Goal: Task Accomplishment & Management: Manage account settings

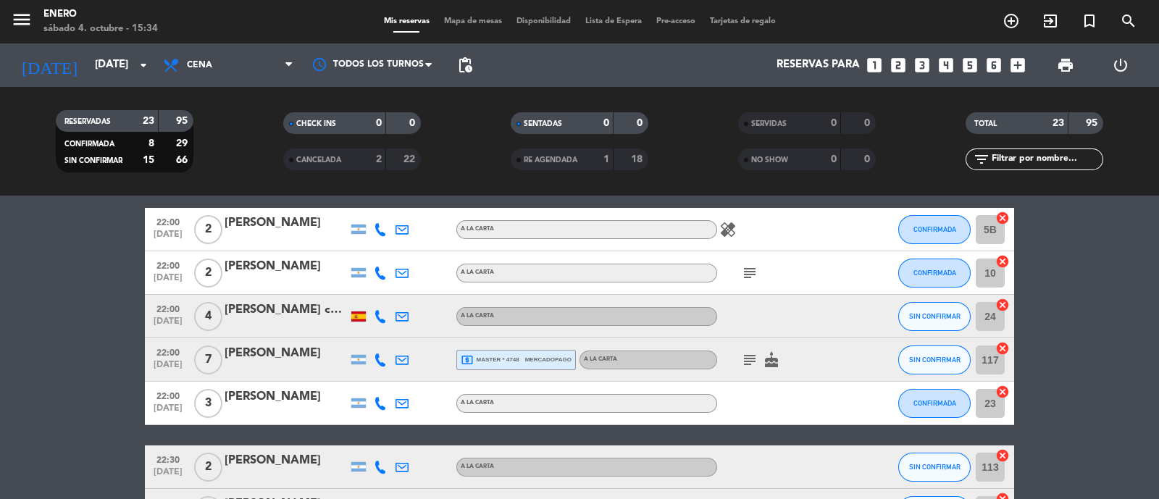
scroll to position [905, 0]
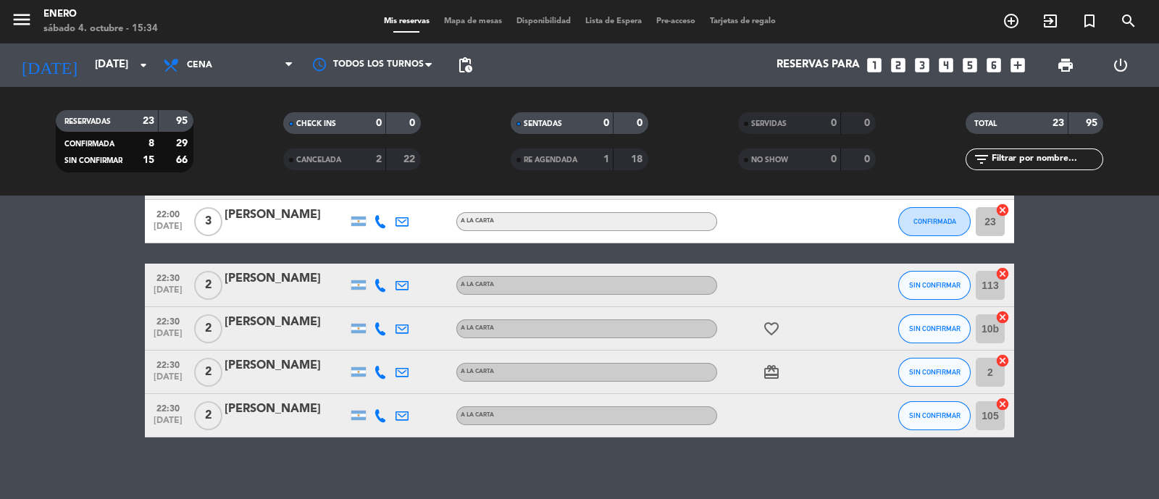
click at [310, 333] on div at bounding box center [285, 338] width 123 height 12
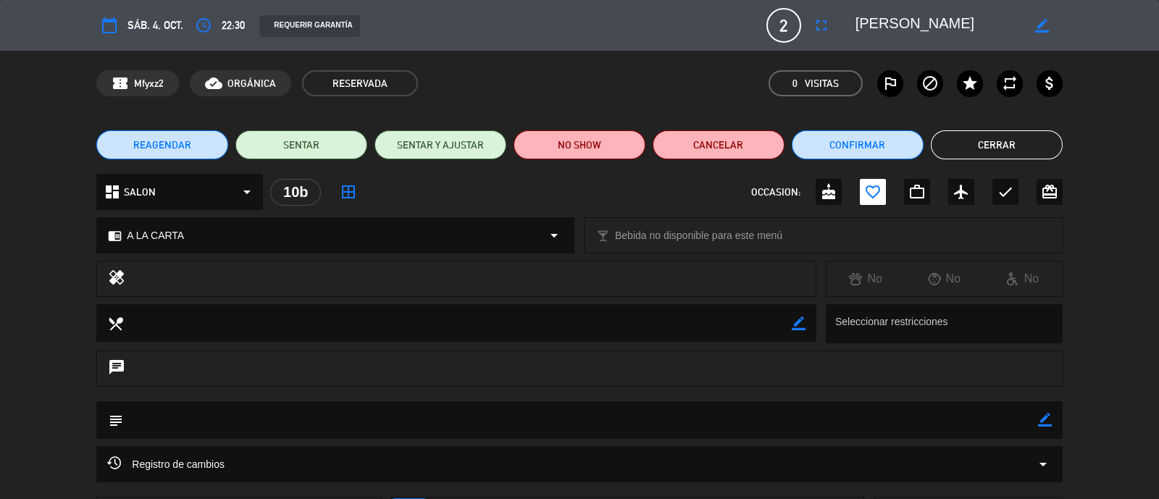
click at [1041, 418] on icon "border_color" at bounding box center [1045, 420] width 14 height 14
click at [445, 416] on textarea at bounding box center [580, 419] width 914 height 37
click at [373, 416] on textarea at bounding box center [580, 419] width 914 height 37
type textarea "QUIZAS SE QUEDEN AL DJ LUEGO"
click at [1045, 419] on icon at bounding box center [1045, 420] width 14 height 14
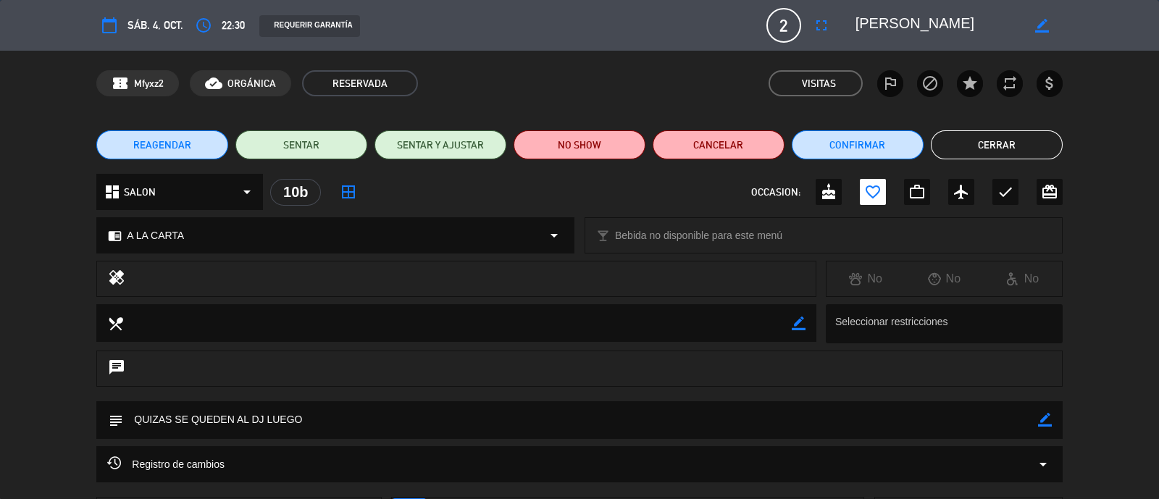
click at [991, 146] on button "Cerrar" at bounding box center [997, 144] width 132 height 29
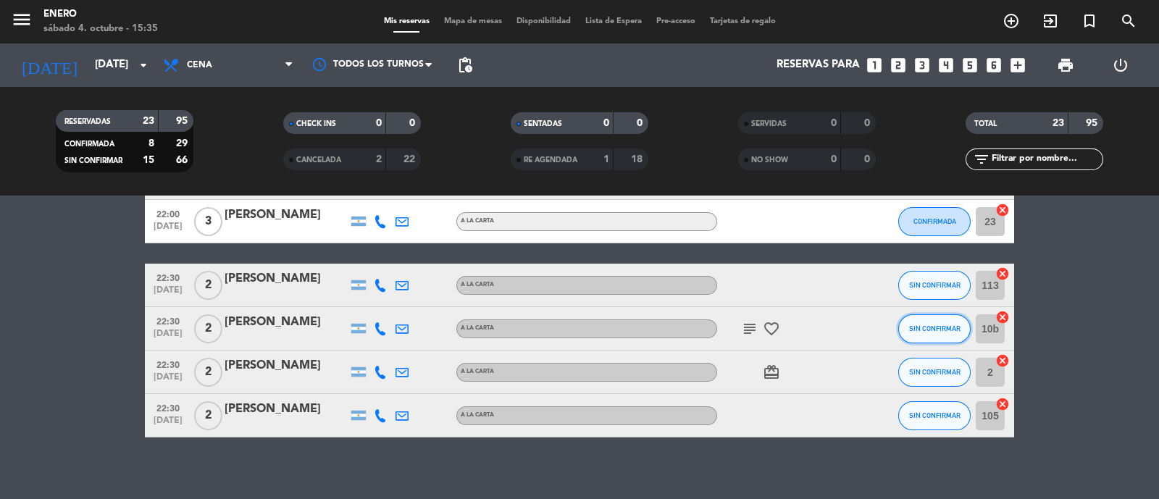
click at [925, 337] on button "SIN CONFIRMAR" at bounding box center [934, 328] width 72 height 29
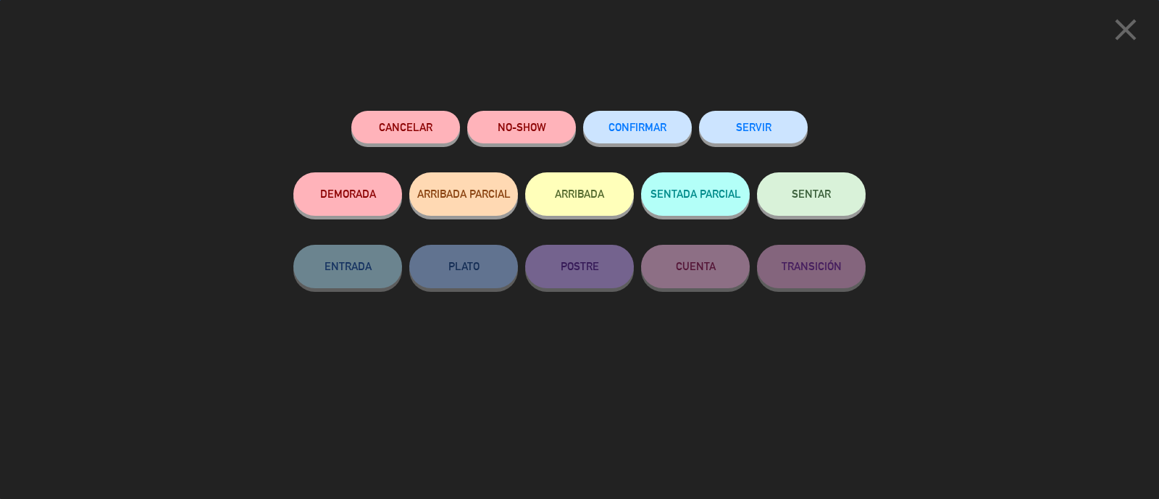
click at [665, 117] on button "CONFIRMAR" at bounding box center [637, 127] width 109 height 33
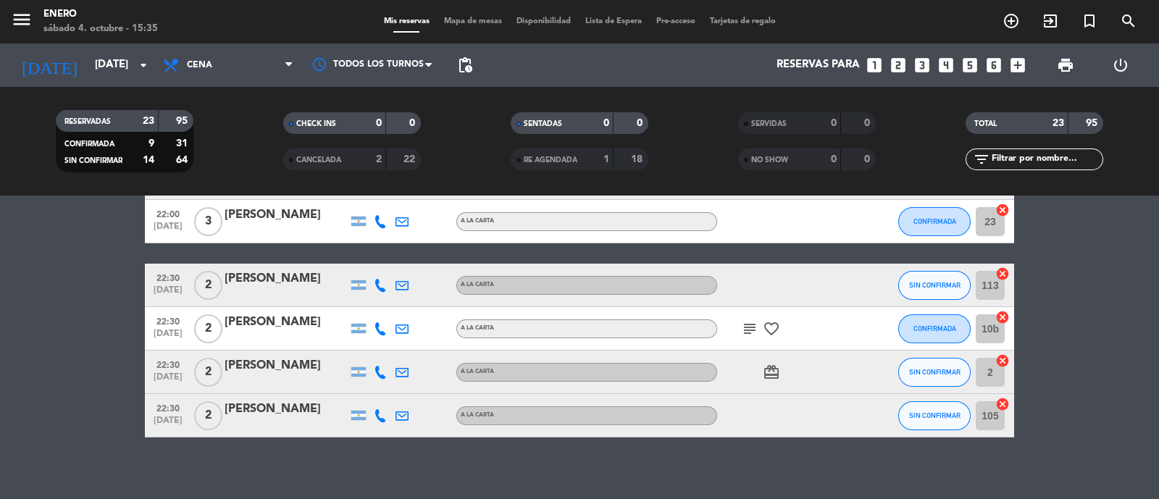
scroll to position [815, 0]
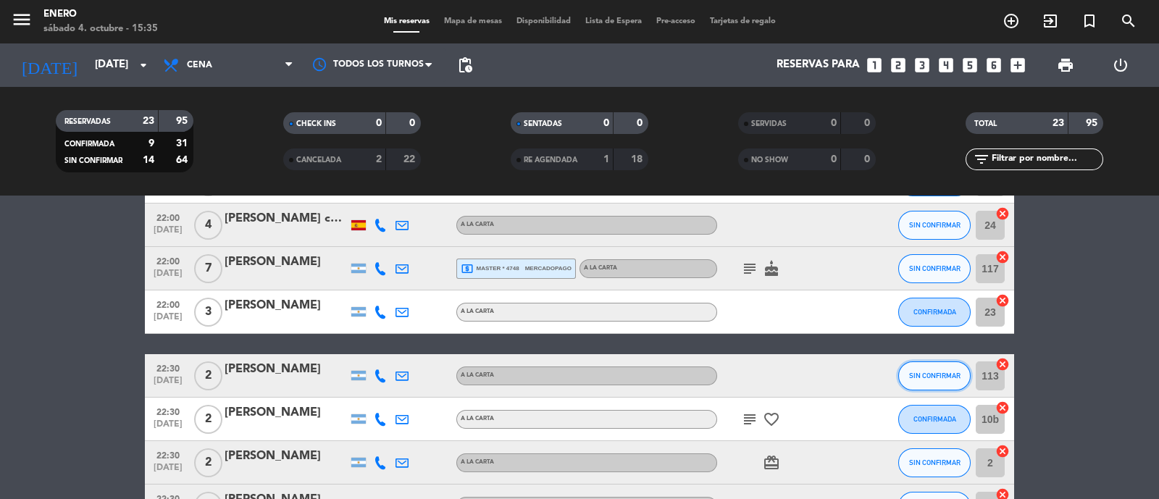
click at [938, 377] on span "SIN CONFIRMAR" at bounding box center [934, 375] width 51 height 8
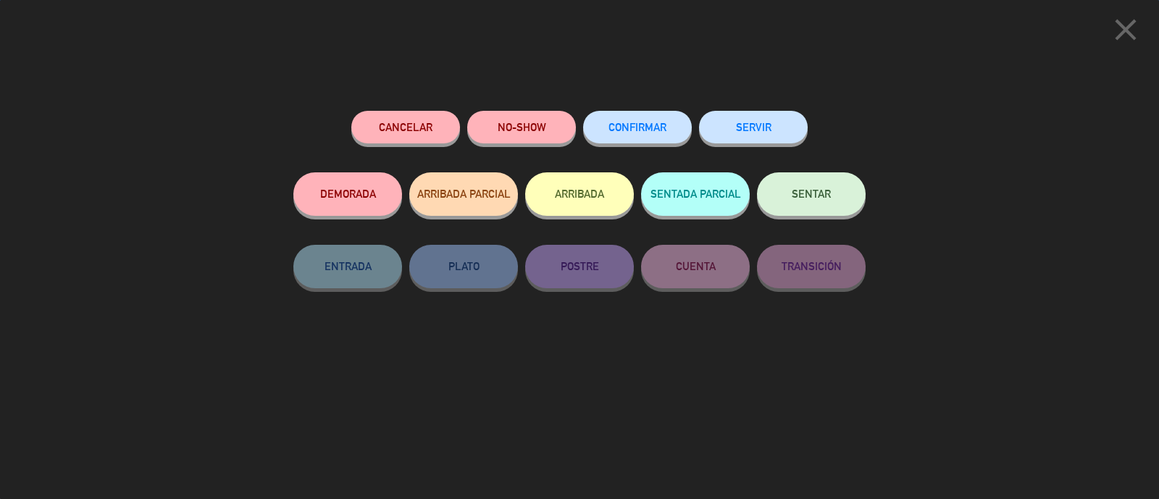
click at [637, 129] on span "CONFIRMAR" at bounding box center [637, 127] width 58 height 12
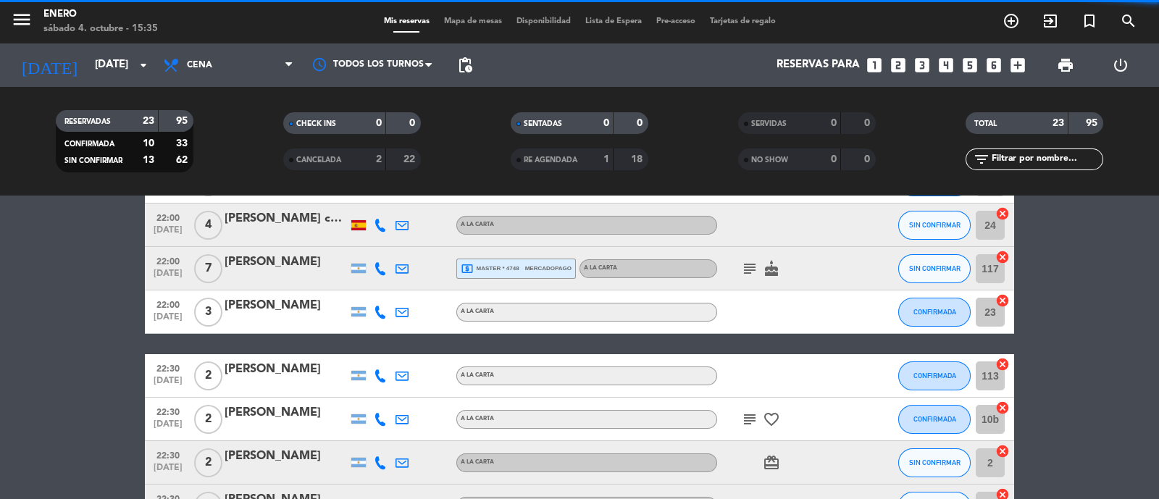
click at [343, 380] on div at bounding box center [285, 385] width 123 height 12
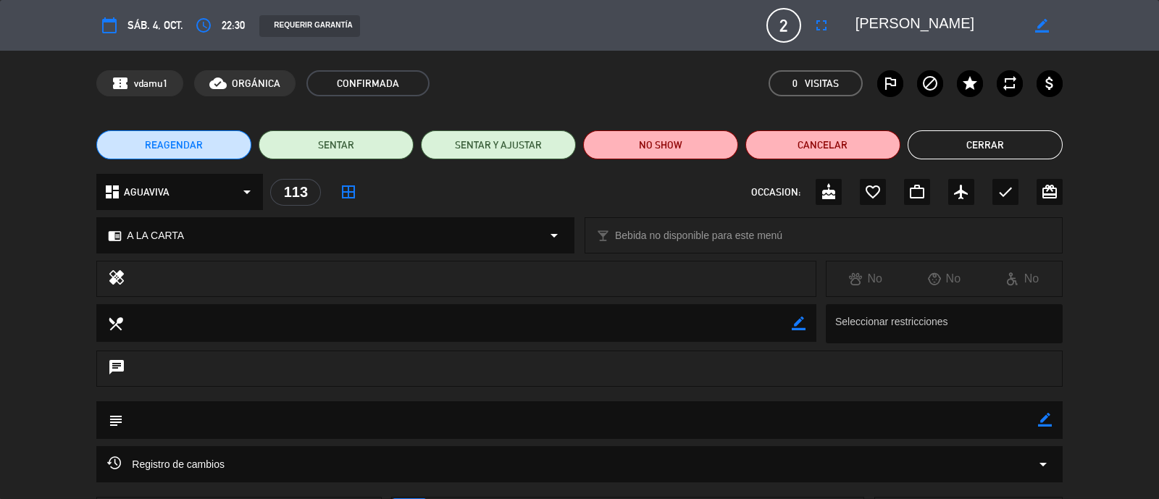
click at [1036, 424] on textarea at bounding box center [580, 419] width 914 height 37
click at [1044, 424] on icon "border_color" at bounding box center [1045, 420] width 14 height 14
click at [680, 418] on textarea at bounding box center [580, 419] width 914 height 37
type textarea "SOLICITA EXTERIOR"
click at [1045, 421] on icon at bounding box center [1045, 420] width 14 height 14
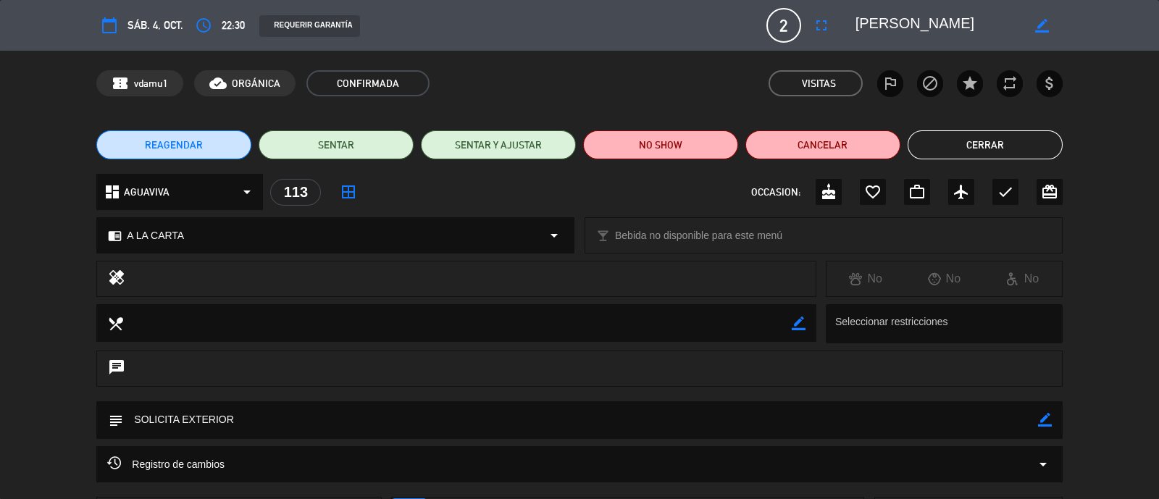
click at [1003, 140] on button "Cerrar" at bounding box center [984, 144] width 155 height 29
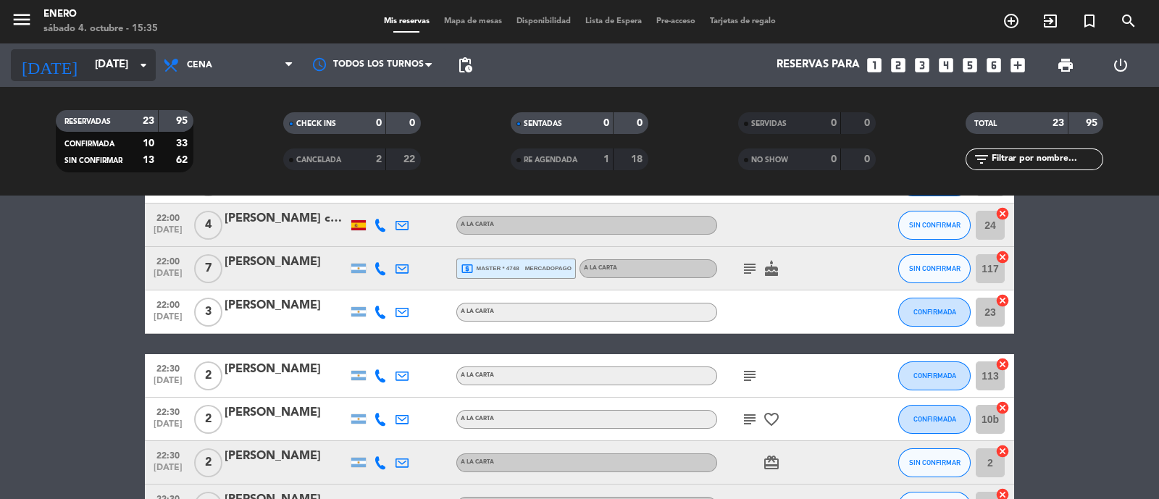
click at [92, 73] on input "[DATE]" at bounding box center [158, 65] width 140 height 28
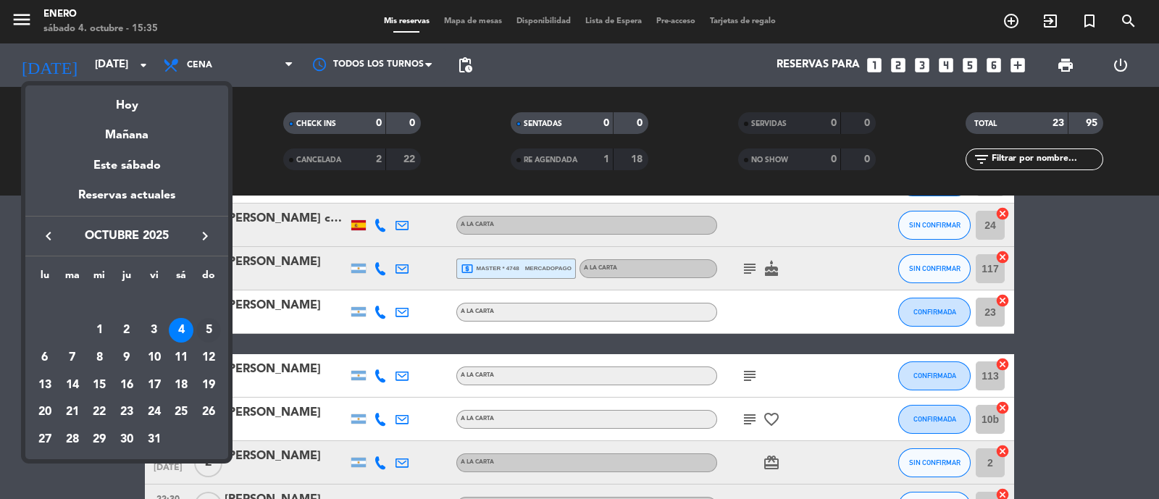
click at [201, 331] on div "5" at bounding box center [208, 330] width 25 height 25
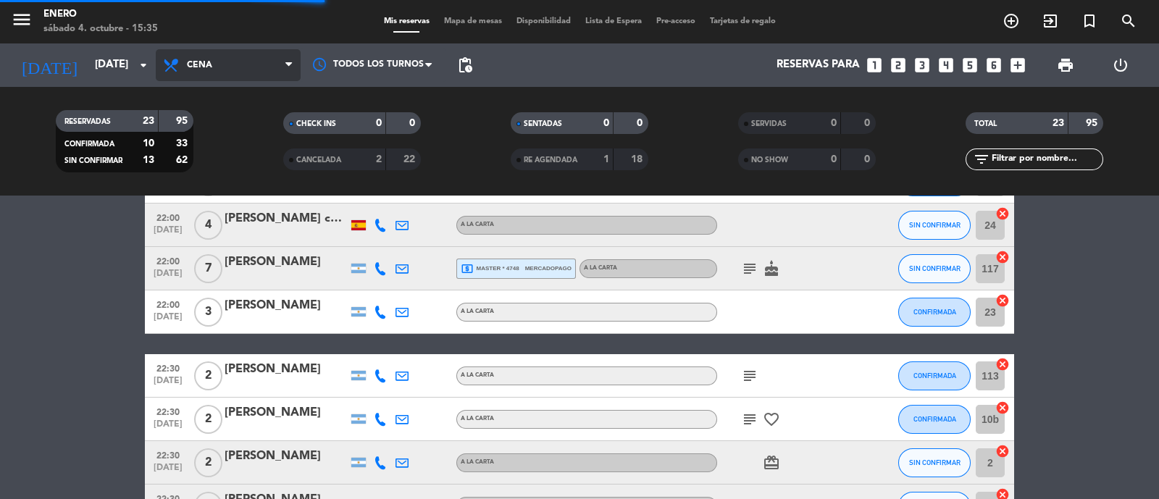
click at [237, 54] on span "Cena" at bounding box center [228, 65] width 145 height 32
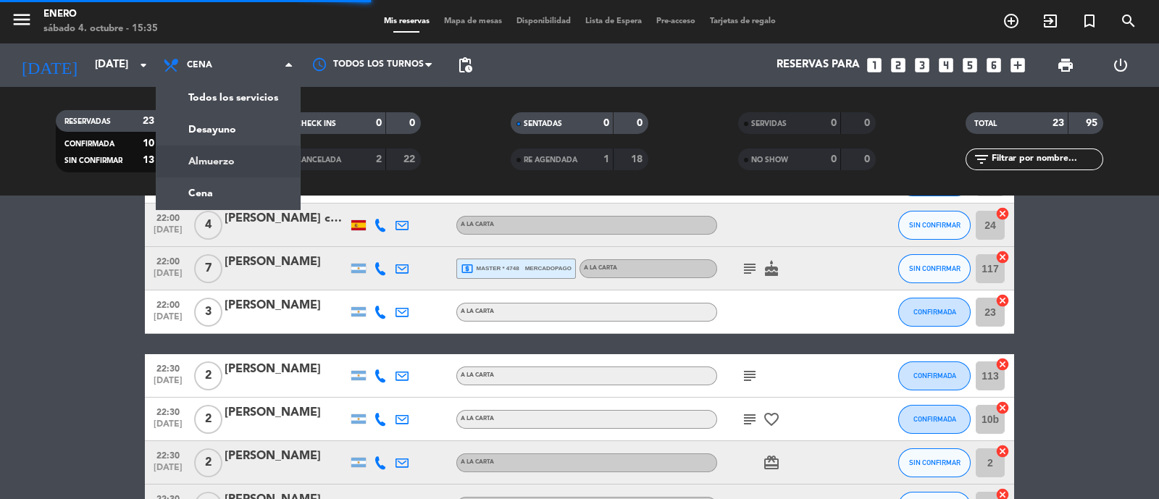
scroll to position [0, 0]
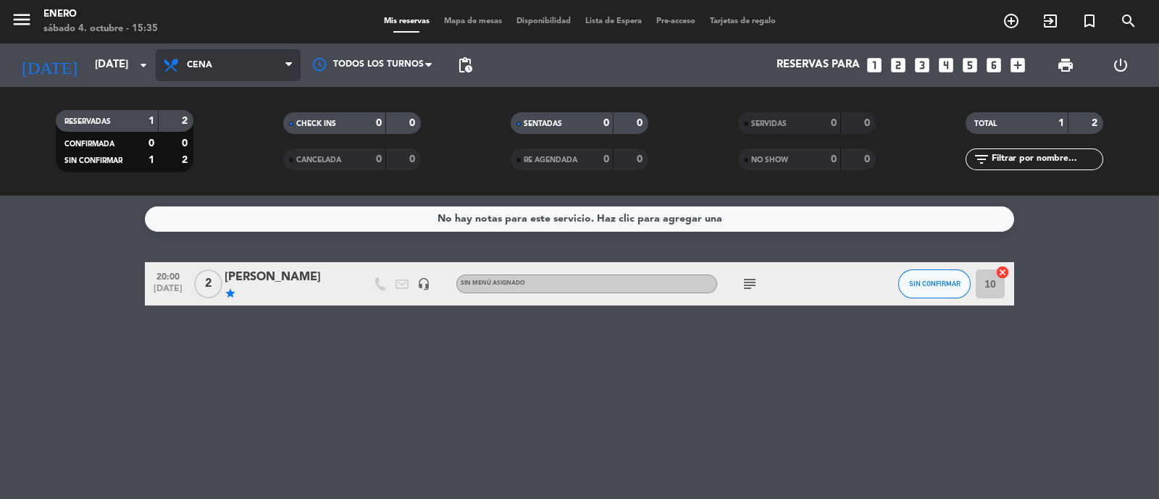
click at [233, 57] on span "Cena" at bounding box center [228, 65] width 145 height 32
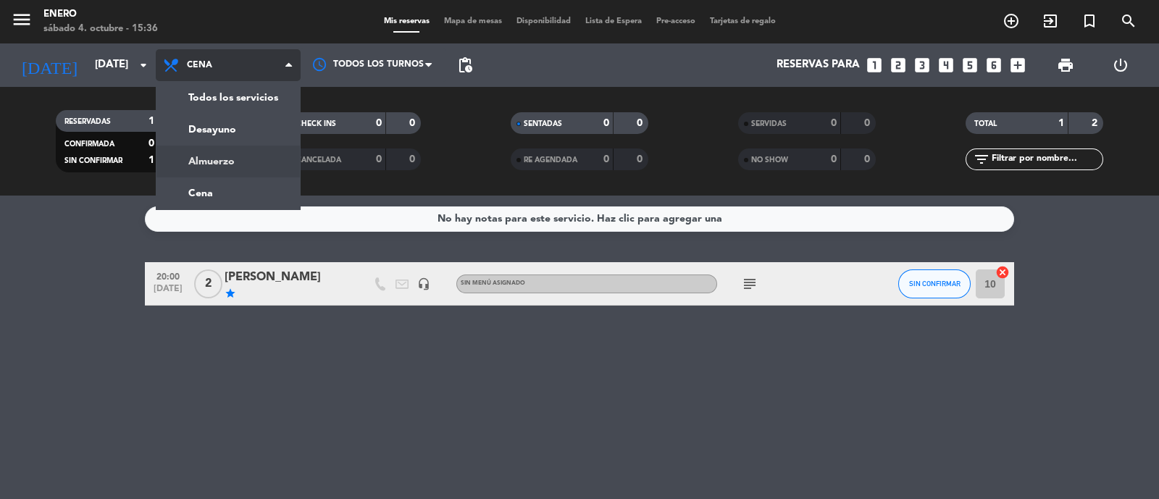
click at [251, 154] on div "menu Enero [DATE] 4. octubre - 15:36 Mis reservas Mapa de mesas Disponibilidad …" at bounding box center [579, 98] width 1159 height 196
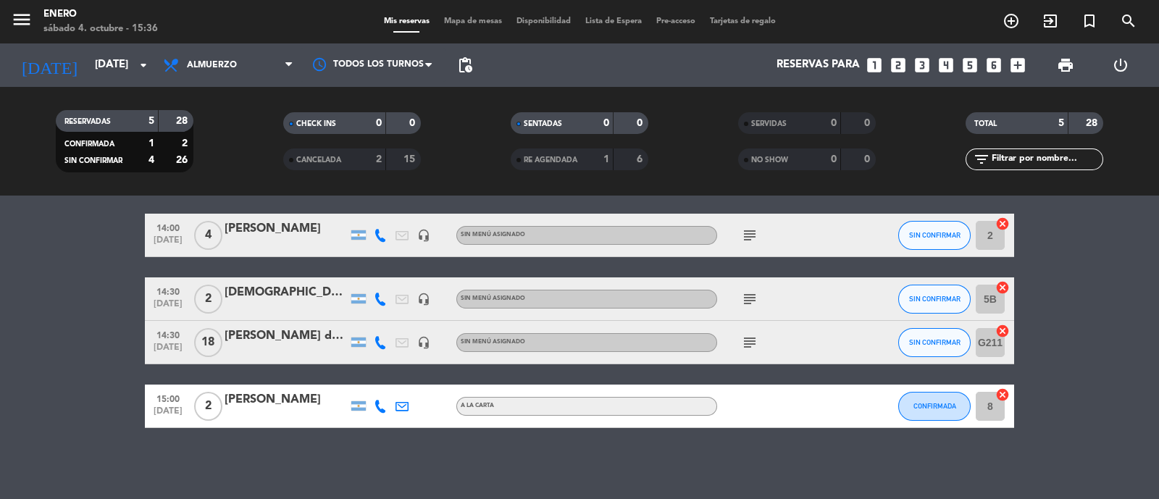
scroll to position [113, 0]
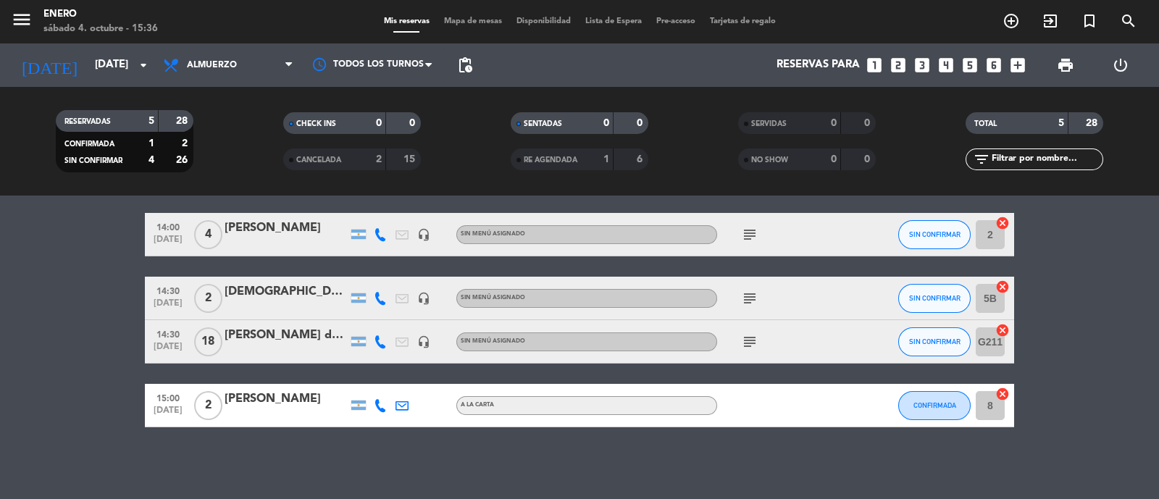
click at [743, 333] on icon "subject" at bounding box center [749, 341] width 17 height 17
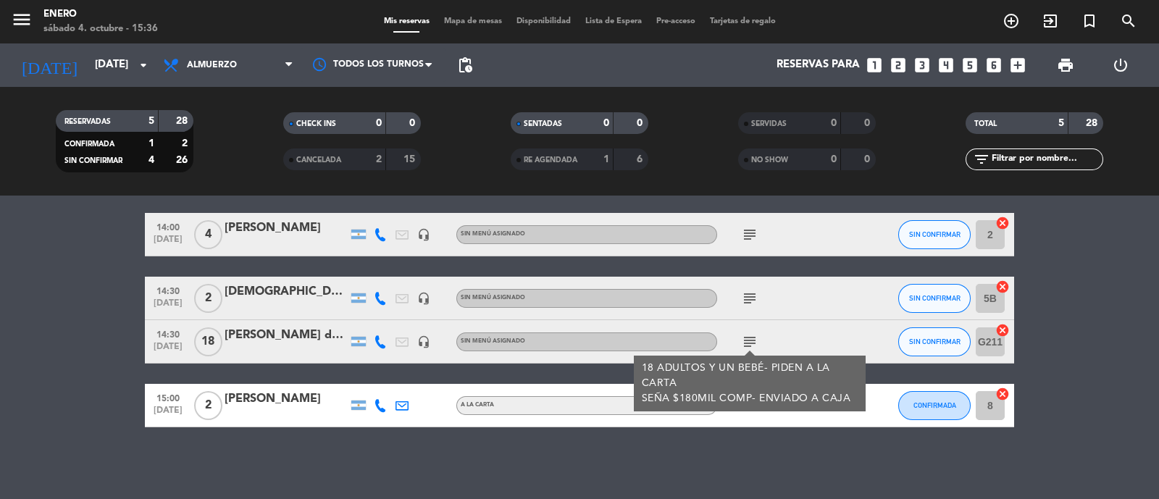
click at [818, 337] on div "subject 18 ADULTOS Y UN BEBÉ- PIDEN A LA CARTA SEÑA $180MIL COMP- ENVIADO A CAJA" at bounding box center [782, 341] width 130 height 43
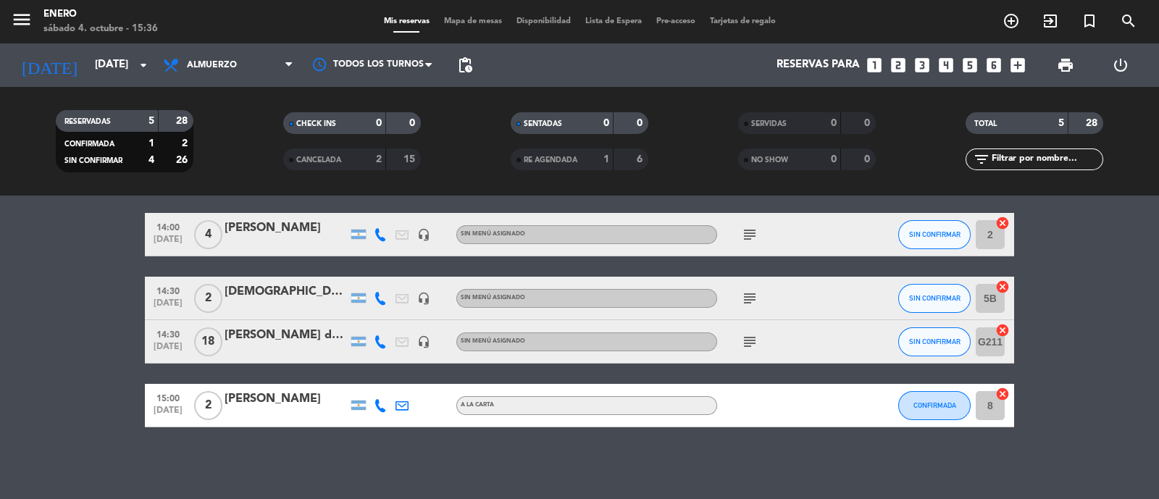
scroll to position [22, 0]
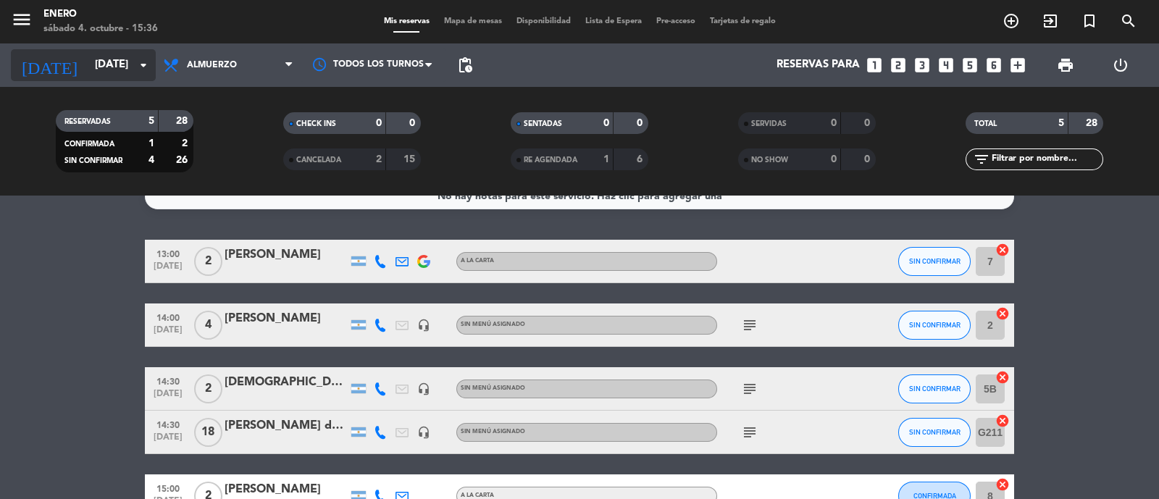
click at [131, 59] on input "[DATE]" at bounding box center [158, 65] width 140 height 28
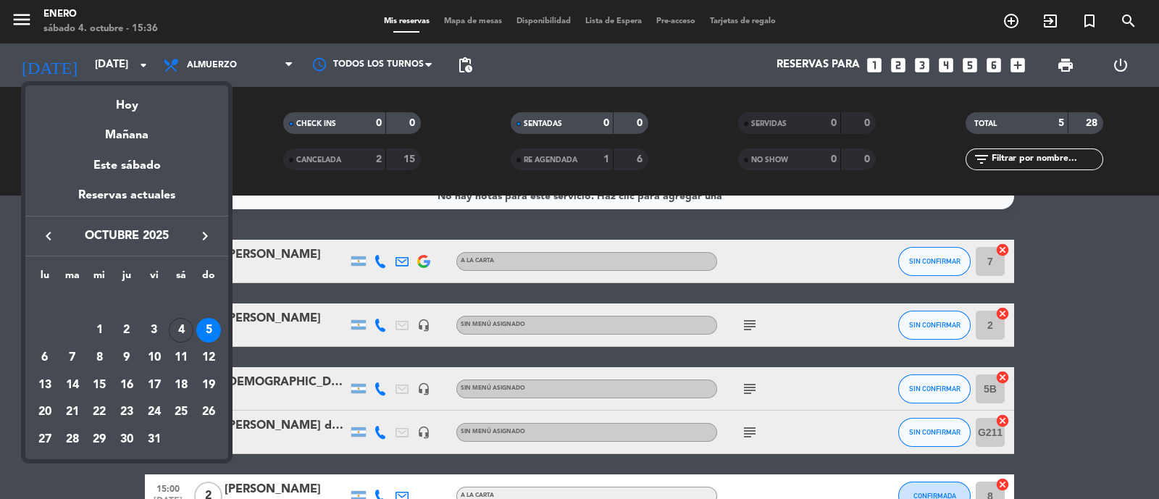
click at [65, 478] on div at bounding box center [579, 249] width 1159 height 499
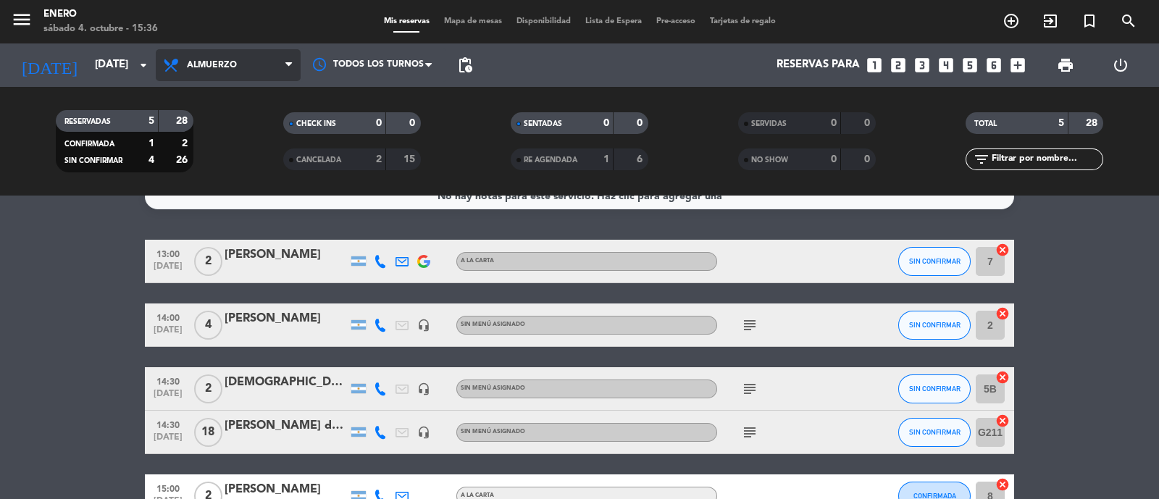
click at [204, 60] on span "Almuerzo" at bounding box center [212, 65] width 50 height 10
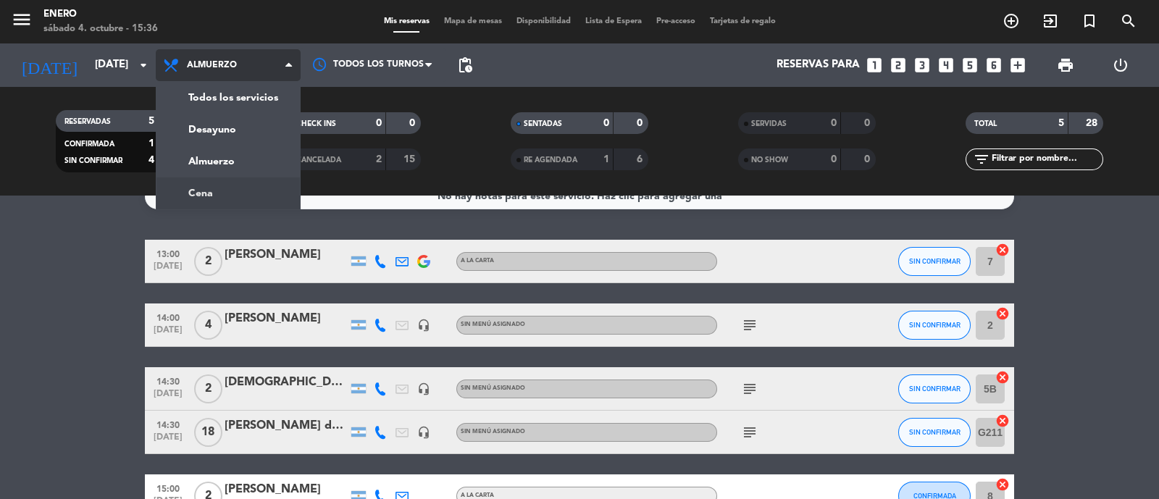
click at [216, 201] on ng-component "menu Enero [DATE] 4. octubre - 15:36 Mis reservas Mapa de mesas Disponibilidad …" at bounding box center [579, 249] width 1159 height 499
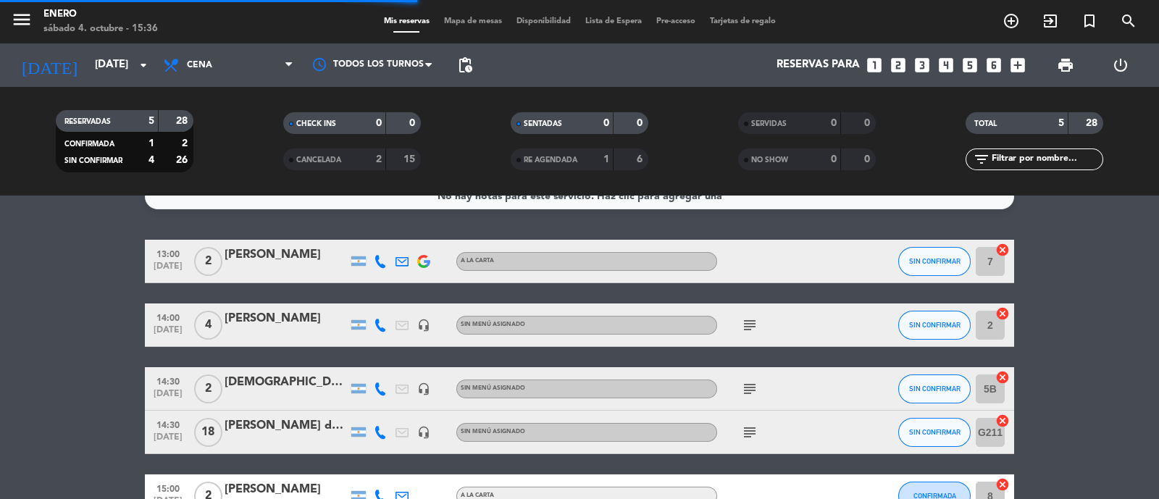
scroll to position [0, 0]
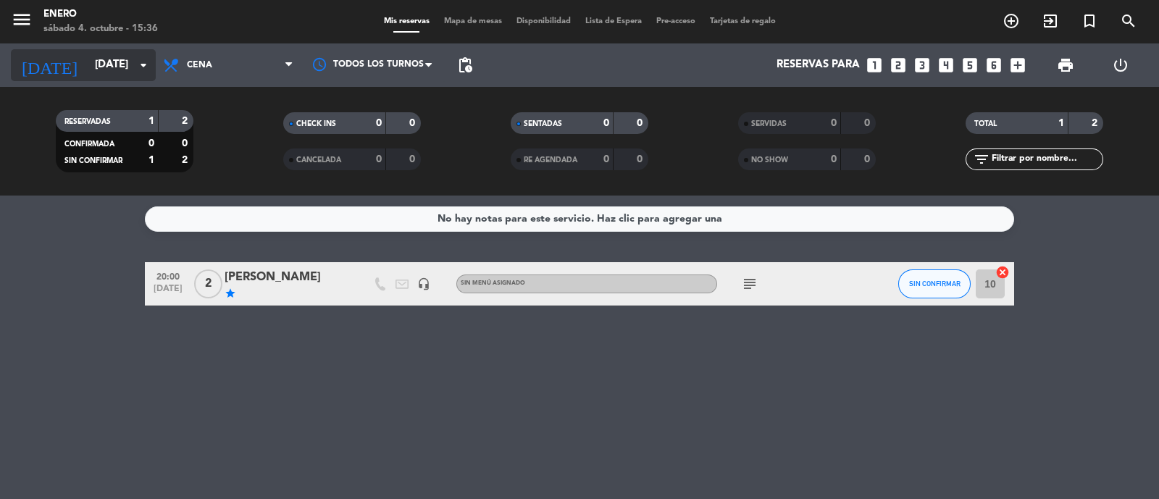
click at [109, 69] on input "[DATE]" at bounding box center [158, 65] width 140 height 28
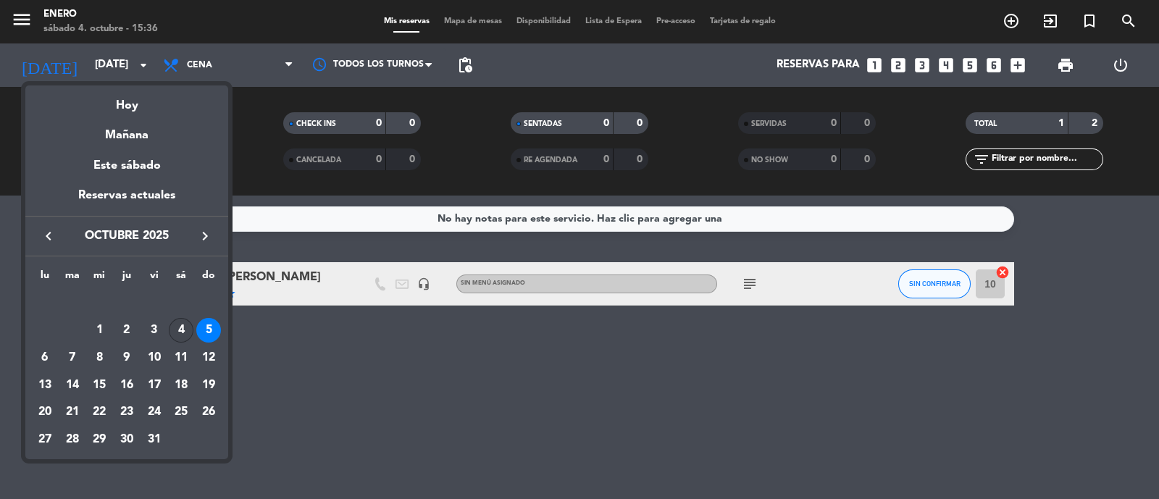
click at [184, 331] on div "4" at bounding box center [181, 330] width 25 height 25
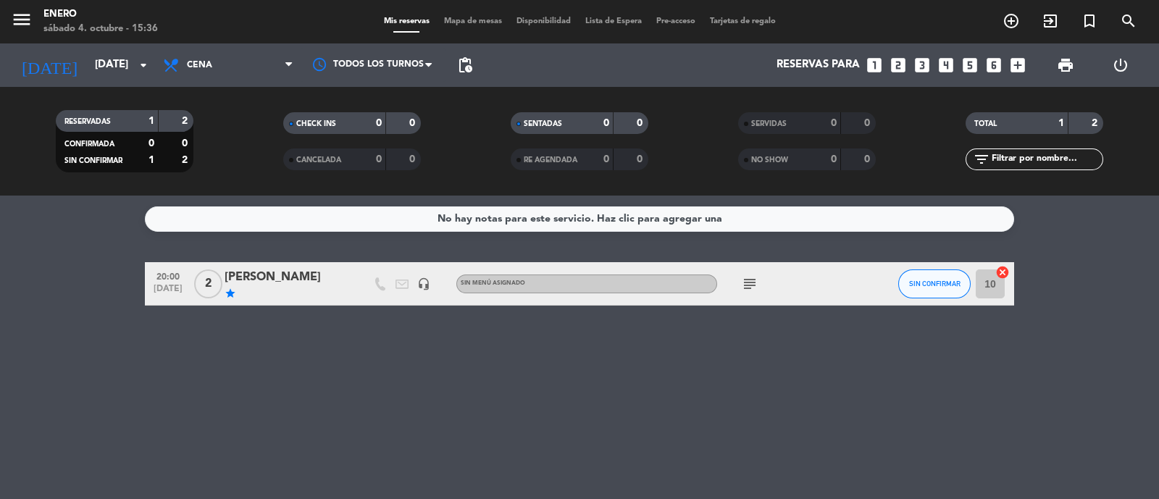
type input "[DATE]"
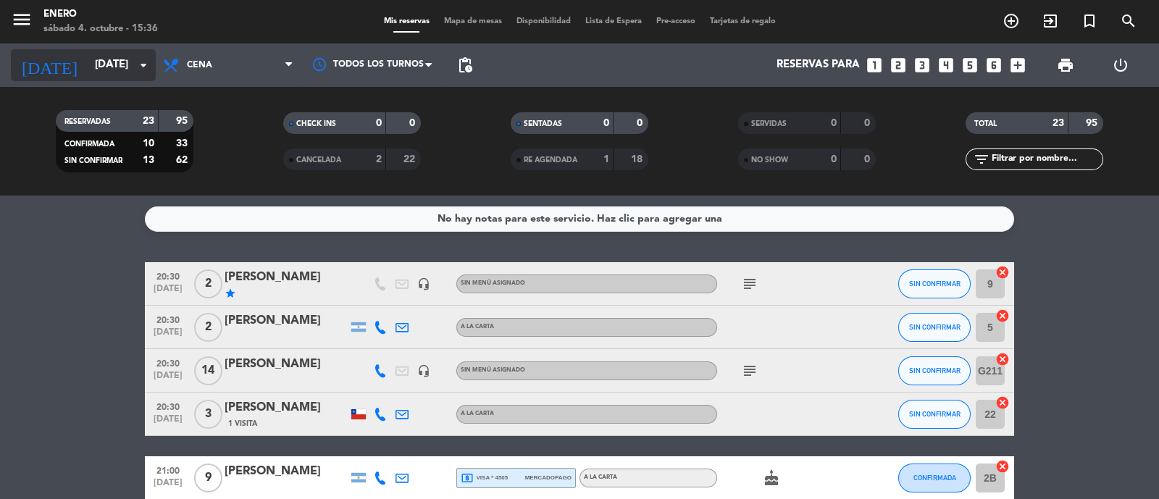
click at [101, 66] on input "[DATE]" at bounding box center [158, 65] width 140 height 28
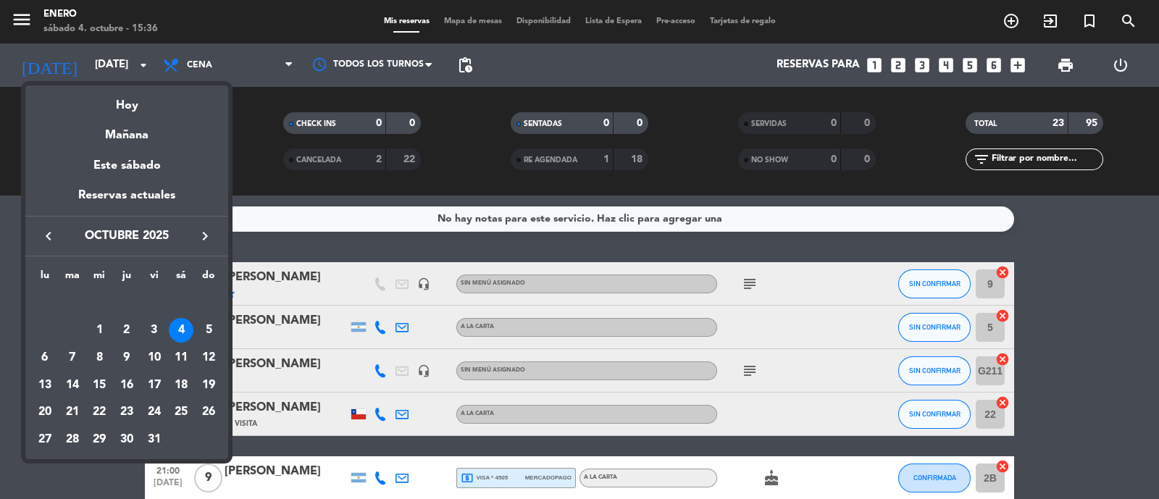
click at [214, 70] on div at bounding box center [579, 249] width 1159 height 499
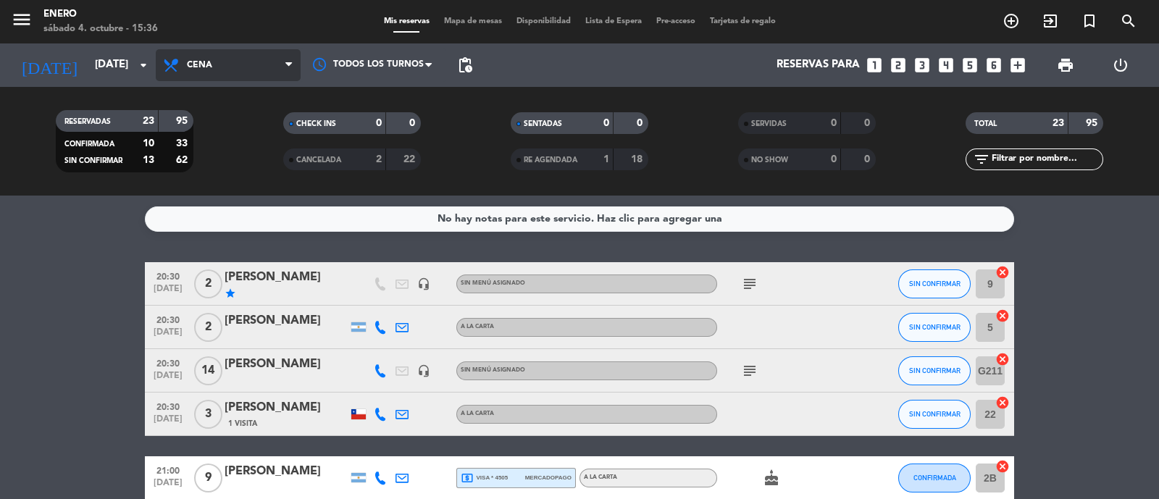
click at [221, 62] on span "Cena" at bounding box center [228, 65] width 145 height 32
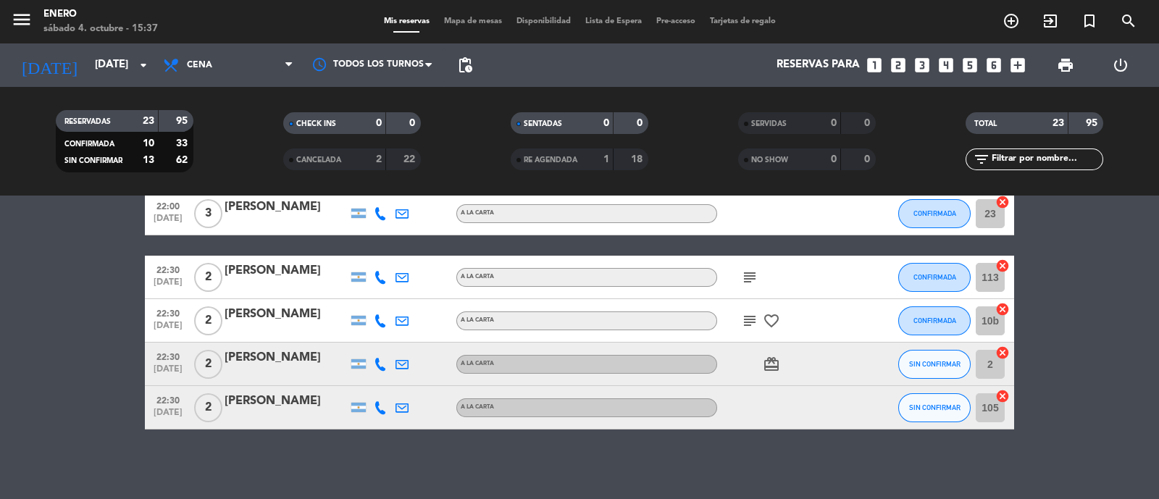
scroll to position [916, 0]
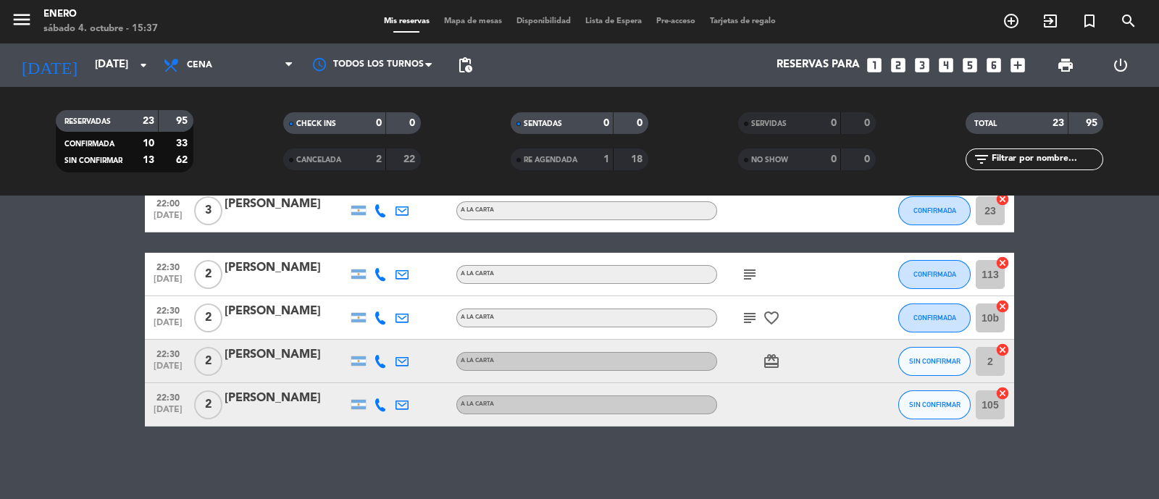
click at [764, 316] on icon "favorite_border" at bounding box center [771, 317] width 17 height 17
click at [744, 316] on icon "subject" at bounding box center [749, 317] width 17 height 17
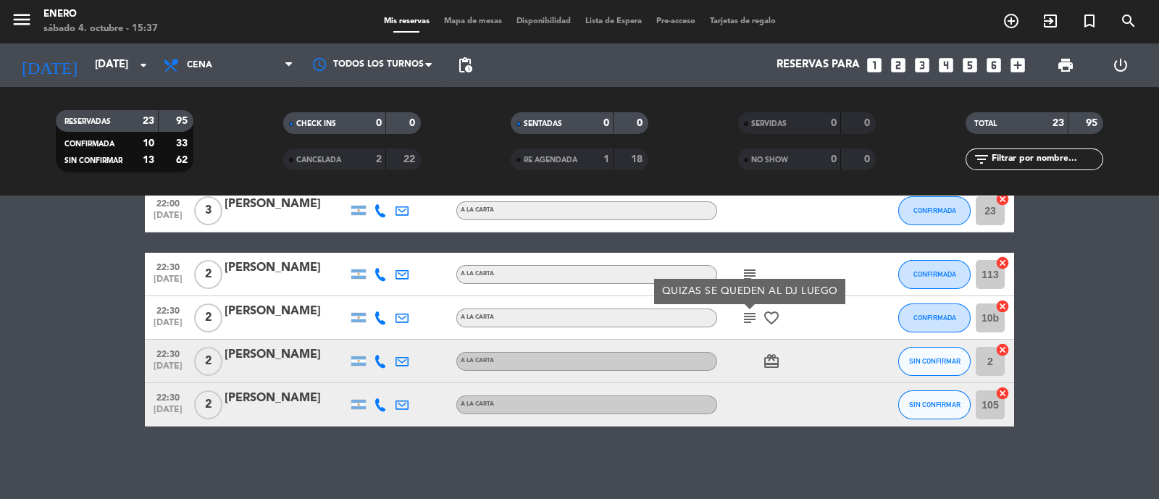
click at [844, 327] on div "subject QUIZAS SE QUEDEN AL DJ LUEGO favorite_border" at bounding box center [782, 317] width 130 height 43
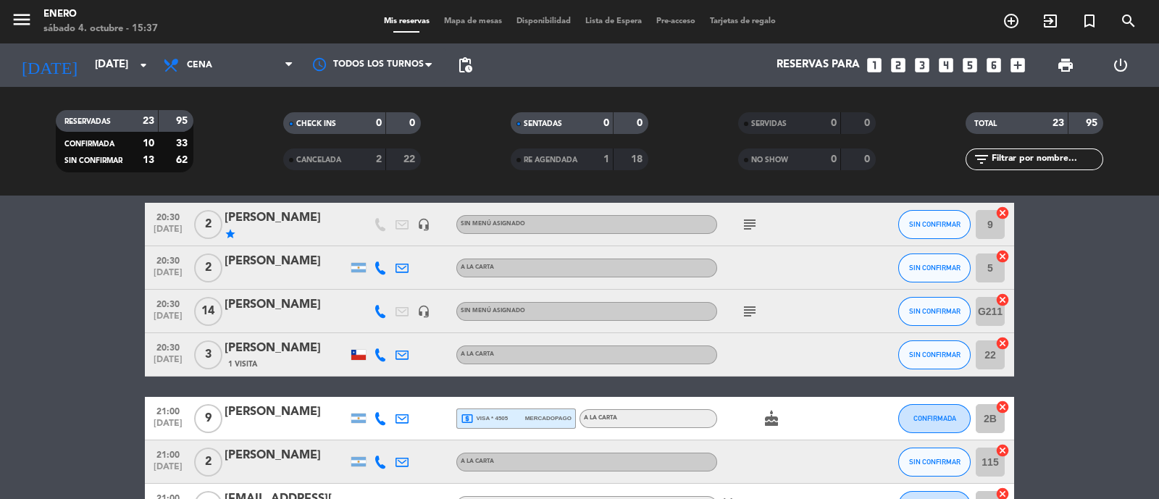
scroll to position [0, 0]
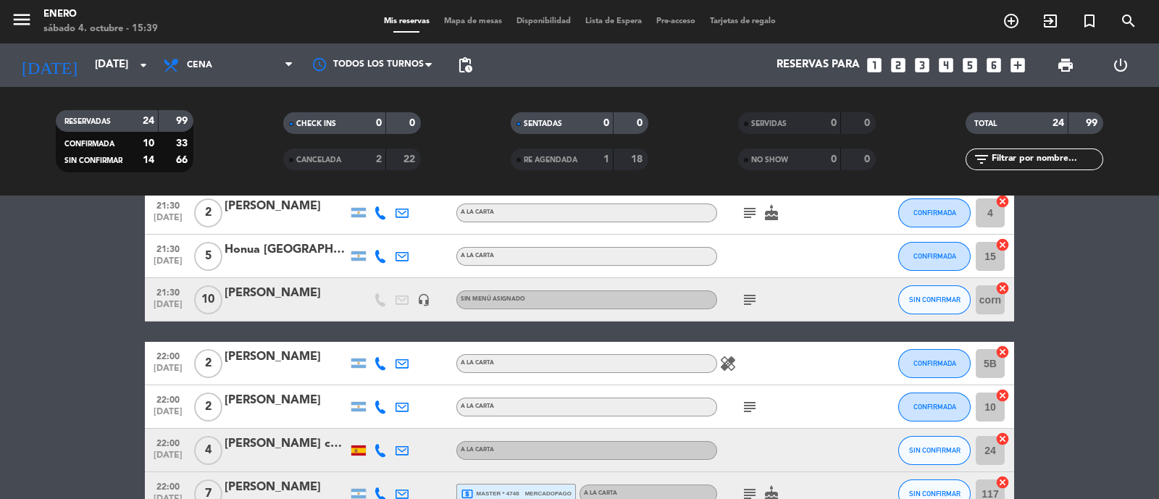
scroll to position [543, 0]
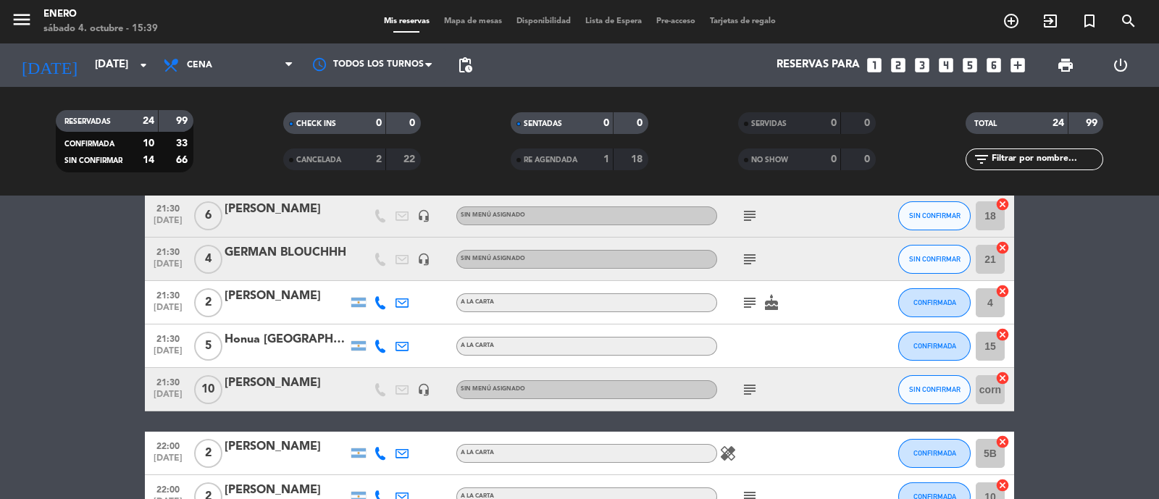
click at [744, 257] on icon "subject" at bounding box center [749, 259] width 17 height 17
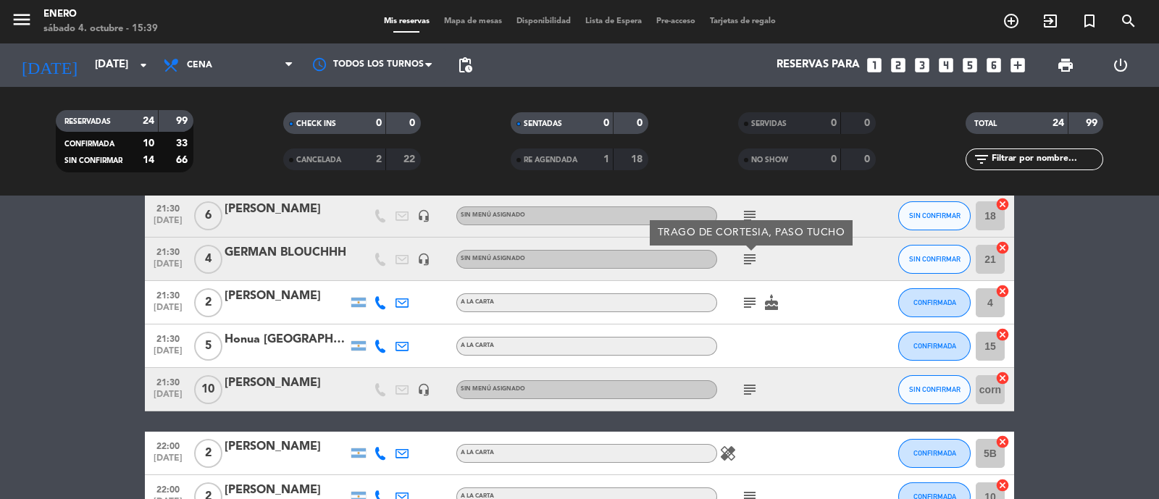
click at [804, 266] on div "subject TRAGO DE CORTESIA, PASO TUCHO" at bounding box center [782, 259] width 130 height 43
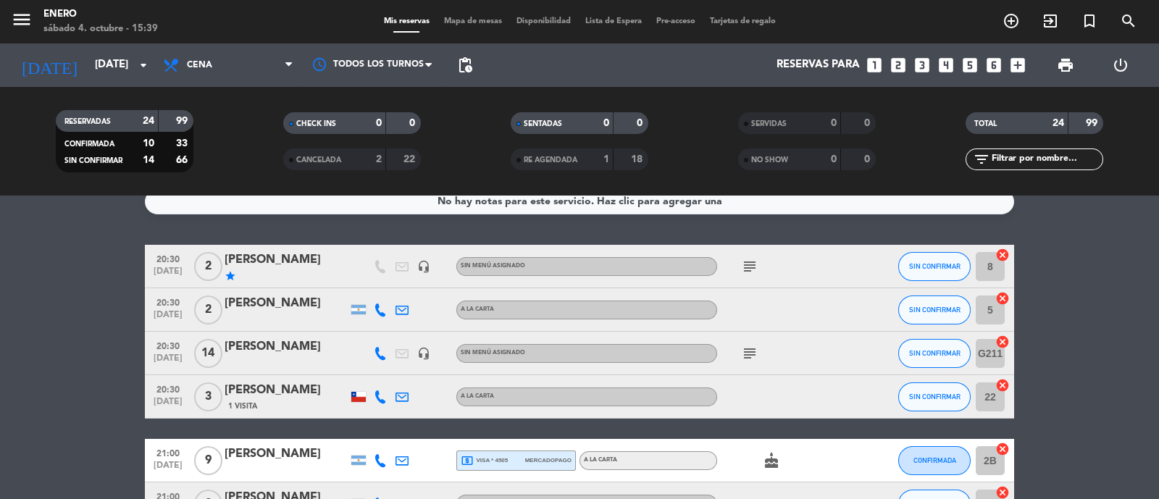
scroll to position [0, 0]
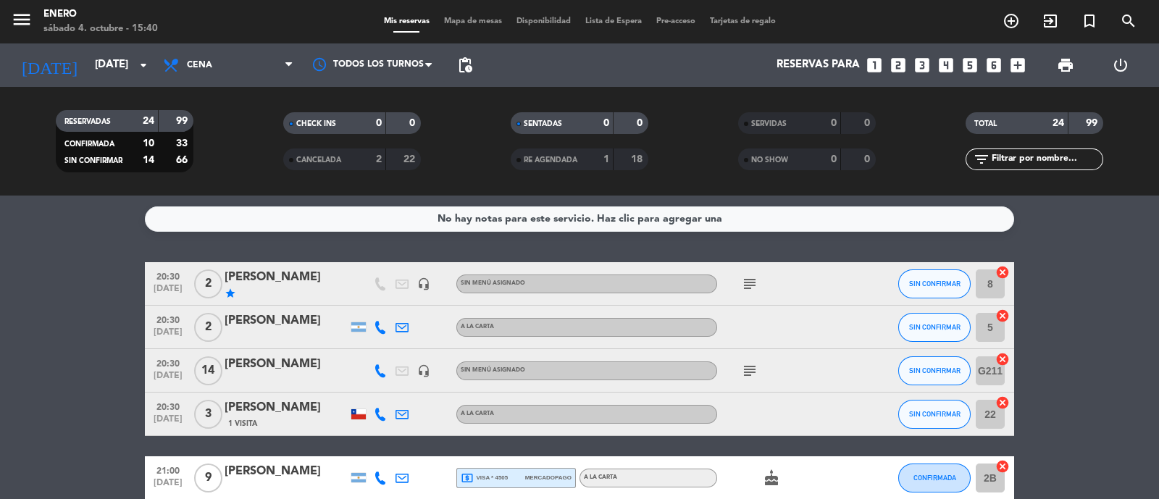
click at [743, 280] on icon "subject" at bounding box center [749, 283] width 17 height 17
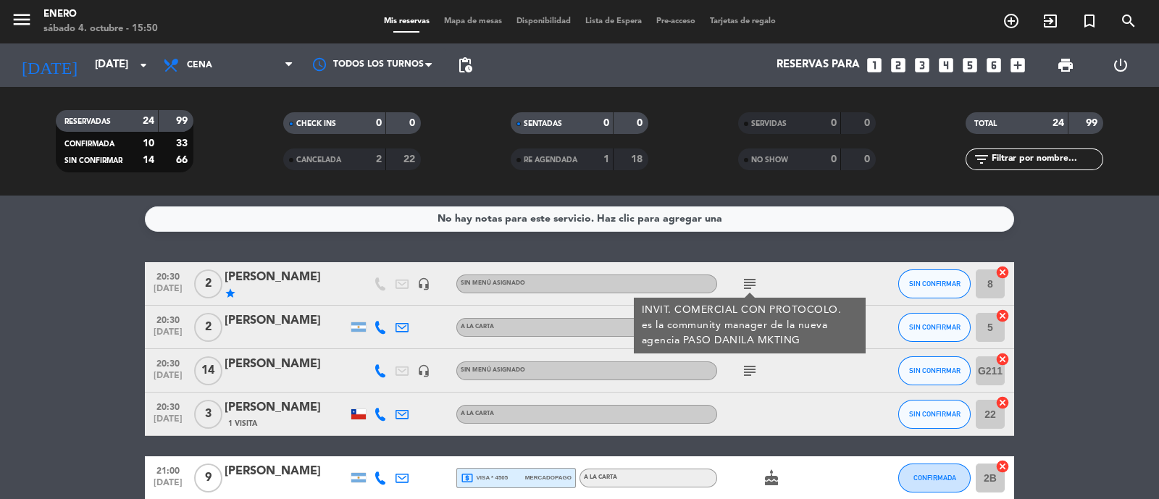
click at [803, 277] on div "subject INVIT. COMERCIAL CON PROTOCOLO. es la community manager de la nueva age…" at bounding box center [782, 283] width 130 height 43
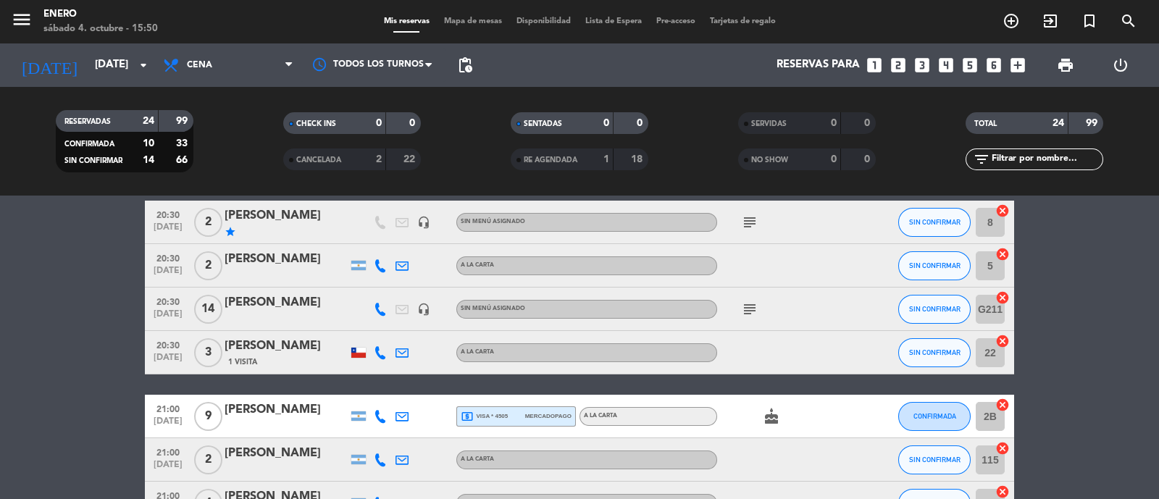
scroll to position [90, 0]
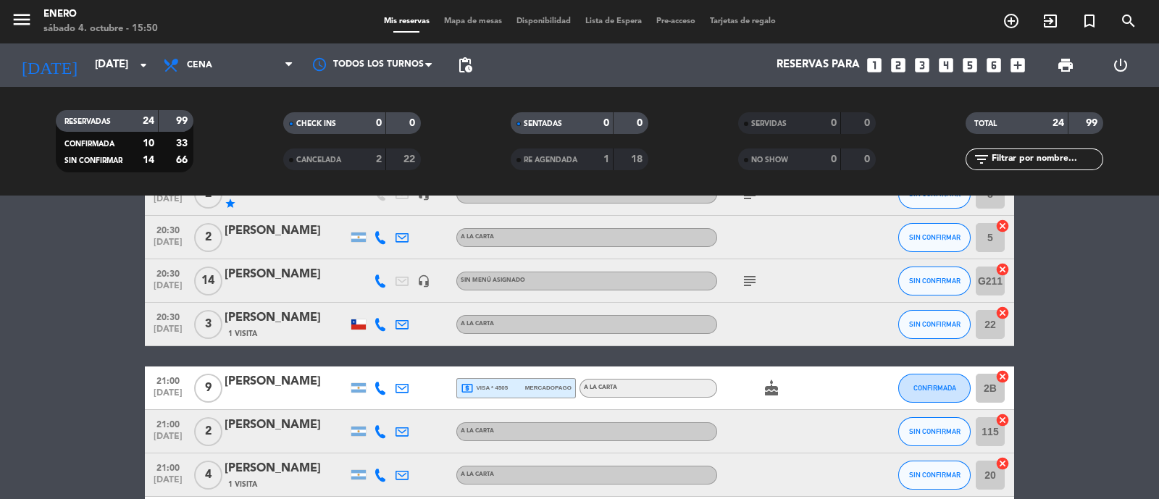
click at [748, 283] on icon "subject" at bounding box center [749, 280] width 17 height 17
click at [795, 284] on div "subject seña de 170 mil , comp enviado caja" at bounding box center [782, 280] width 130 height 43
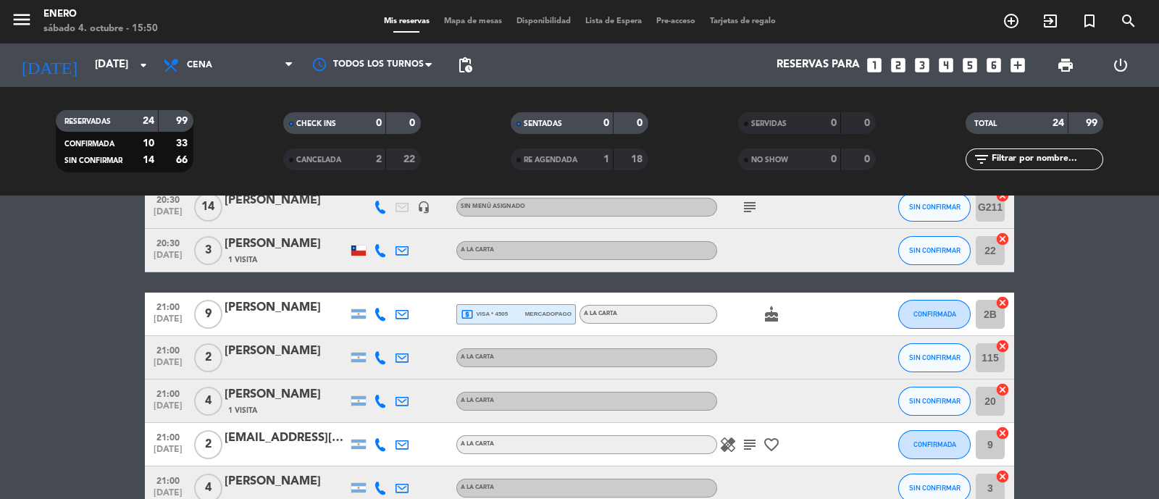
scroll to position [180, 0]
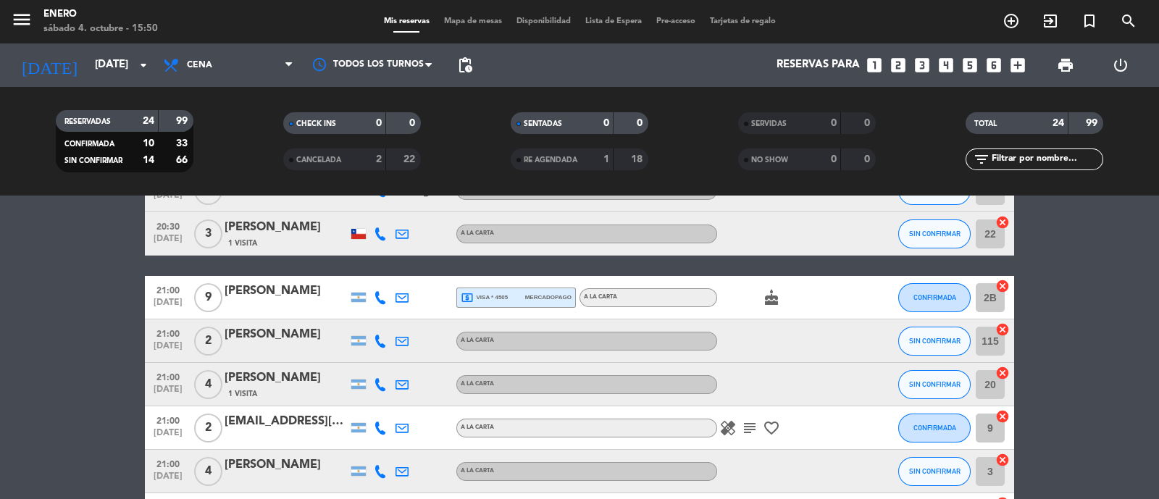
click at [773, 298] on icon "cake" at bounding box center [771, 297] width 17 height 17
click at [807, 298] on div "cake CUMPLEAÑOS" at bounding box center [782, 297] width 130 height 43
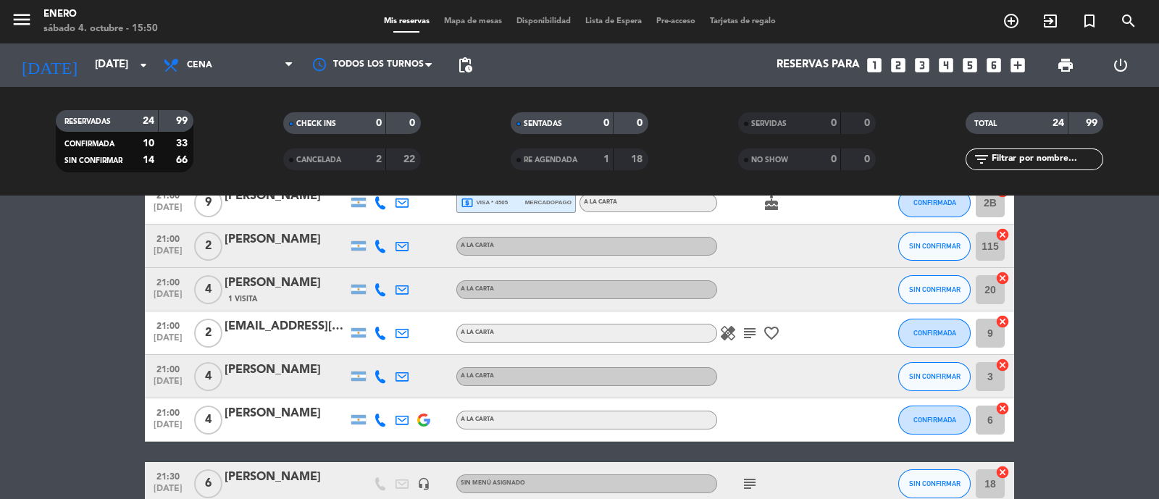
scroll to position [361, 0]
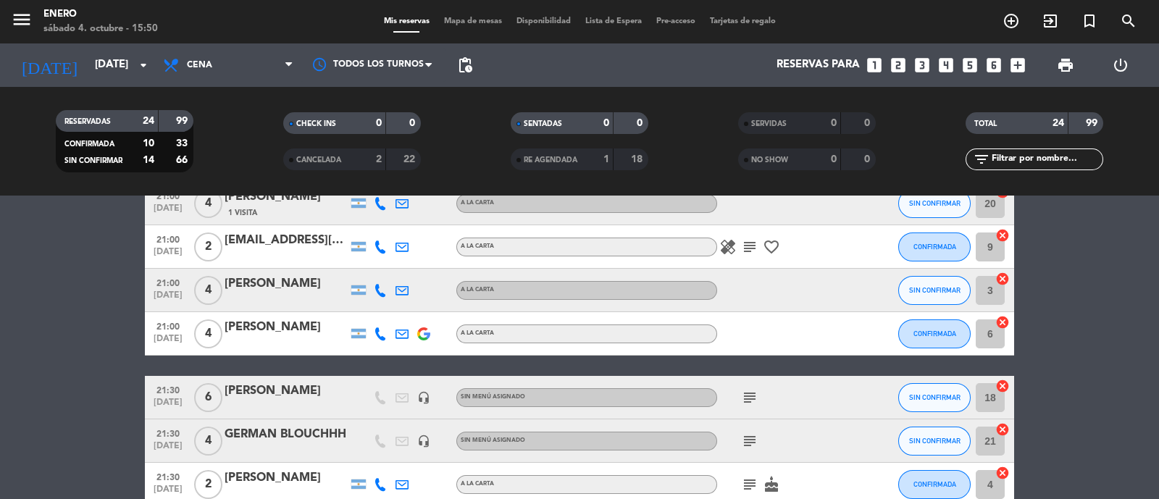
click at [752, 250] on icon "subject" at bounding box center [749, 246] width 17 height 17
click at [765, 287] on div at bounding box center [782, 290] width 130 height 43
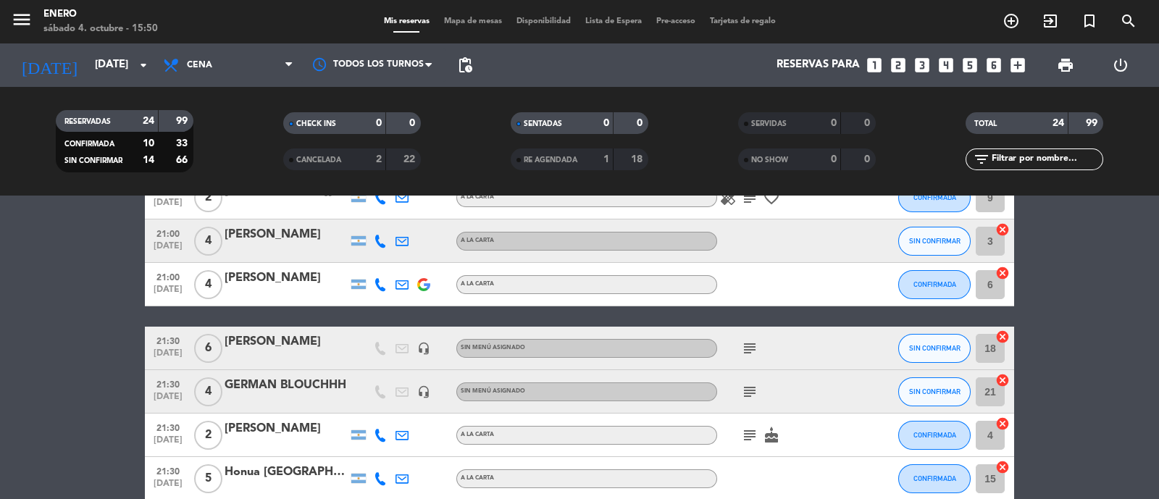
scroll to position [453, 0]
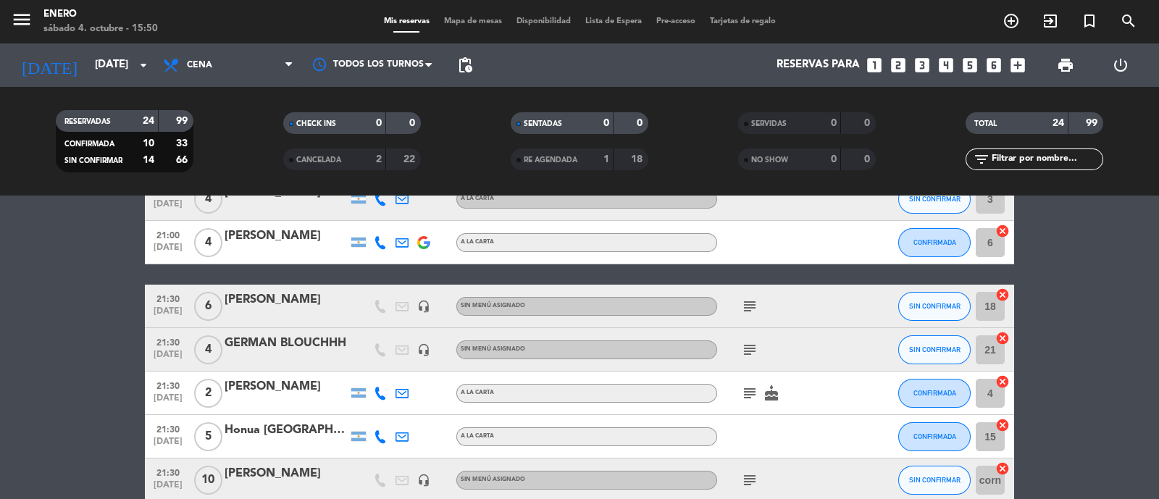
click at [750, 310] on icon "subject" at bounding box center [749, 306] width 17 height 17
click at [753, 353] on icon "subject" at bounding box center [749, 349] width 17 height 17
click at [752, 392] on icon "subject" at bounding box center [749, 393] width 17 height 17
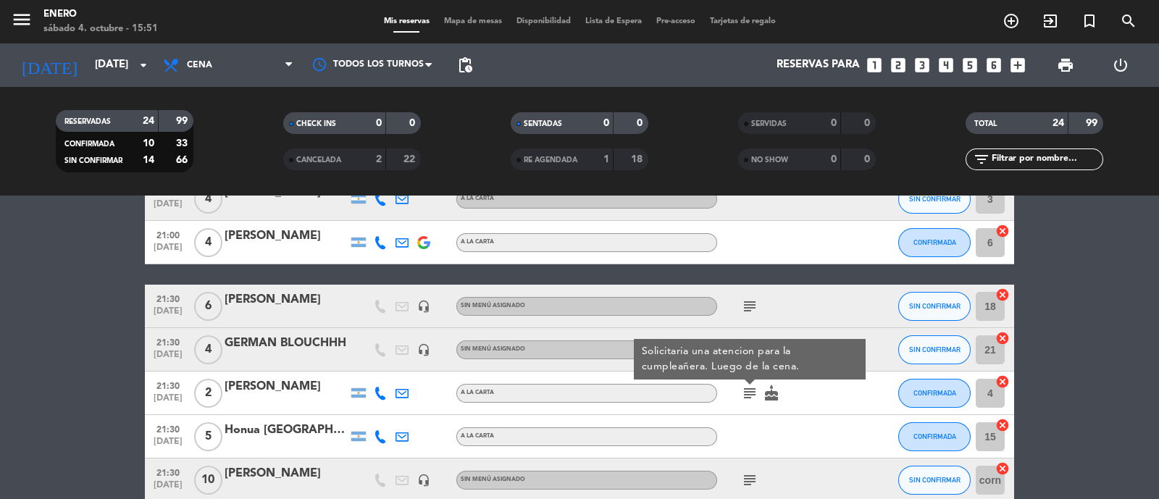
click at [824, 386] on div "subject Solicitaria una atencion para la cumpleañera. Luego de la cena. cake" at bounding box center [782, 392] width 130 height 43
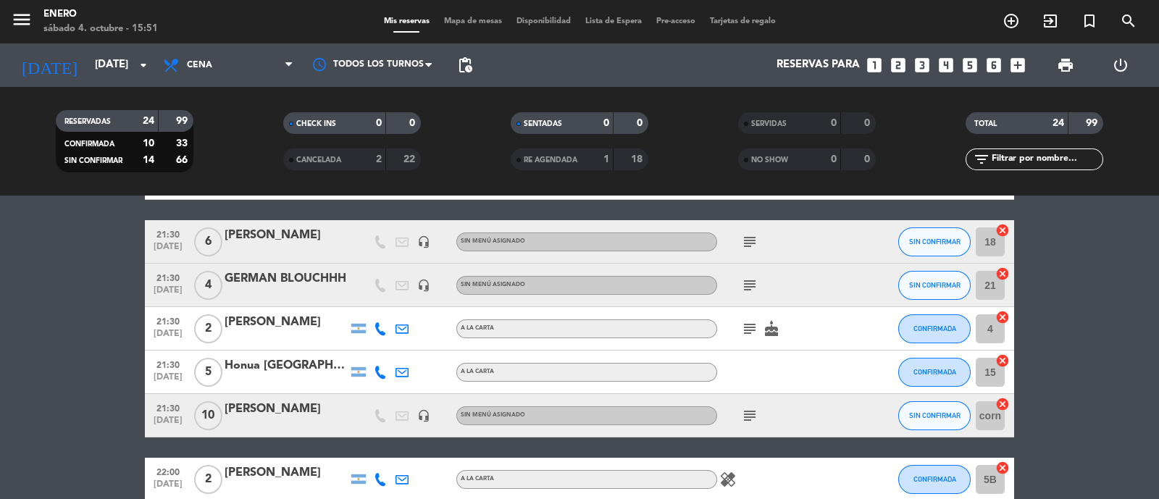
scroll to position [543, 0]
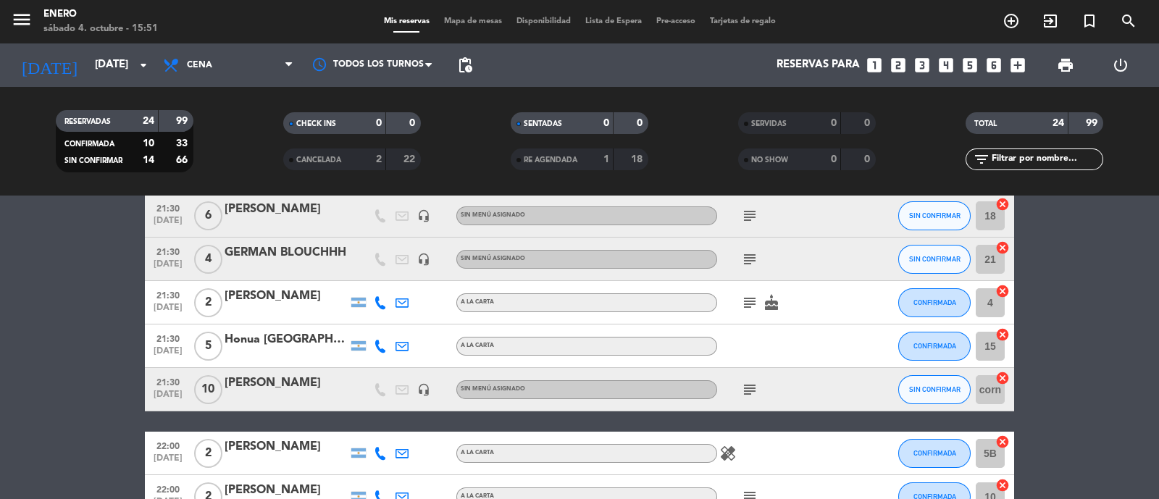
click at [743, 306] on icon "subject" at bounding box center [749, 302] width 17 height 17
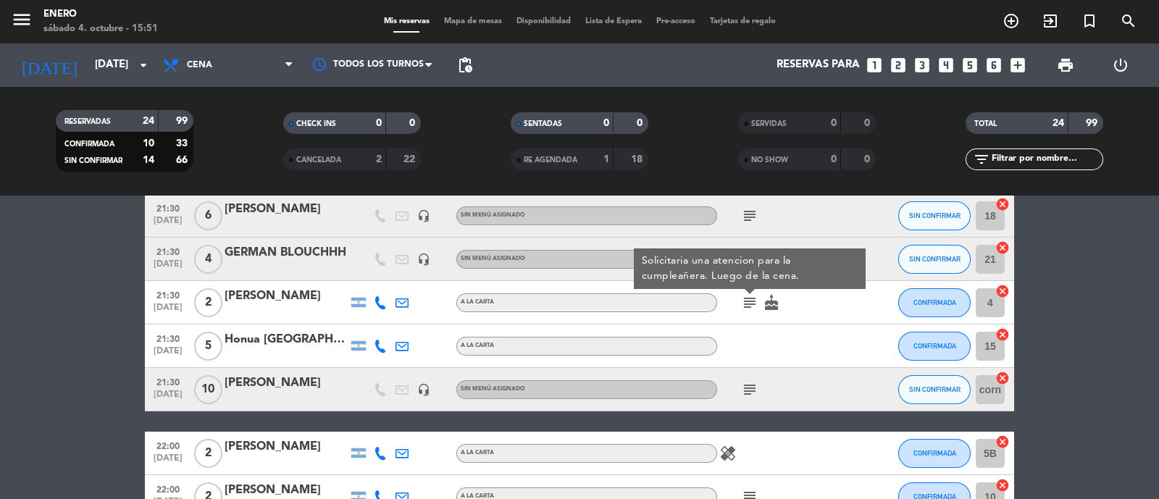
click at [784, 308] on div "subject Solicitaria una atencion para la cumpleañera. Luego de la cena. cake" at bounding box center [782, 302] width 130 height 43
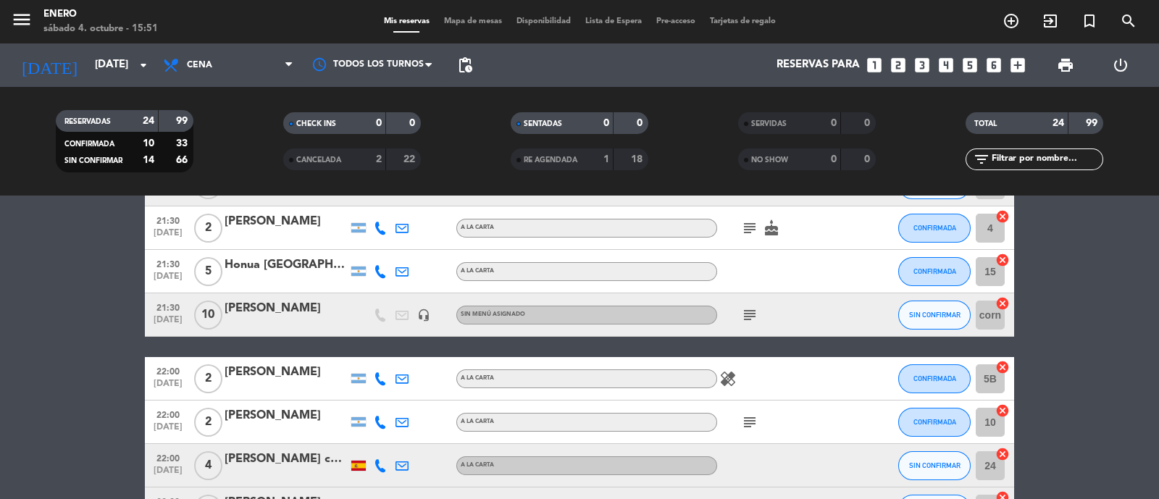
scroll to position [633, 0]
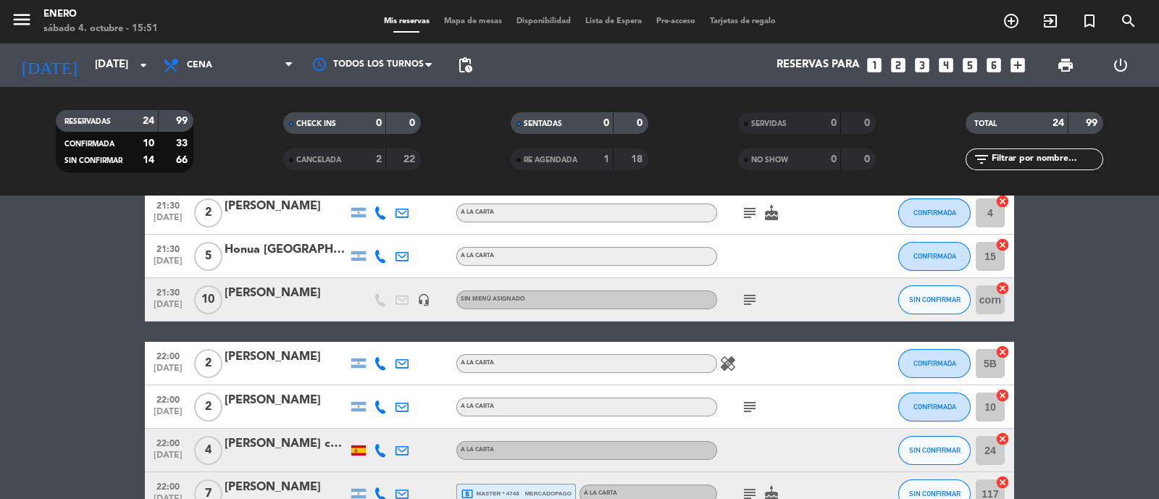
click at [741, 300] on icon "subject" at bounding box center [749, 299] width 17 height 17
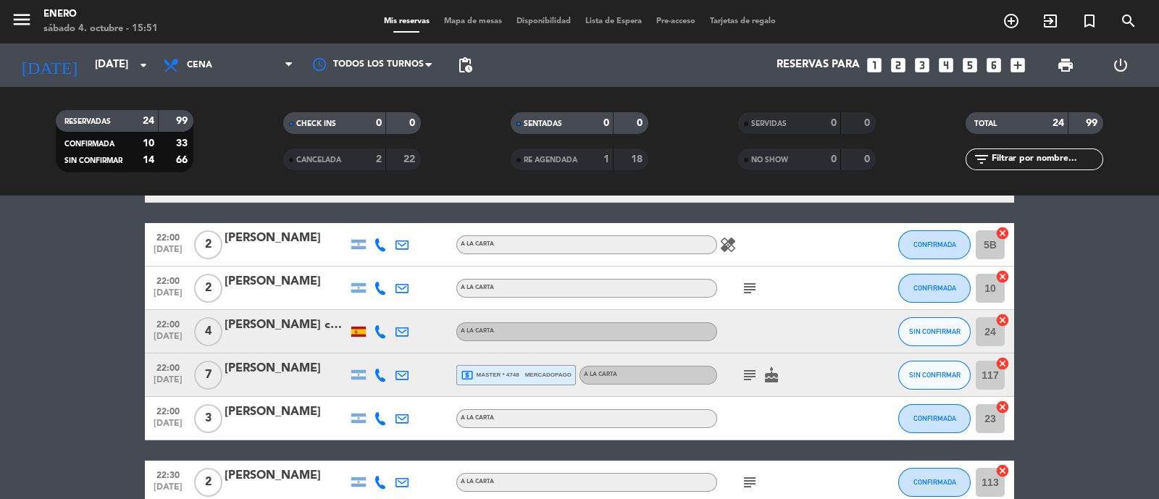
scroll to position [723, 0]
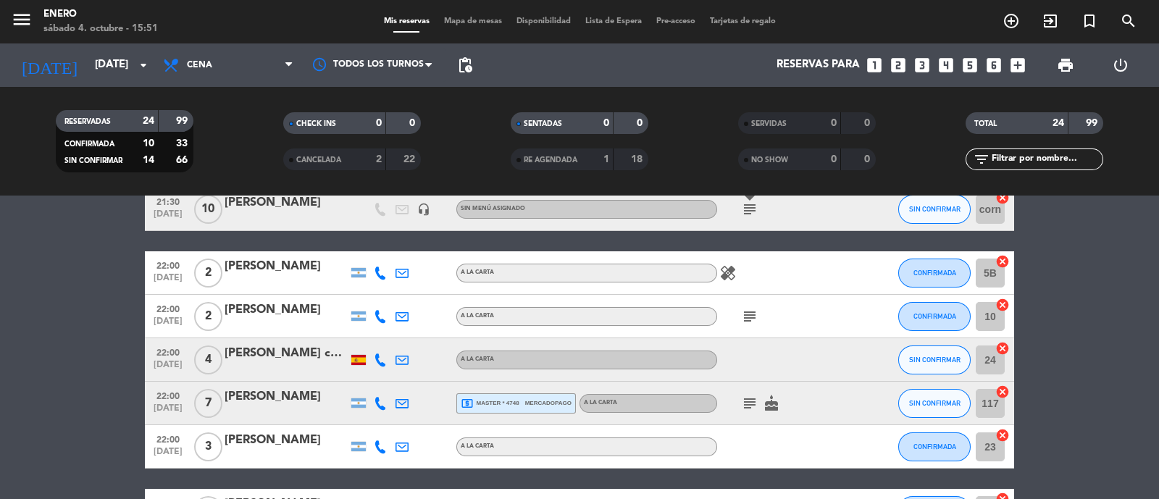
click at [730, 278] on icon "healing" at bounding box center [727, 272] width 17 height 17
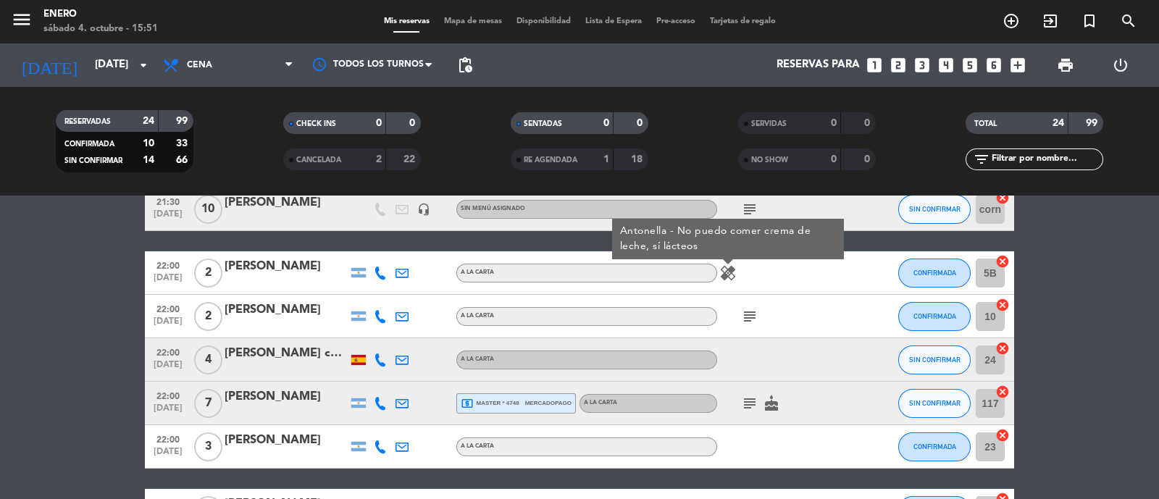
click at [753, 398] on icon "subject" at bounding box center [749, 403] width 17 height 17
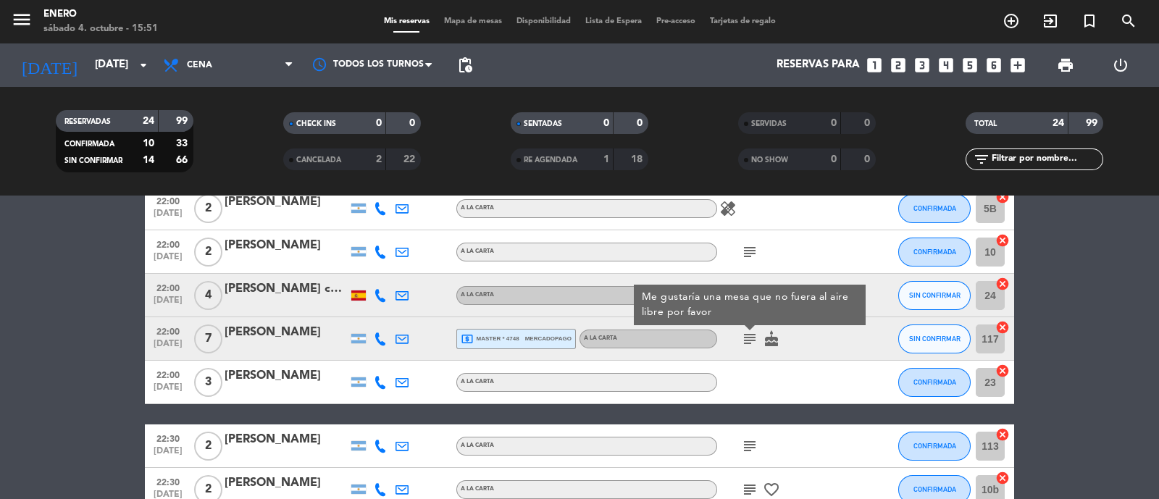
scroll to position [815, 0]
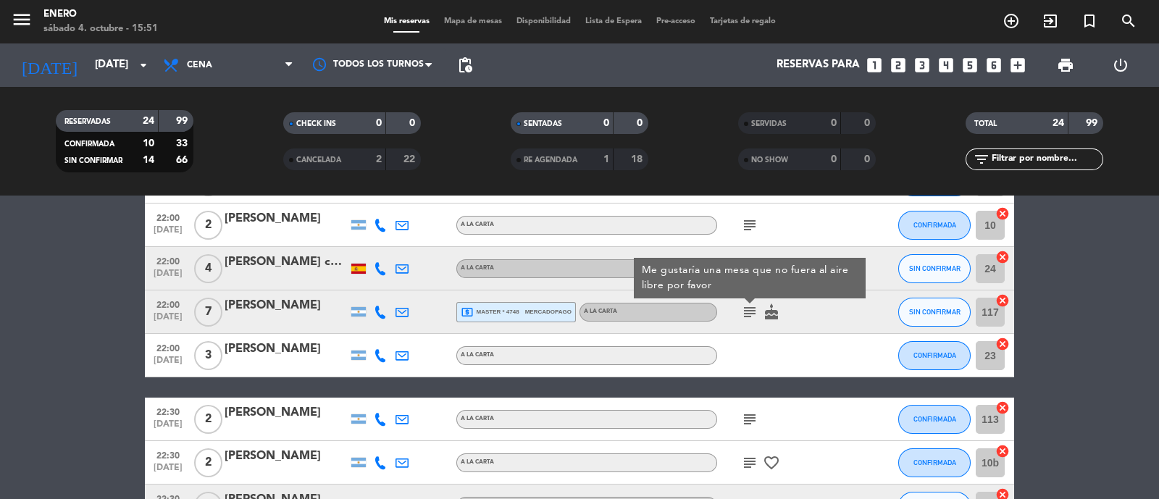
click at [563, 318] on div "local_atm master * 4748 mercadopago" at bounding box center [516, 312] width 111 height 19
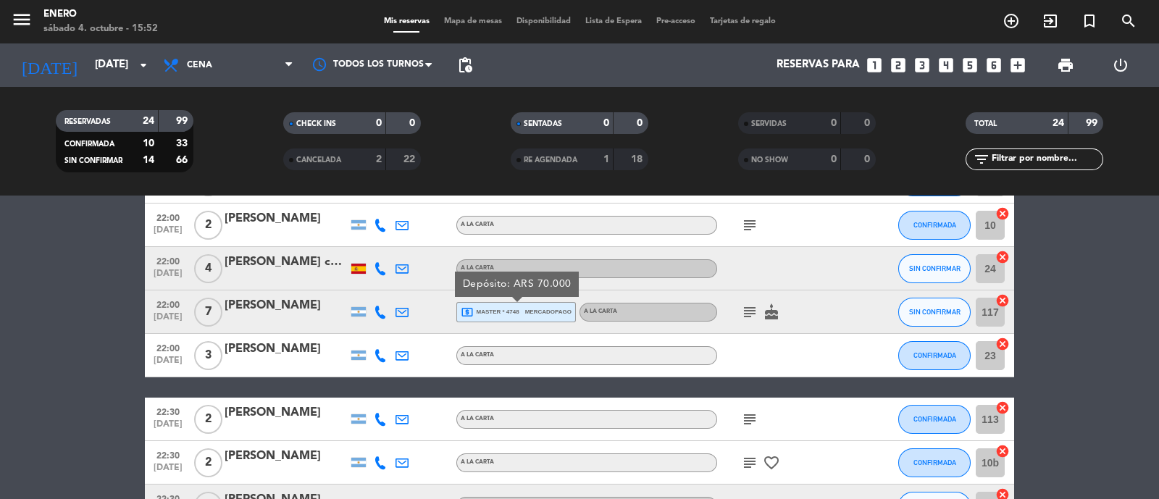
click at [752, 314] on icon "subject" at bounding box center [749, 311] width 17 height 17
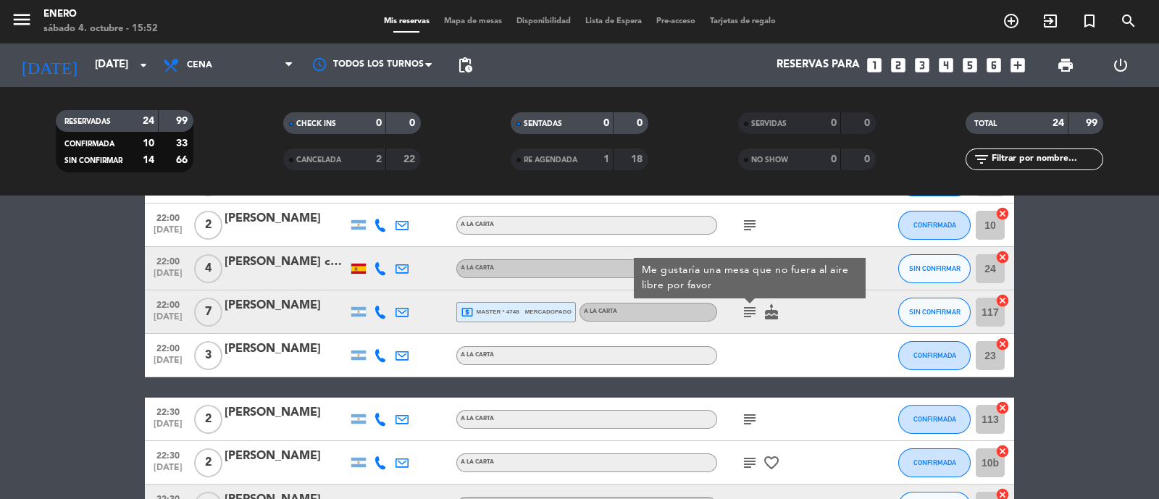
click at [774, 313] on icon "cake" at bounding box center [771, 311] width 17 height 17
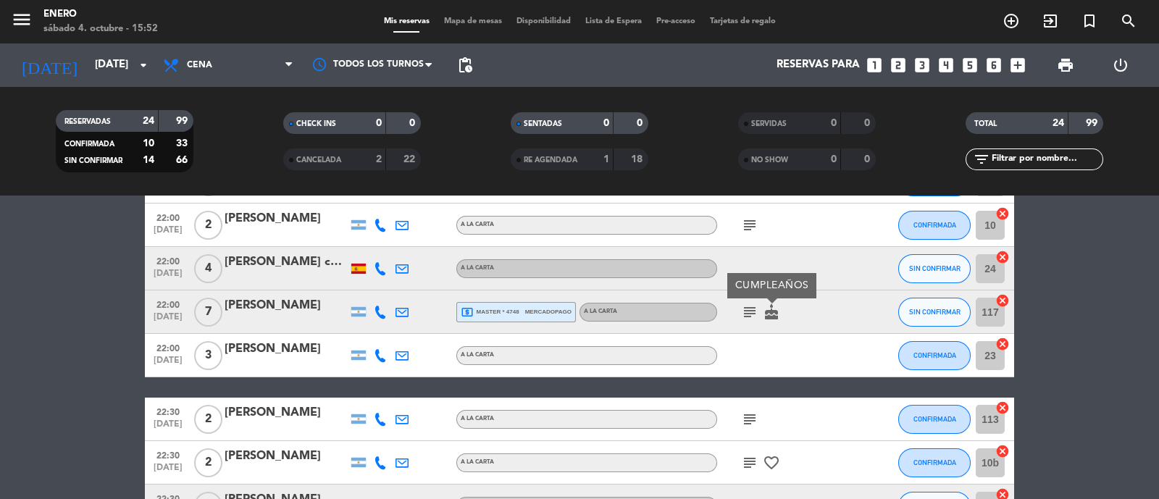
click at [793, 317] on div "subject cake CUMPLEAÑOS" at bounding box center [782, 311] width 130 height 43
click at [757, 308] on icon "subject" at bounding box center [749, 311] width 17 height 17
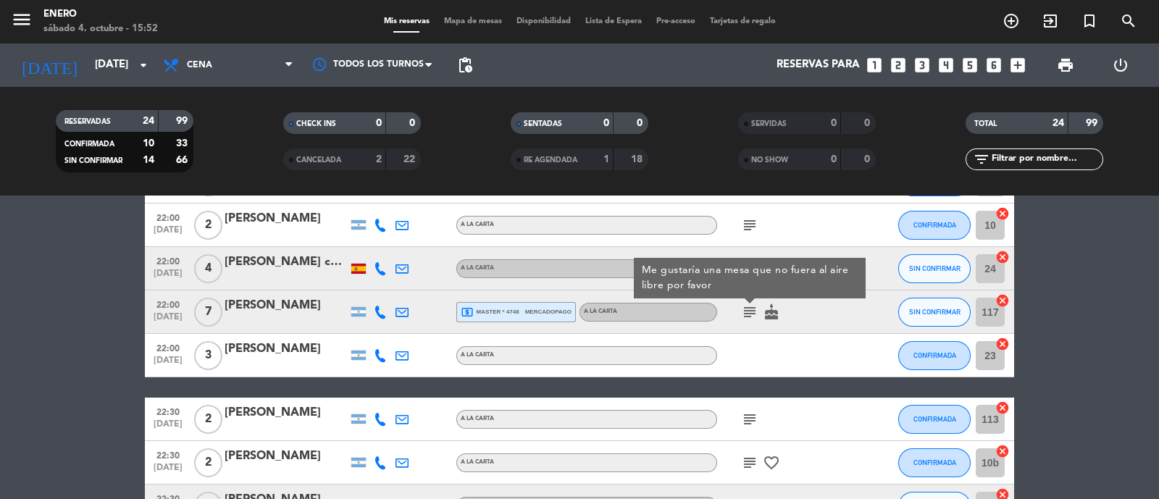
click at [786, 318] on div "subject Me gustaría una mesa que no fuera al aire libre por favor cake" at bounding box center [782, 311] width 130 height 43
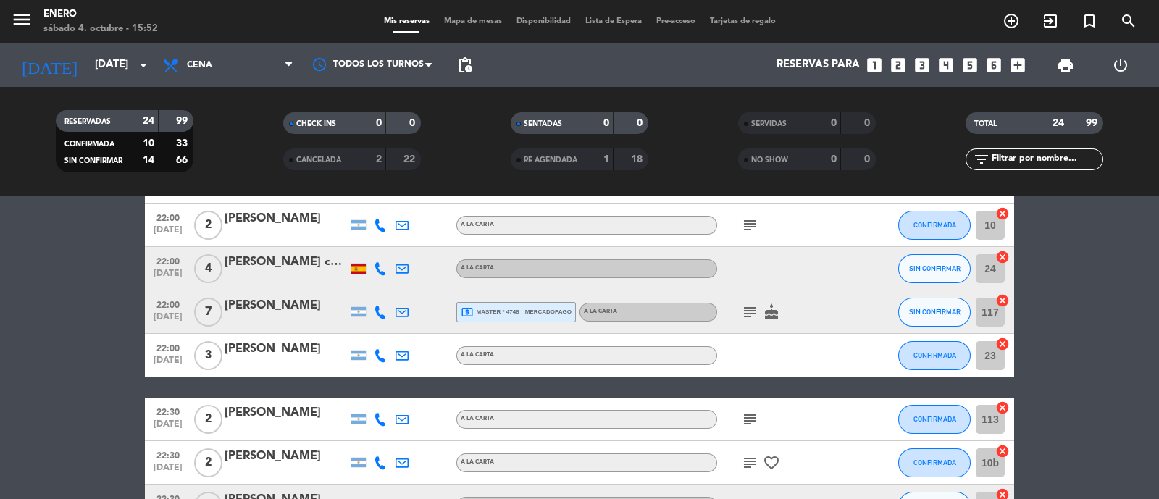
click at [786, 345] on div at bounding box center [782, 355] width 130 height 43
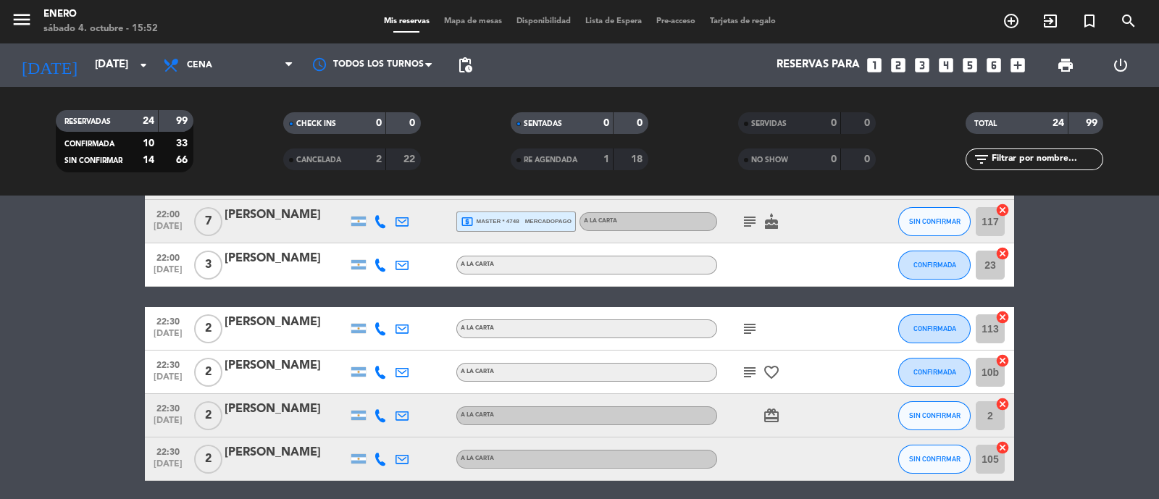
scroll to position [959, 0]
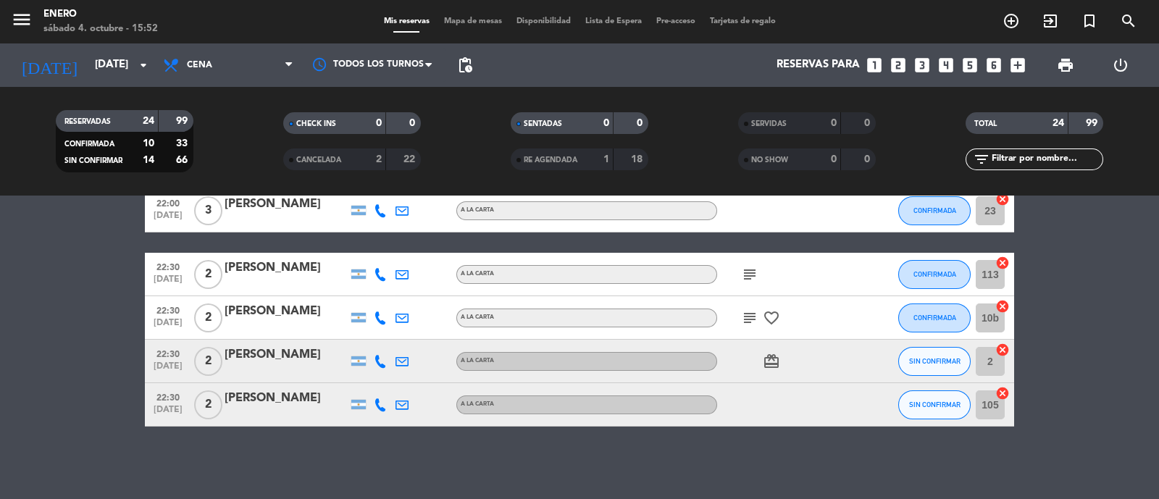
click at [749, 278] on icon "subject" at bounding box center [749, 274] width 17 height 17
click at [780, 290] on div "subject SOLICITA EXTERIOR" at bounding box center [782, 274] width 130 height 43
click at [747, 312] on icon "subject" at bounding box center [749, 317] width 17 height 17
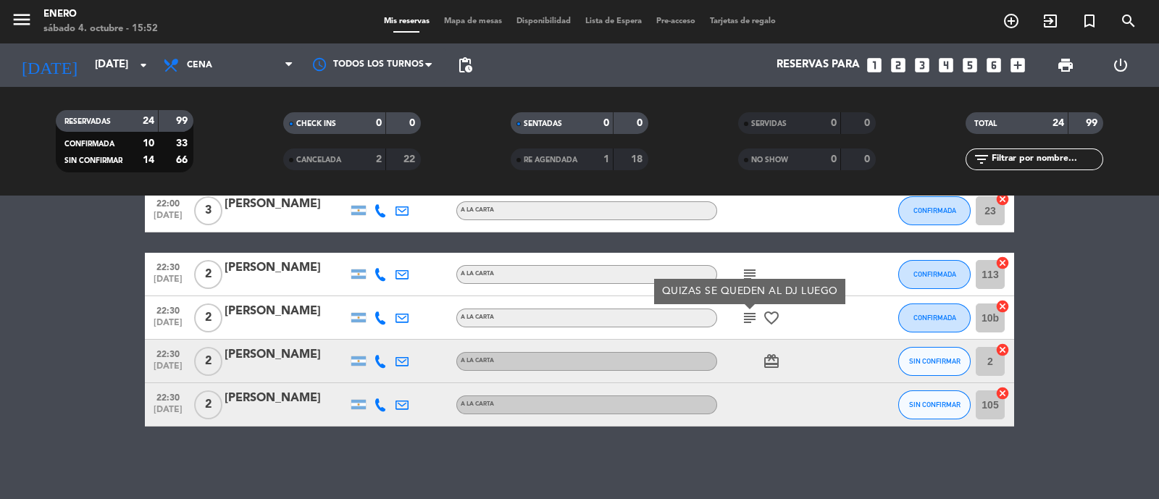
click at [807, 330] on div "subject QUIZAS SE QUEDEN AL DJ LUEGO favorite_border" at bounding box center [782, 317] width 130 height 43
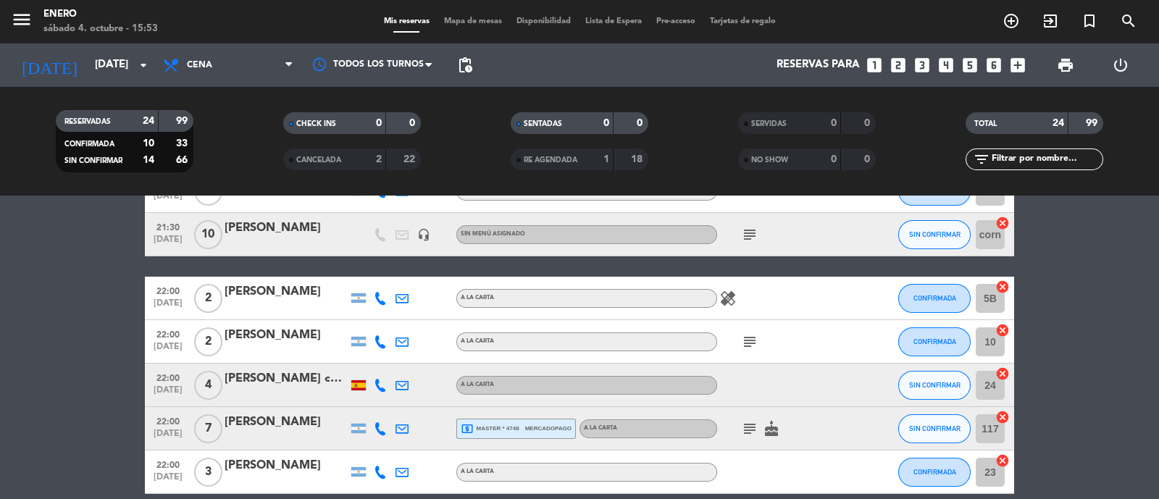
scroll to position [723, 0]
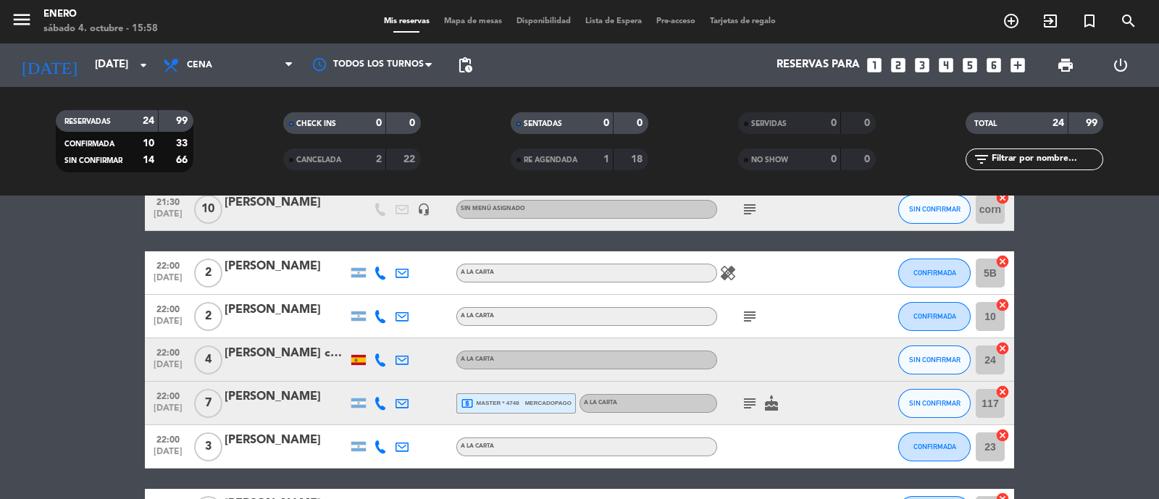
click at [487, 25] on span "Mapa de mesas" at bounding box center [473, 21] width 72 height 8
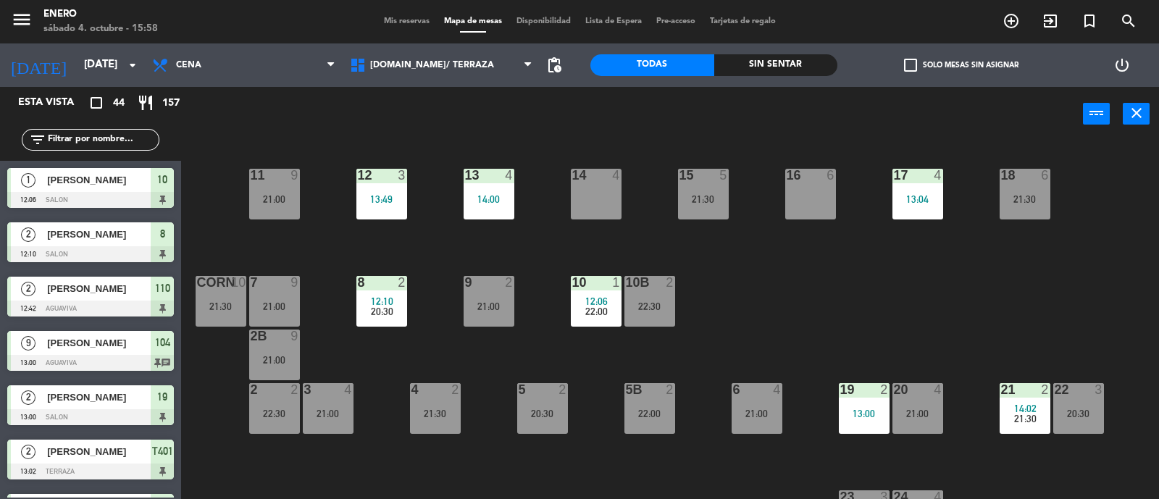
click at [742, 281] on div "14 4 12 3 13:49 11 9 21:00 17 4 13:04 15 5 21:30 16 6 13 4 14:00 18 6 21:30 10 …" at bounding box center [676, 322] width 966 height 358
click at [389, 191] on div "12 3 13:49" at bounding box center [381, 194] width 51 height 51
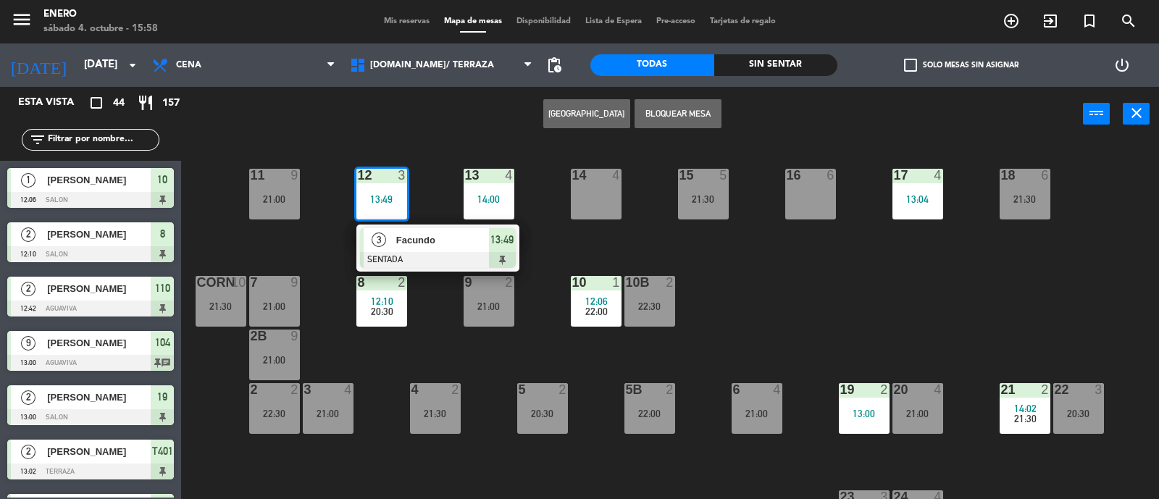
click at [466, 232] on span "Facundo" at bounding box center [442, 239] width 93 height 15
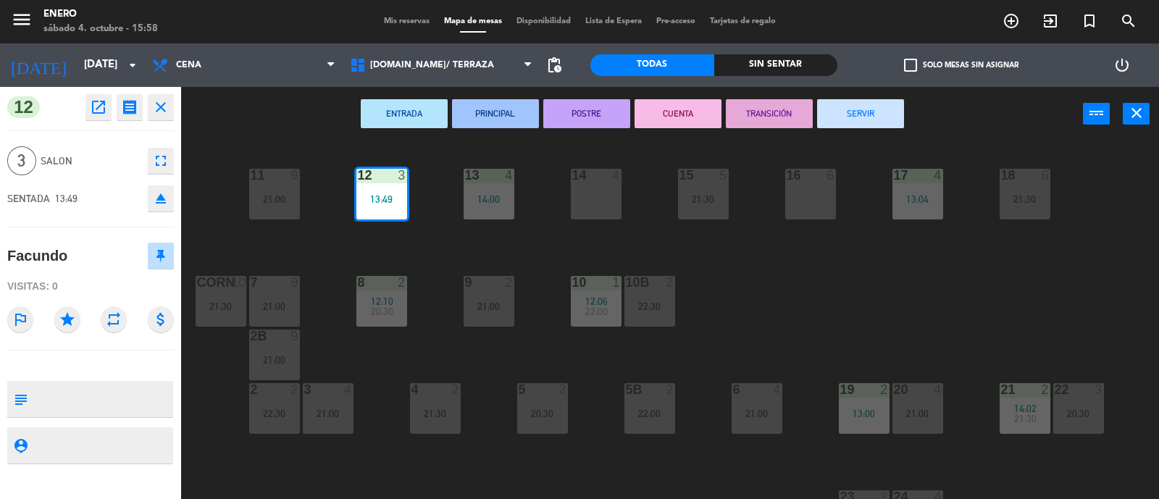
click at [849, 115] on button "SERVIR" at bounding box center [860, 113] width 87 height 29
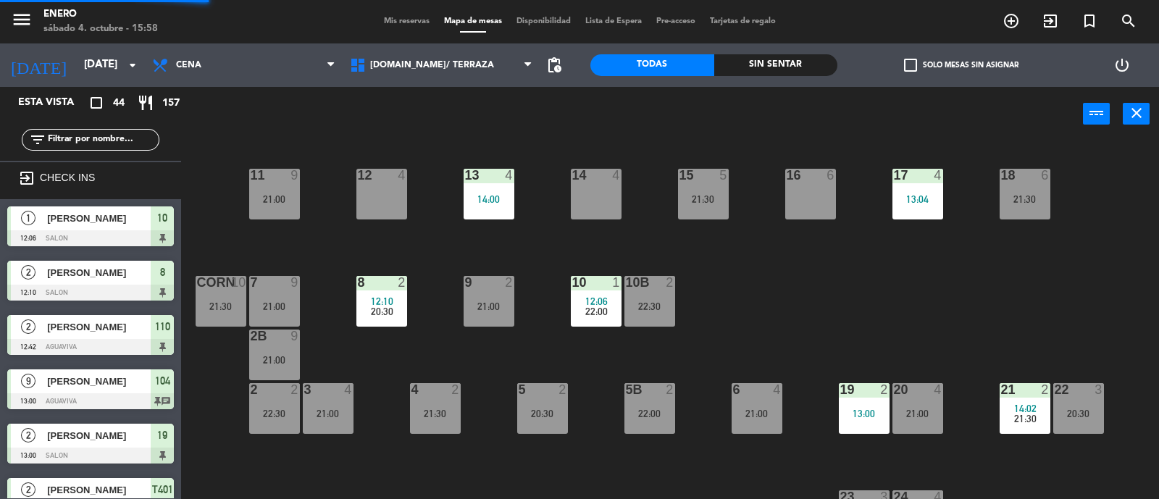
scroll to position [1, 0]
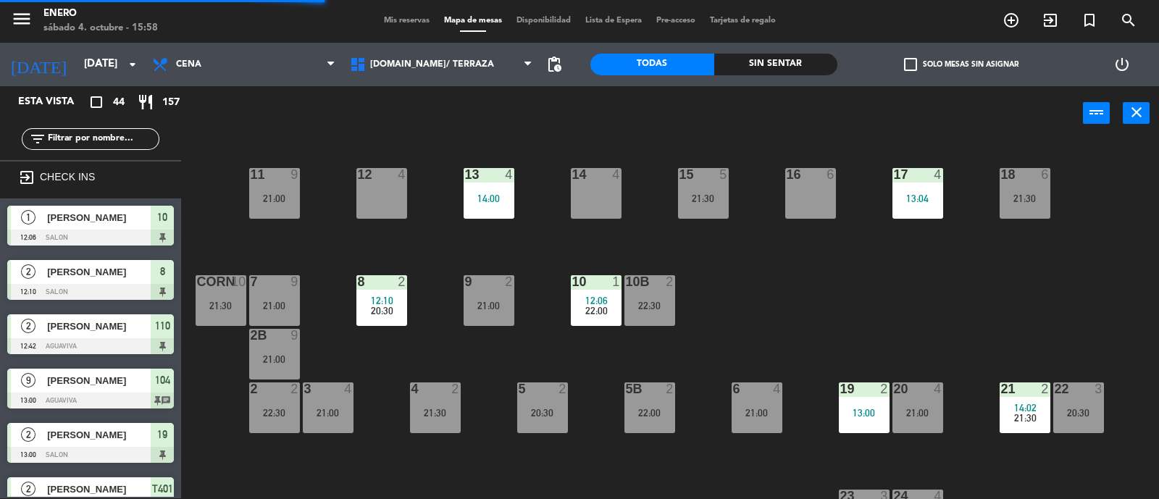
click at [506, 193] on div "14:00" at bounding box center [488, 198] width 51 height 11
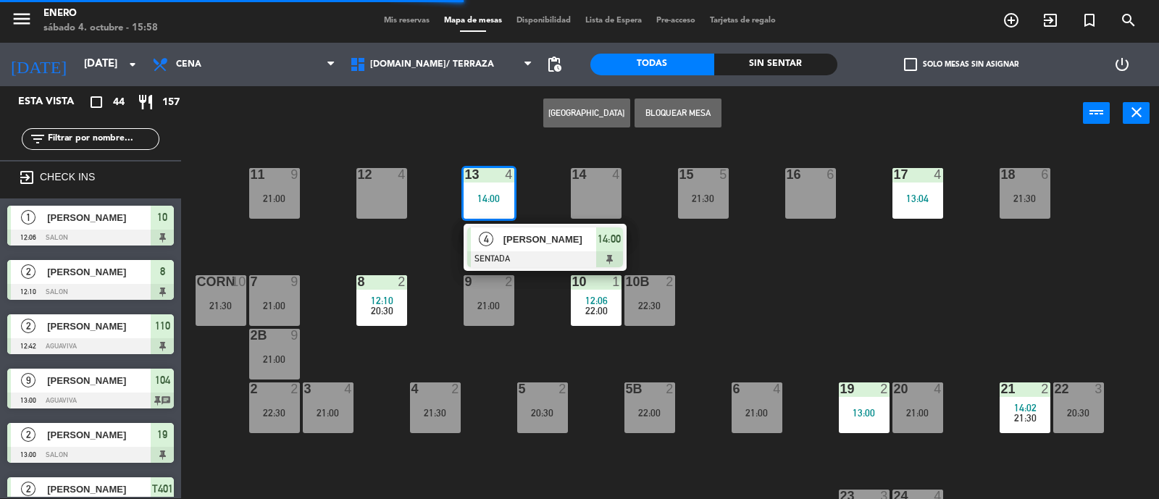
click at [539, 239] on span "[PERSON_NAME]" at bounding box center [549, 239] width 93 height 15
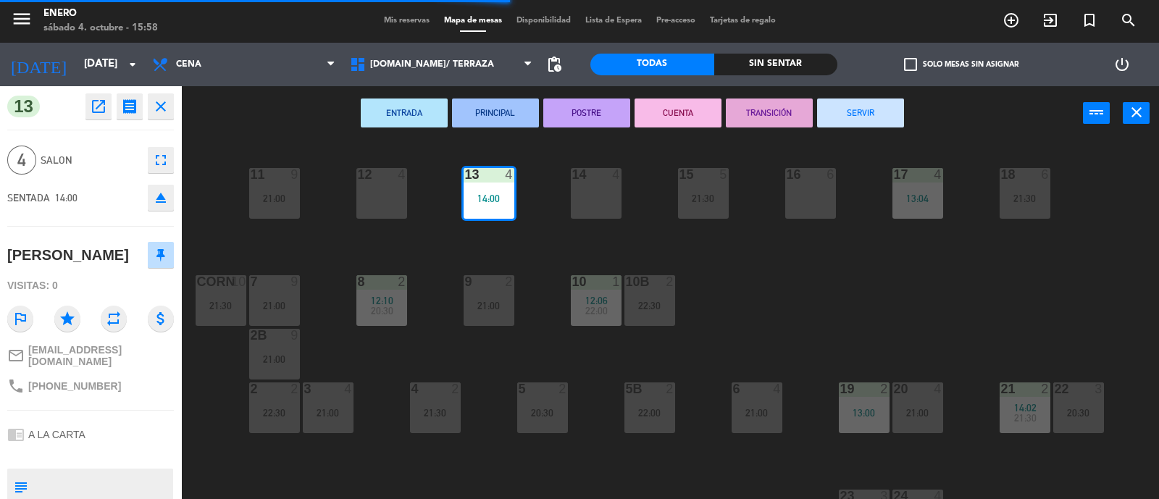
click at [863, 117] on button "SERVIR" at bounding box center [860, 112] width 87 height 29
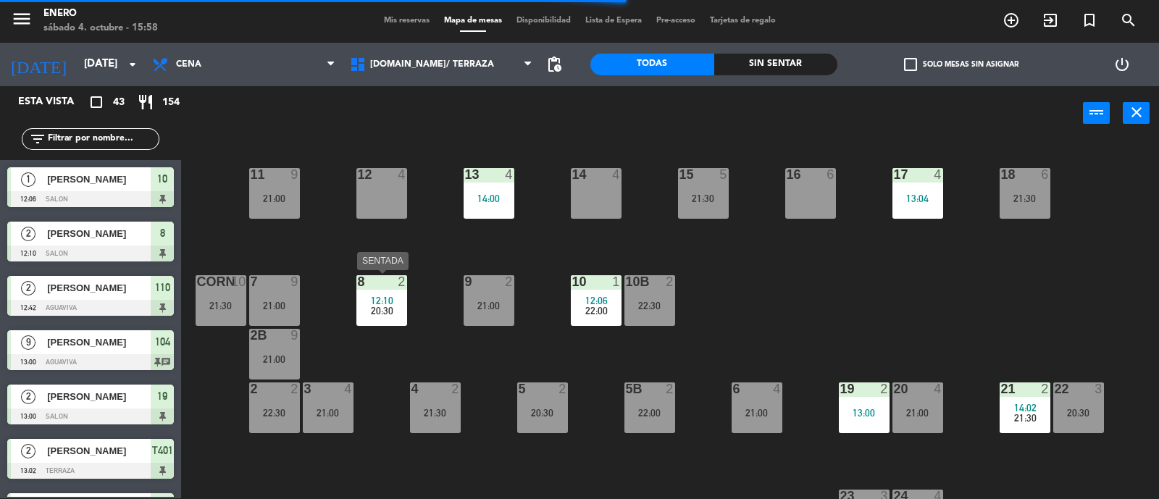
click at [387, 291] on div "8 2 12:10 20:30" at bounding box center [381, 300] width 51 height 51
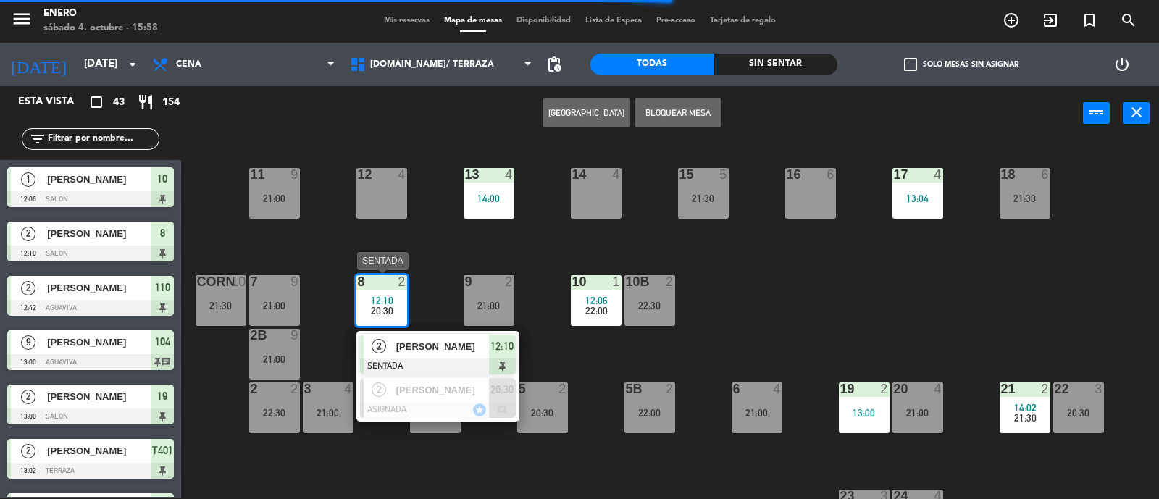
click at [425, 347] on span "[PERSON_NAME]" at bounding box center [442, 346] width 93 height 15
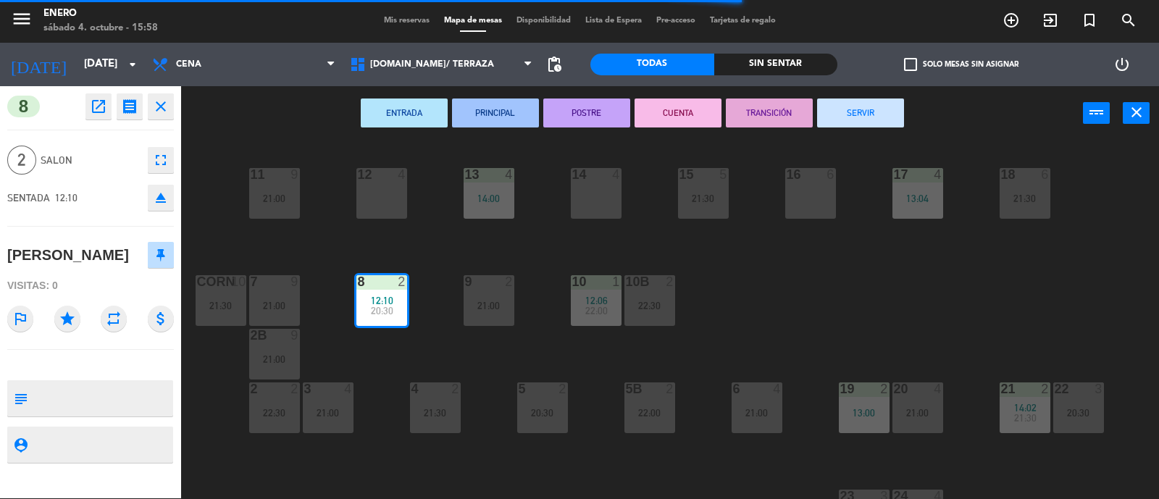
click at [862, 112] on button "SERVIR" at bounding box center [860, 112] width 87 height 29
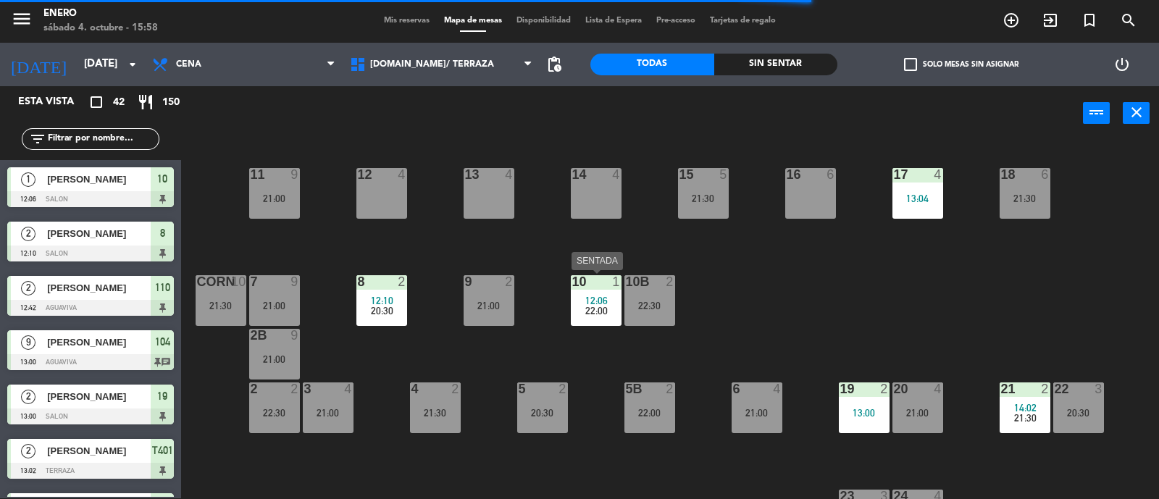
click at [599, 290] on div "10 1 12:06 22:00" at bounding box center [596, 300] width 51 height 51
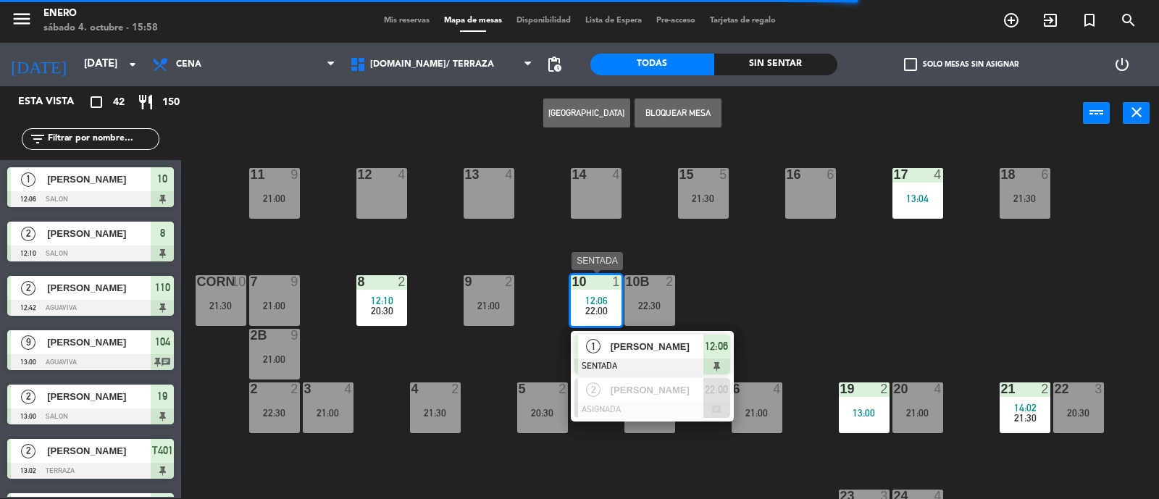
click at [629, 346] on span "[PERSON_NAME]" at bounding box center [656, 346] width 93 height 15
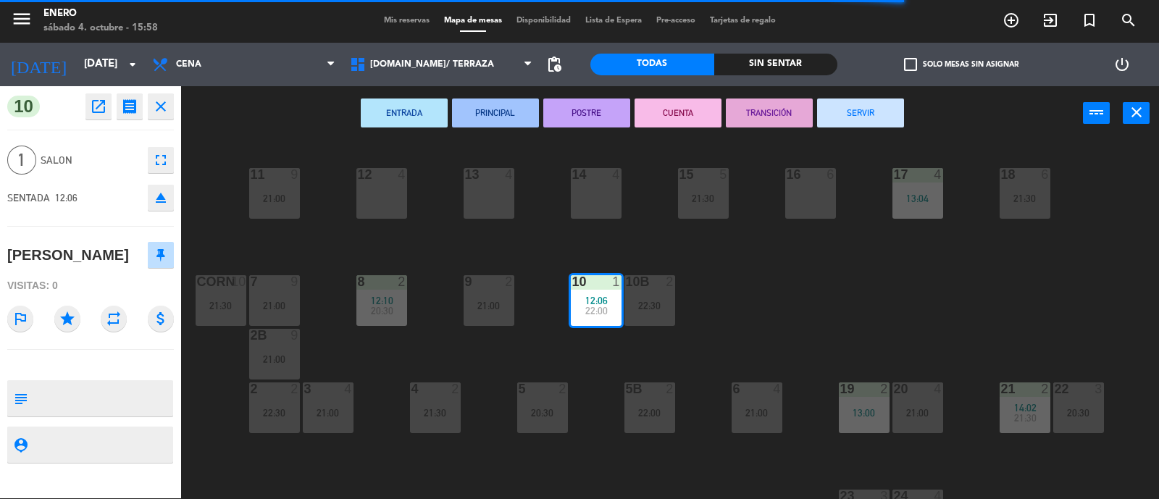
click at [839, 121] on button "SERVIR" at bounding box center [860, 112] width 87 height 29
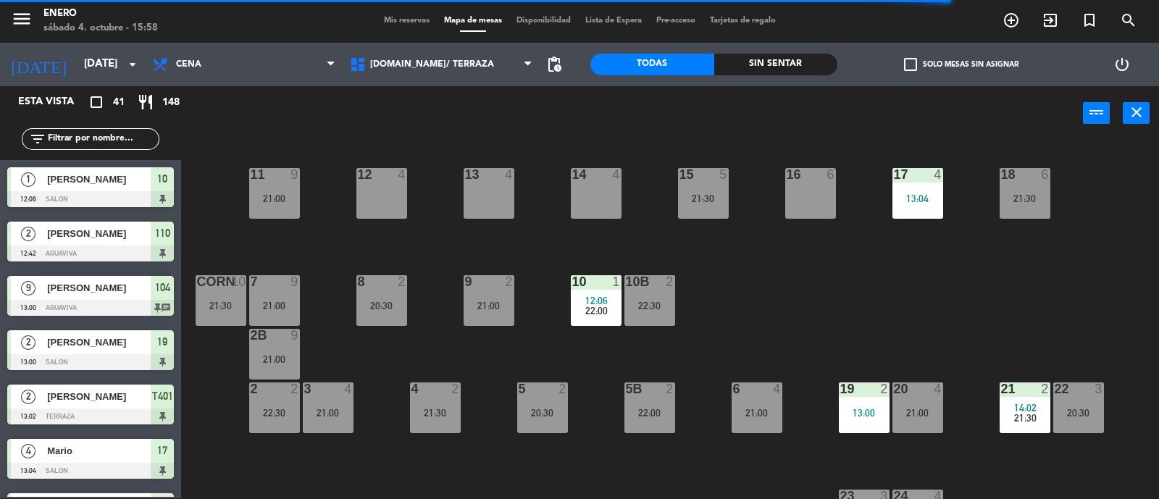
click at [931, 188] on div "17 4 13:04" at bounding box center [917, 193] width 51 height 51
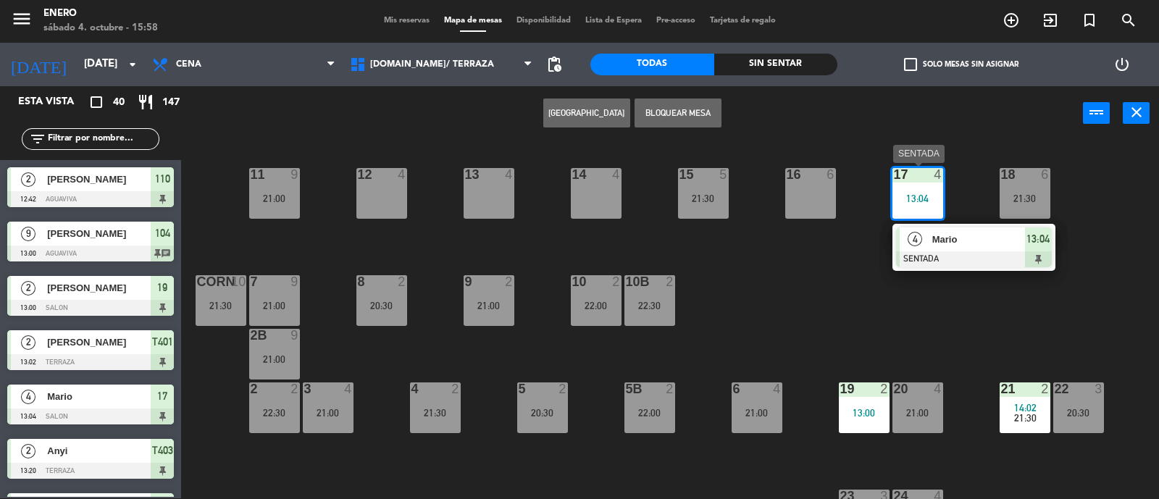
click at [954, 239] on span "Mario" at bounding box center [978, 239] width 93 height 15
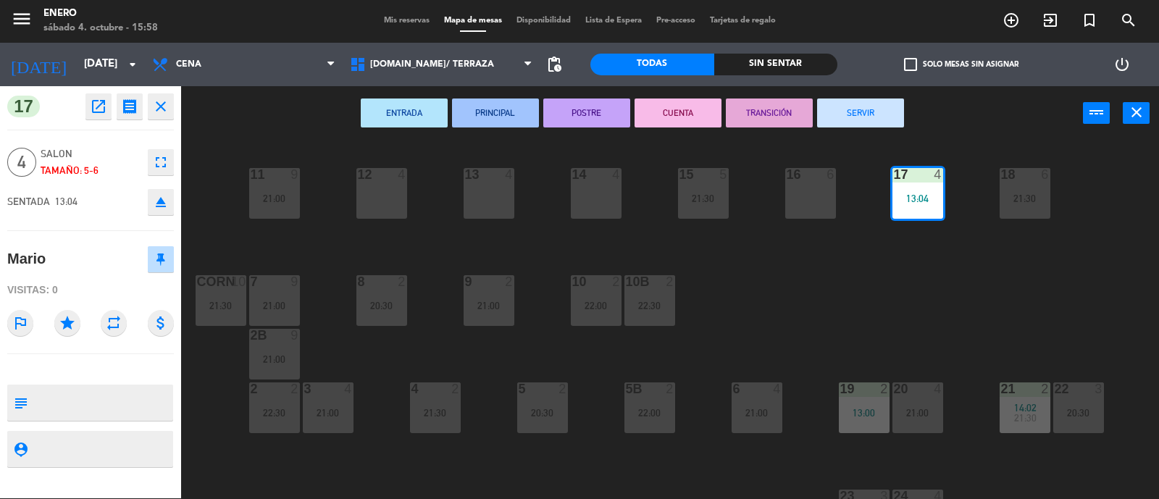
click at [858, 99] on button "SERVIR" at bounding box center [860, 112] width 87 height 29
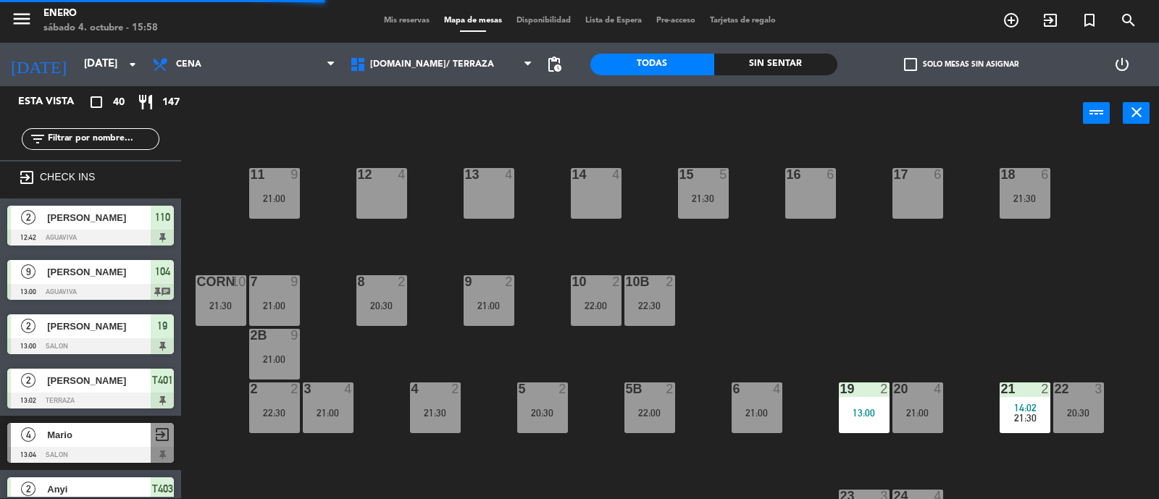
click at [868, 401] on div "19 2 13:00" at bounding box center [864, 407] width 51 height 51
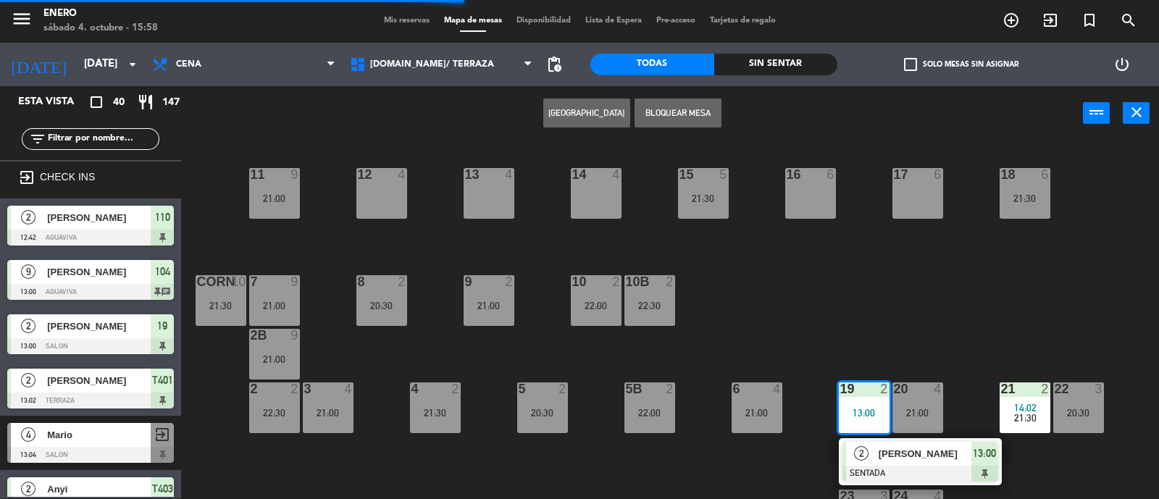
click at [892, 448] on span "[PERSON_NAME]" at bounding box center [924, 453] width 93 height 15
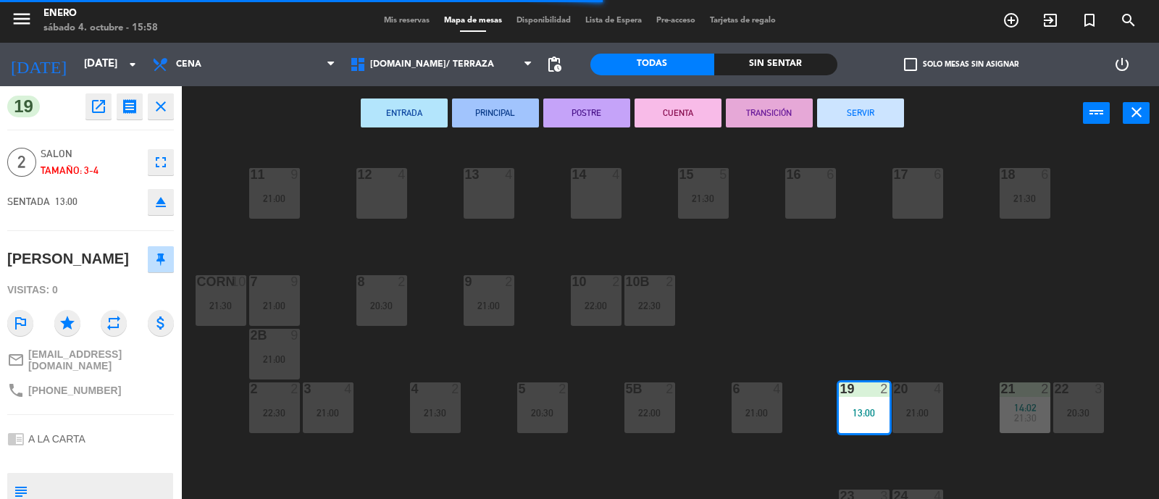
click at [875, 98] on button "SERVIR" at bounding box center [860, 112] width 87 height 29
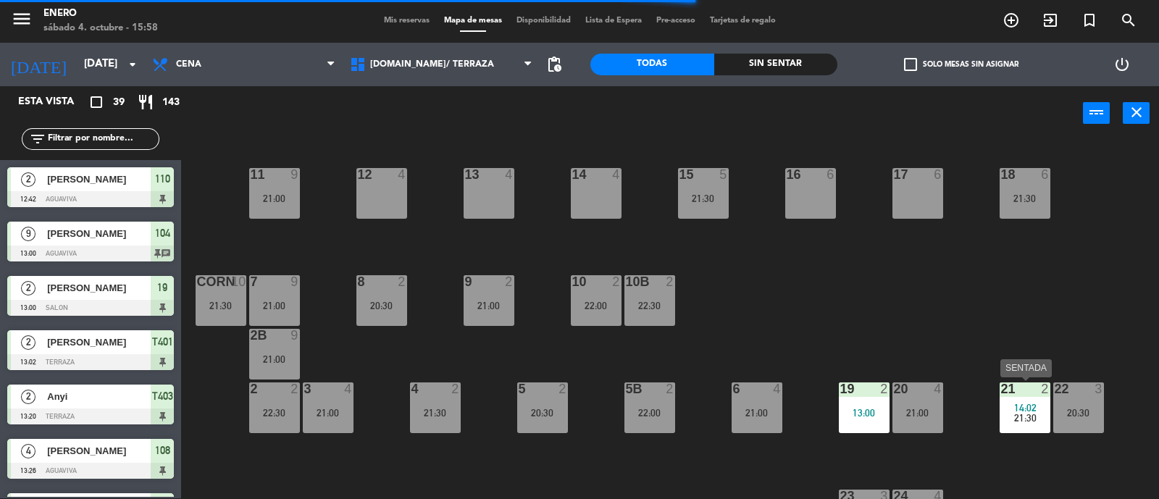
click at [1015, 402] on span "14:02" at bounding box center [1025, 408] width 22 height 12
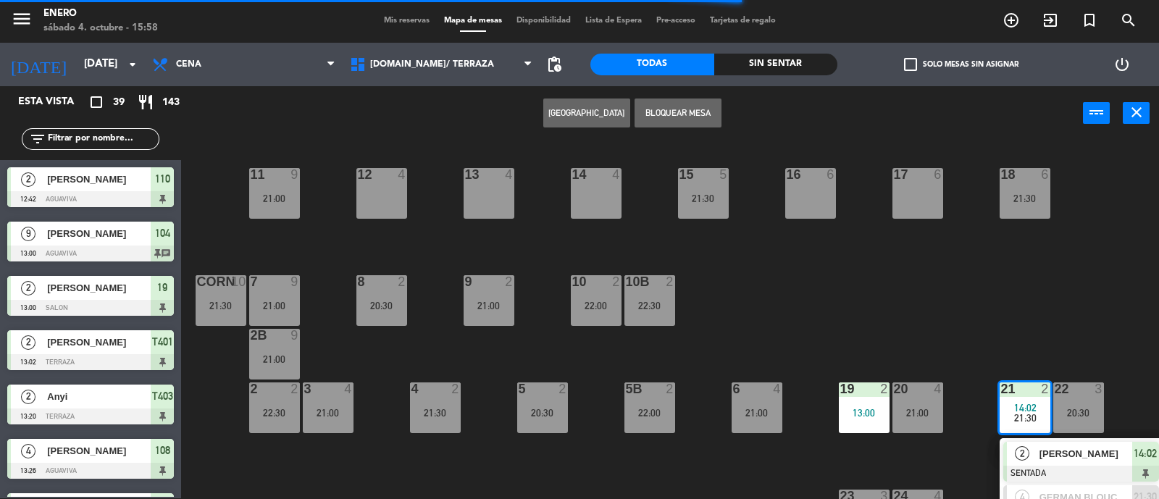
click at [1031, 454] on div "2" at bounding box center [1022, 454] width 31 height 24
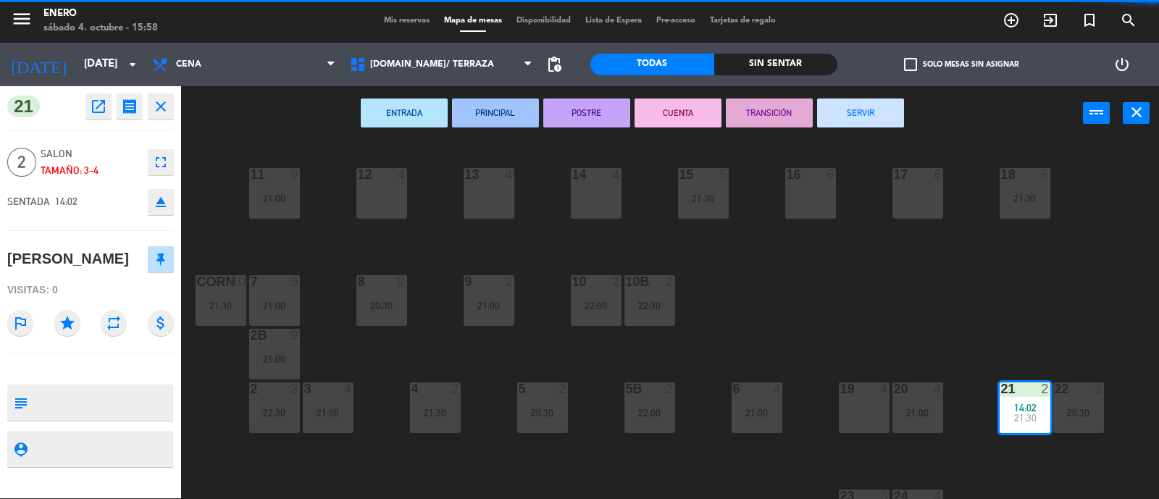
click at [873, 109] on button "SERVIR" at bounding box center [860, 112] width 87 height 29
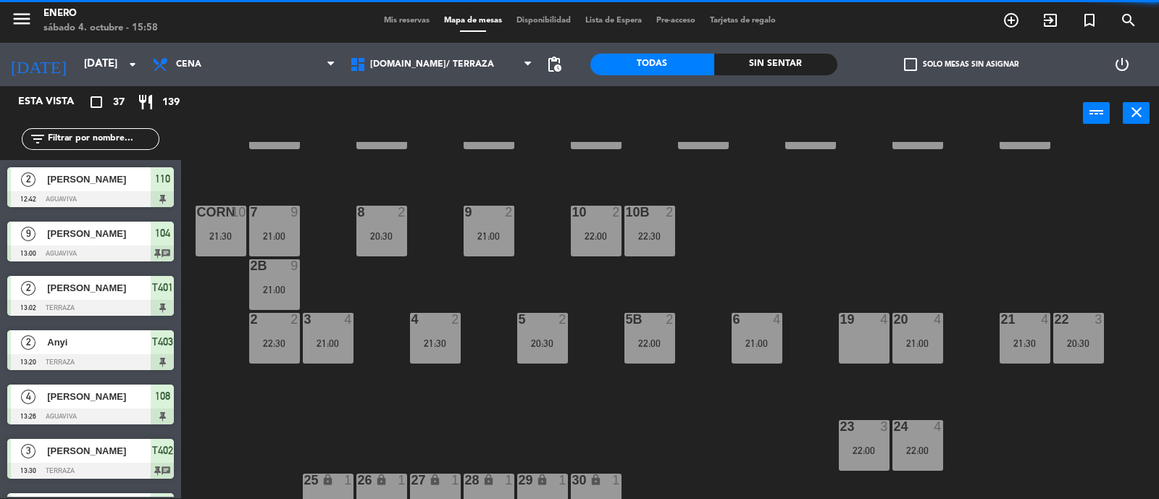
scroll to position [0, 0]
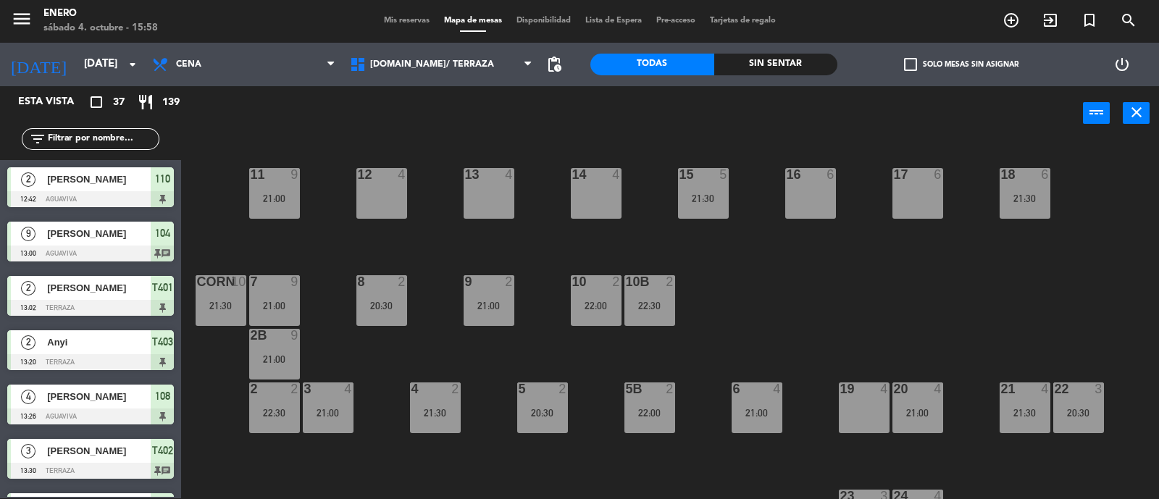
click at [403, 23] on span "Mis reservas" at bounding box center [407, 21] width 60 height 8
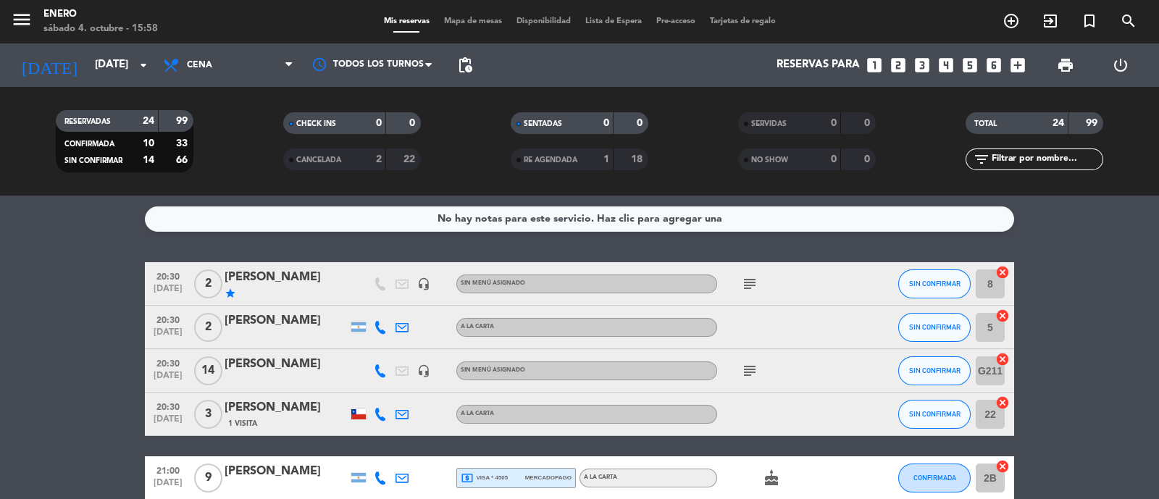
click at [450, 23] on span "Mapa de mesas" at bounding box center [473, 21] width 72 height 8
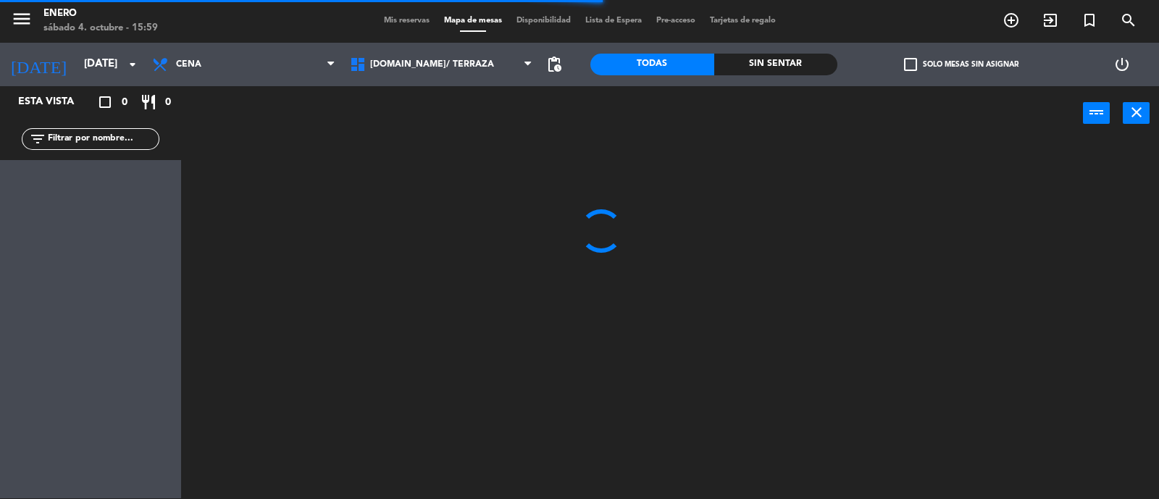
click at [406, 17] on span "Mis reservas" at bounding box center [407, 21] width 60 height 8
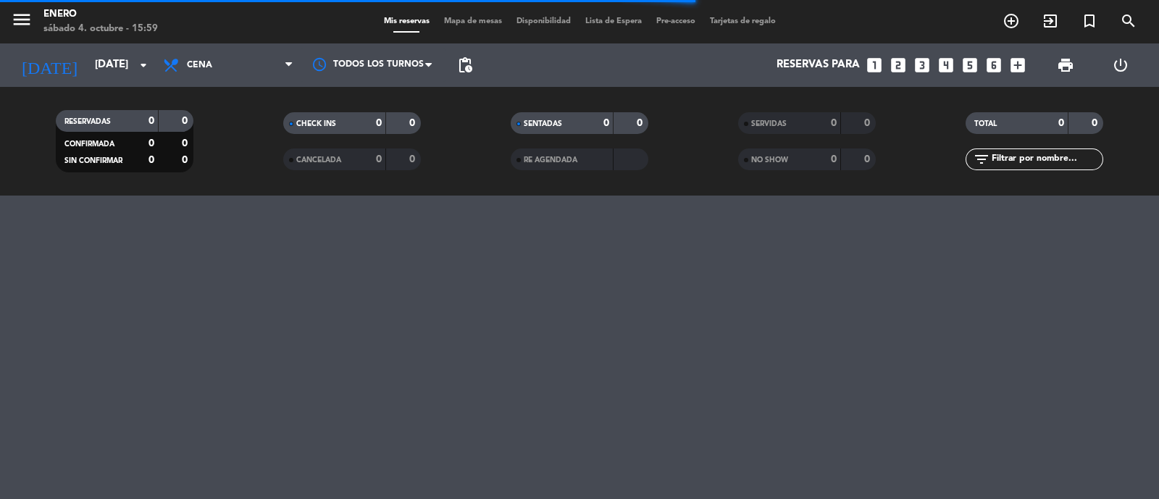
click at [453, 23] on span "Mapa de mesas" at bounding box center [473, 21] width 72 height 8
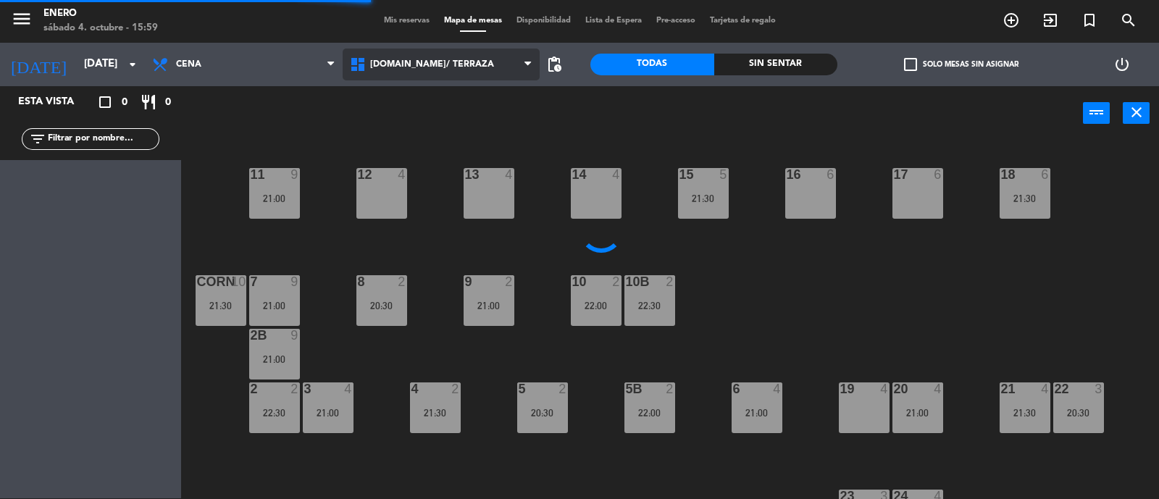
click at [409, 63] on span "[DOMAIN_NAME]/ TERRAZA" at bounding box center [432, 64] width 124 height 10
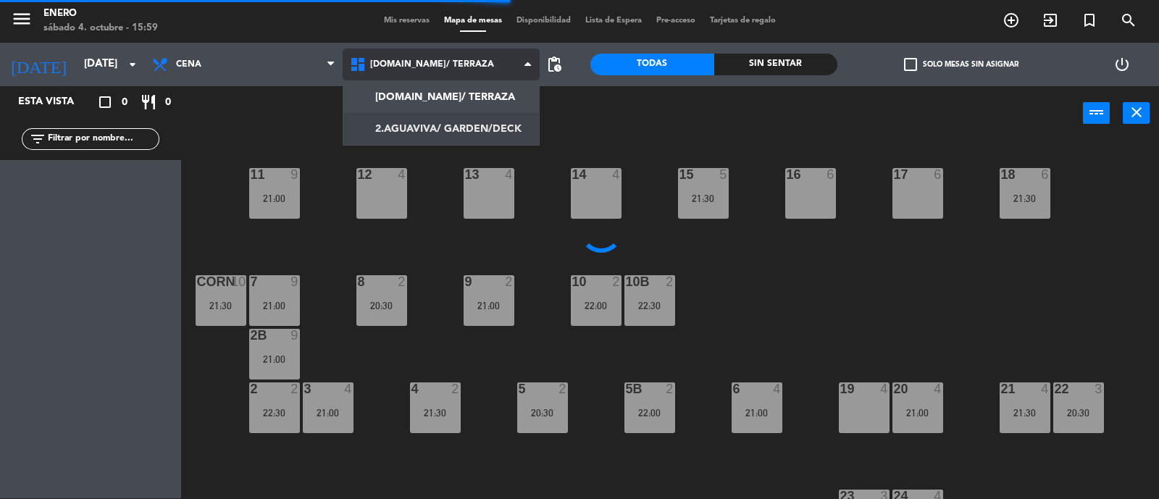
click at [426, 119] on ng-component "menu Enero [DATE] 4. octubre - 15:59 Mis reservas Mapa de mesas Disponibilidad …" at bounding box center [579, 249] width 1159 height 500
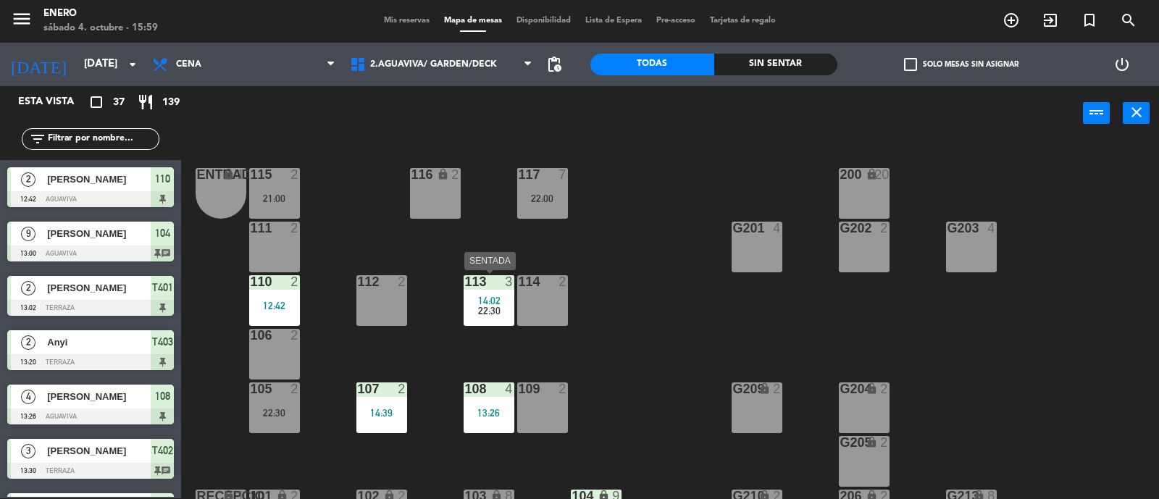
click at [482, 286] on div at bounding box center [488, 281] width 24 height 13
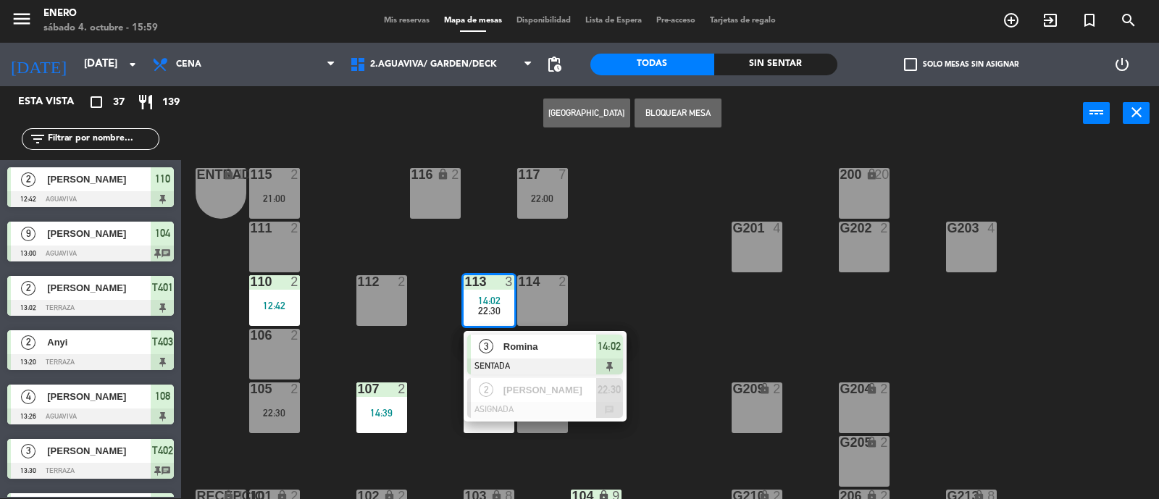
click at [519, 348] on span "Romina" at bounding box center [549, 346] width 93 height 15
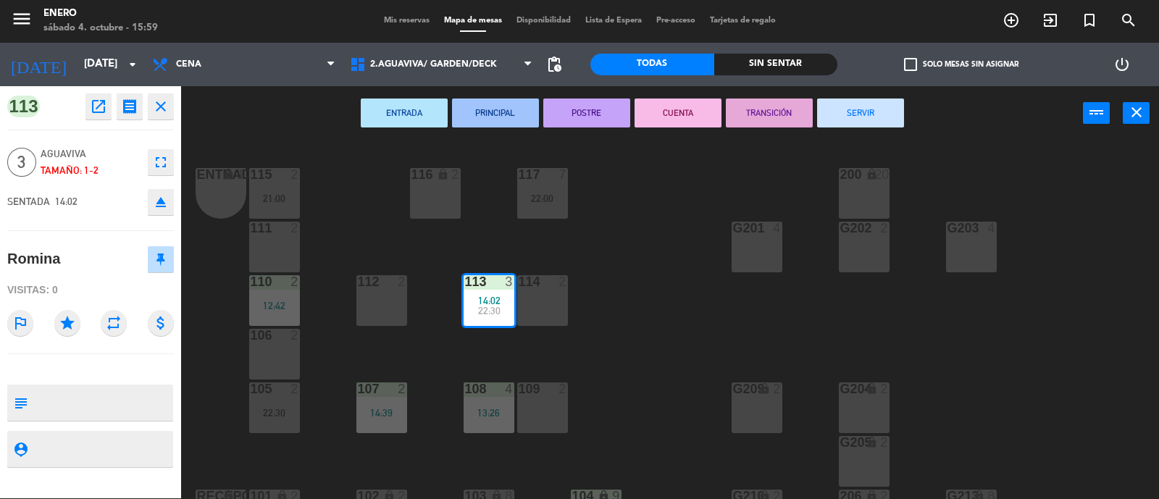
click at [847, 118] on button "SERVIR" at bounding box center [860, 112] width 87 height 29
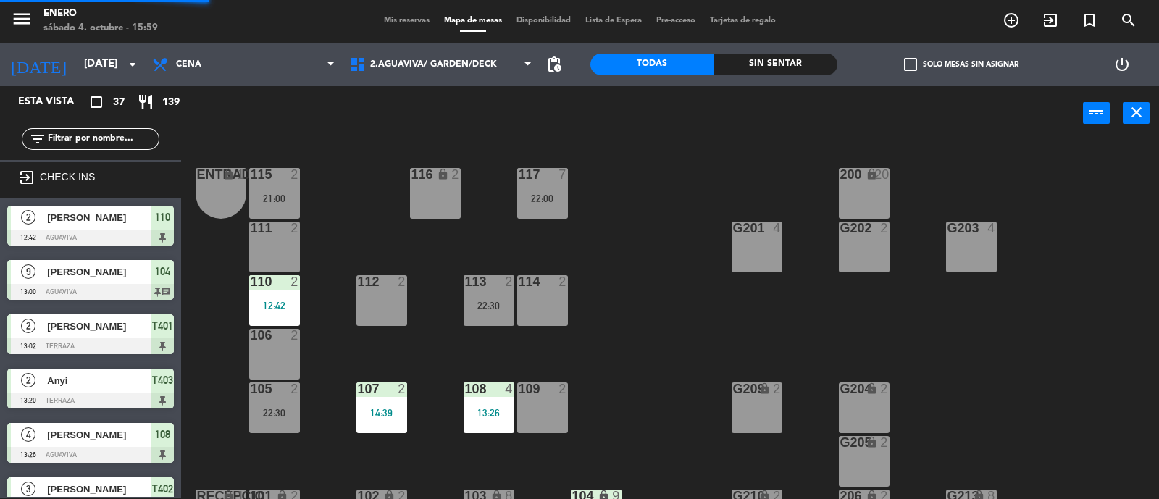
scroll to position [1, 0]
click at [291, 285] on div "2" at bounding box center [294, 281] width 9 height 13
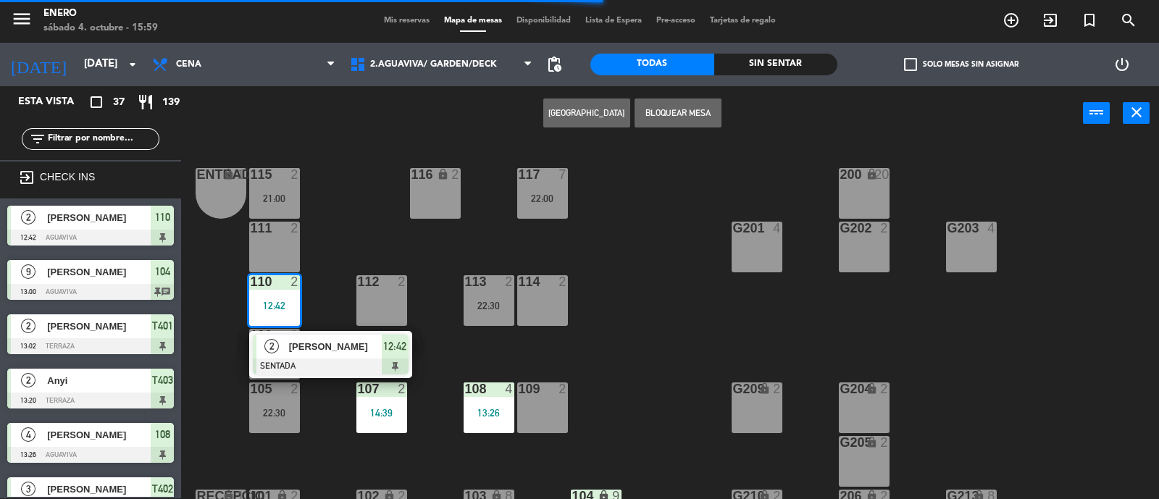
click at [355, 339] on span "[PERSON_NAME]" at bounding box center [335, 346] width 93 height 15
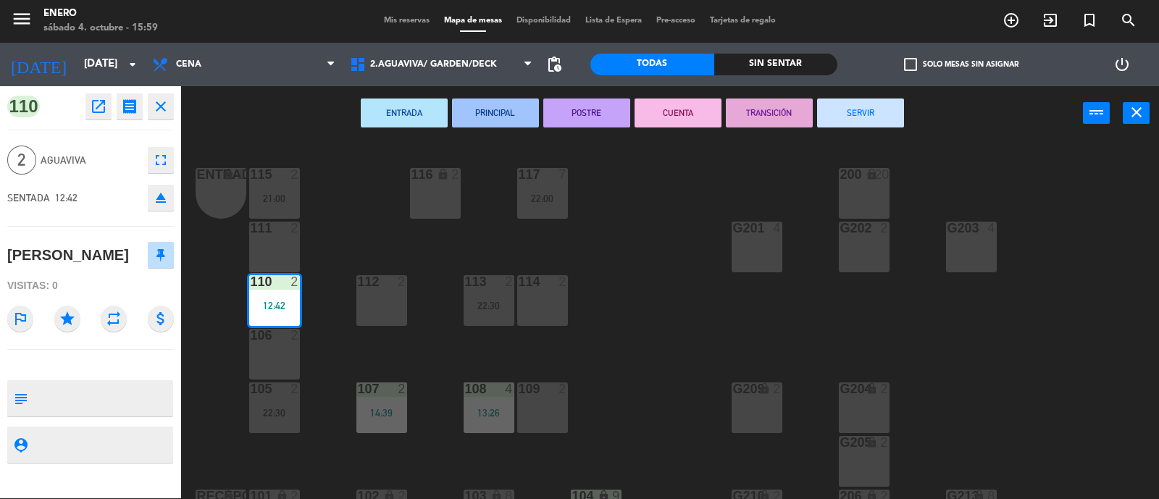
click at [888, 121] on button "SERVIR" at bounding box center [860, 112] width 87 height 29
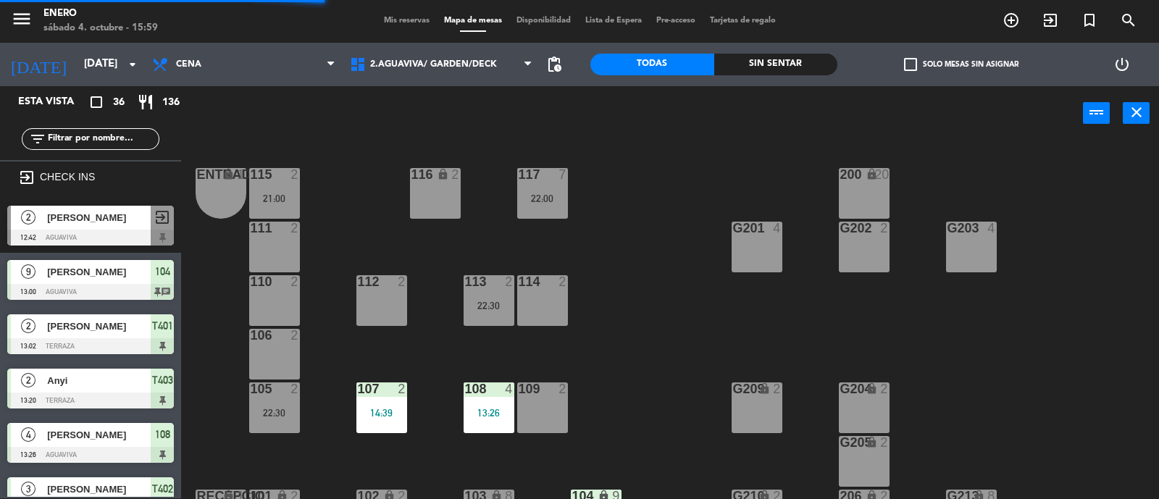
click at [490, 390] on div at bounding box center [488, 388] width 24 height 13
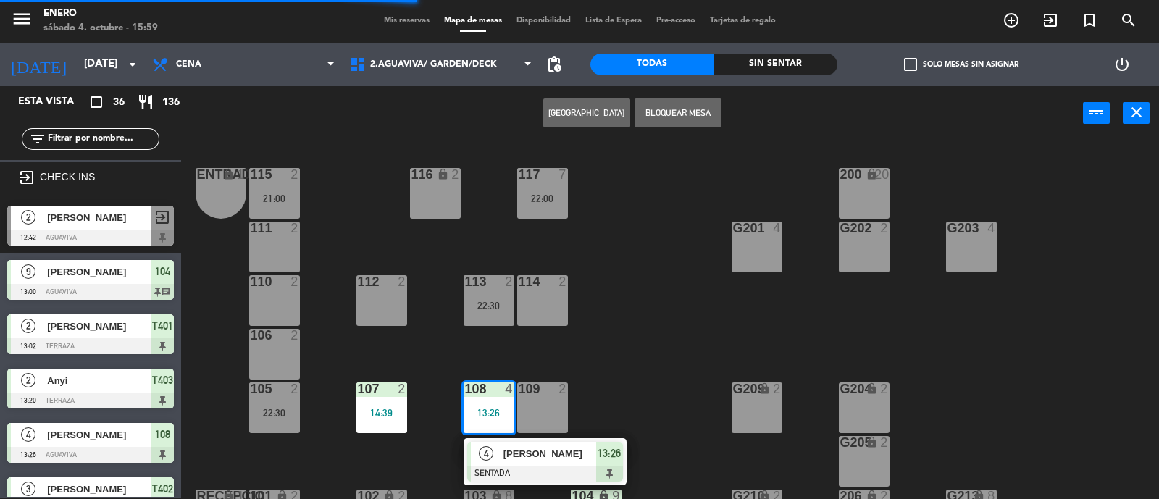
click at [529, 443] on div "[PERSON_NAME]" at bounding box center [549, 454] width 94 height 24
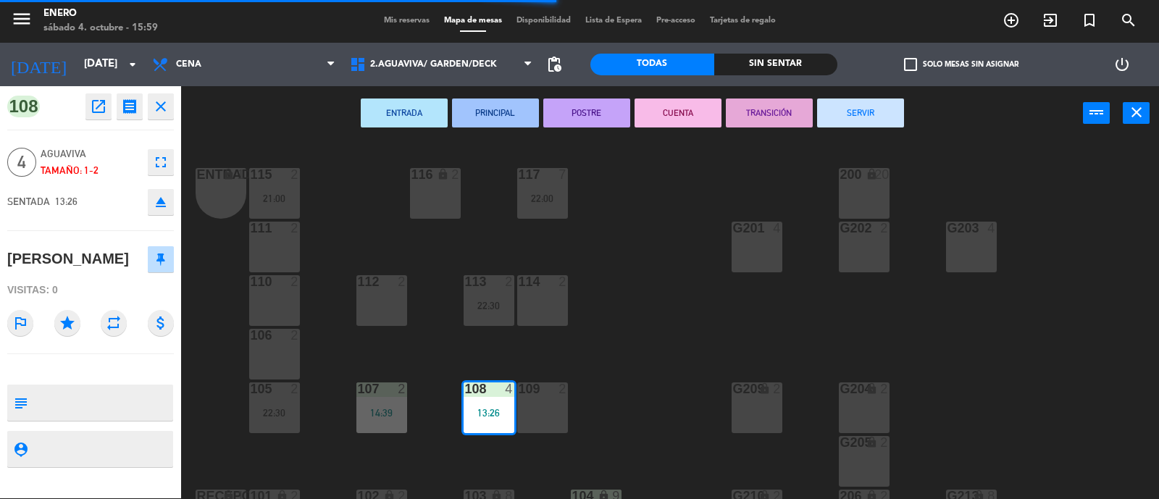
click at [879, 119] on button "SERVIR" at bounding box center [860, 112] width 87 height 29
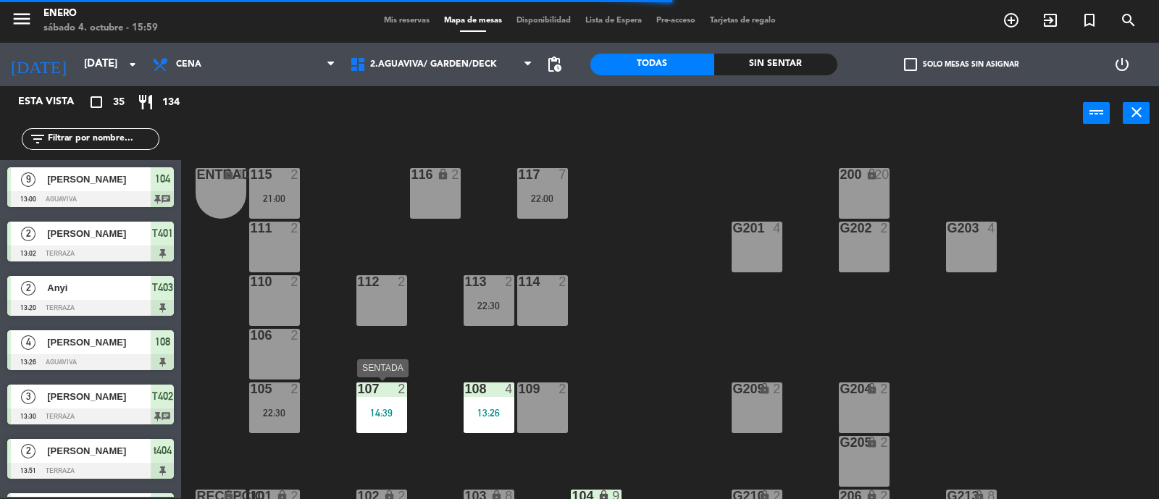
click at [403, 385] on div "2" at bounding box center [402, 388] width 9 height 13
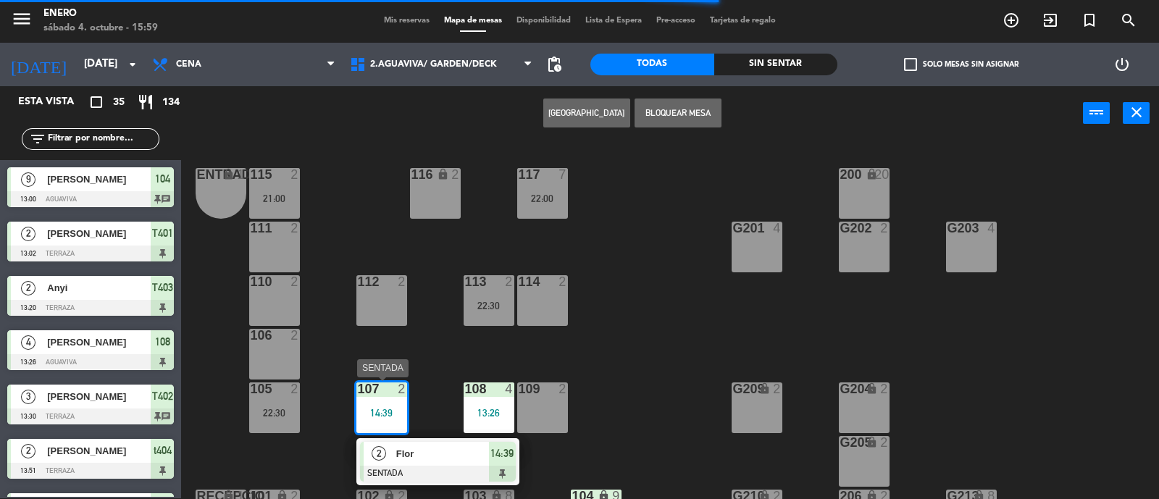
drag, startPoint x: 431, startPoint y: 456, endPoint x: 441, endPoint y: 442, distance: 17.7
click at [431, 457] on div "2 Flor SENTADA 14:39" at bounding box center [437, 461] width 185 height 47
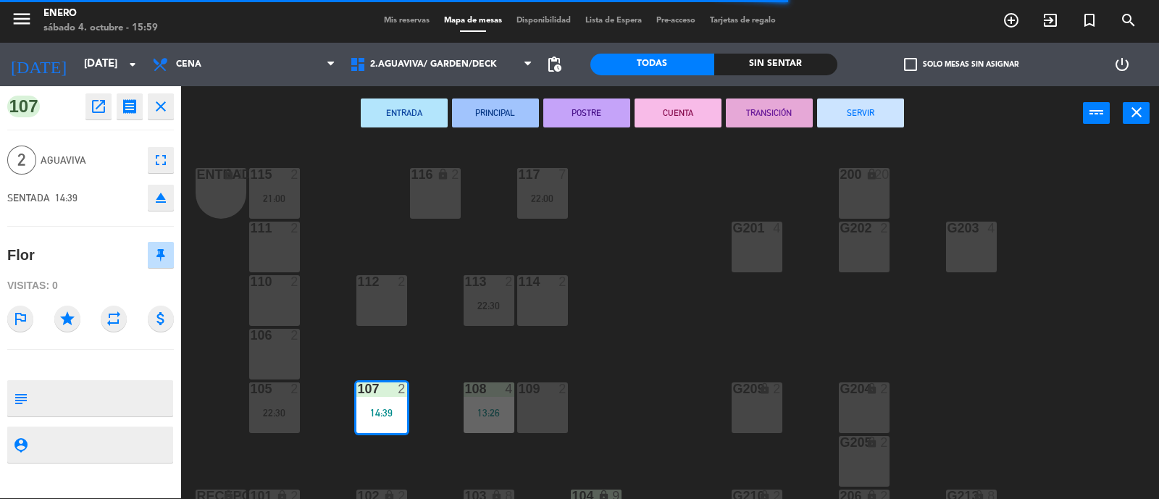
click at [863, 109] on button "SERVIR" at bounding box center [860, 112] width 87 height 29
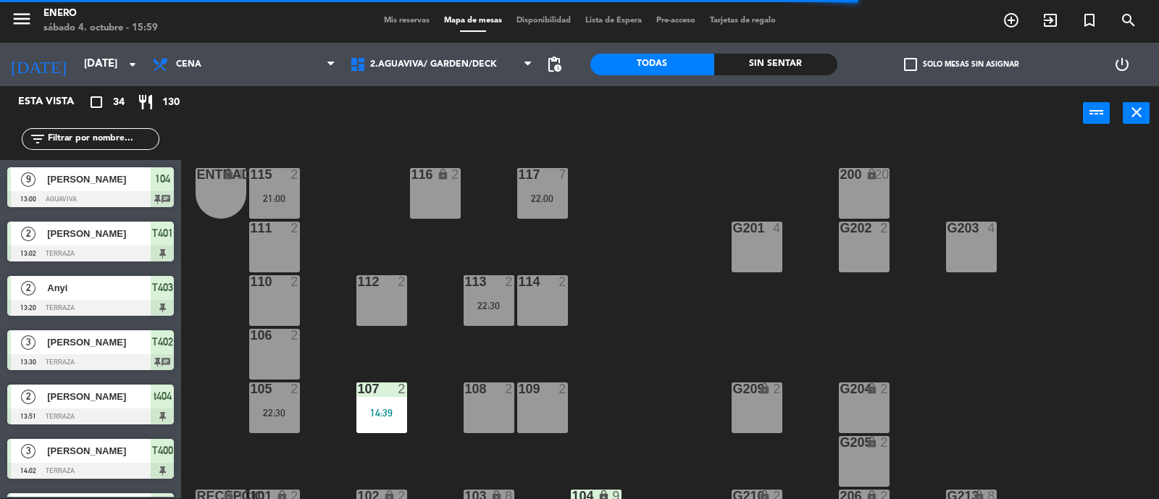
click at [673, 312] on div "Entrada lock 1 116 lock 2 117 7 22:00 115 2 21:00 200 lock 20 111 2 G201 4 G202…" at bounding box center [676, 321] width 966 height 358
click at [558, 185] on div "117 7 22:00" at bounding box center [542, 193] width 51 height 51
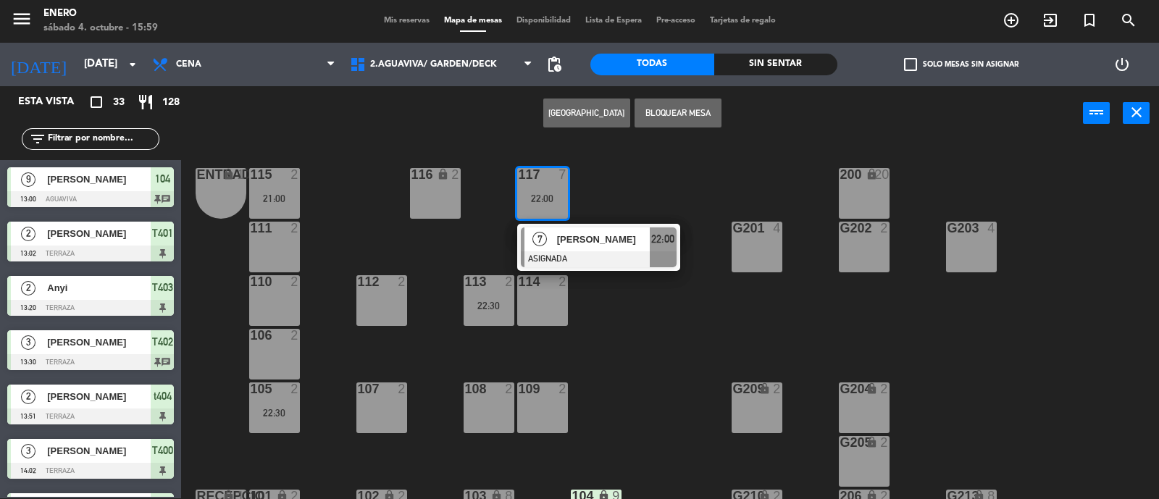
click at [642, 217] on div "Entrada lock 1 116 lock 2 117 7 22:00 7 [PERSON_NAME] ASIGNADA 22:00 115 2 21:0…" at bounding box center [676, 321] width 966 height 358
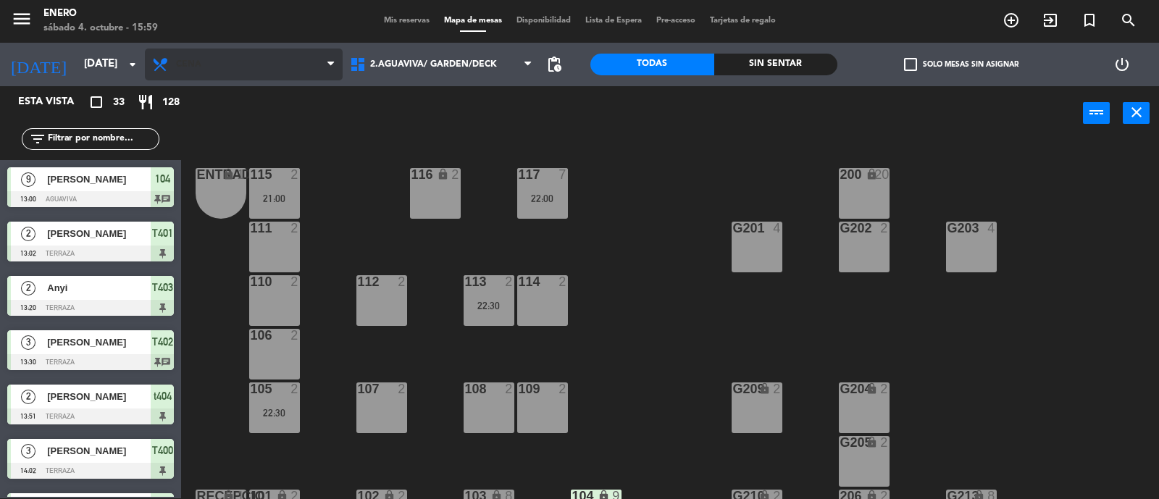
click at [187, 66] on span "Cena" at bounding box center [188, 64] width 25 height 10
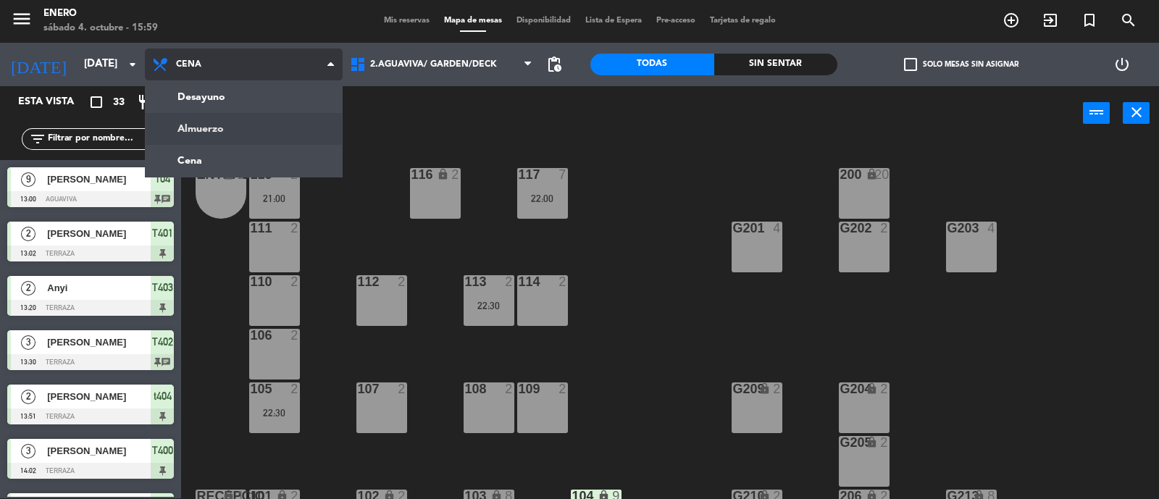
click at [245, 135] on ng-component "menu Enero [DATE] 4. octubre - 15:59 Mis reservas Mapa de mesas Disponibilidad …" at bounding box center [579, 249] width 1159 height 500
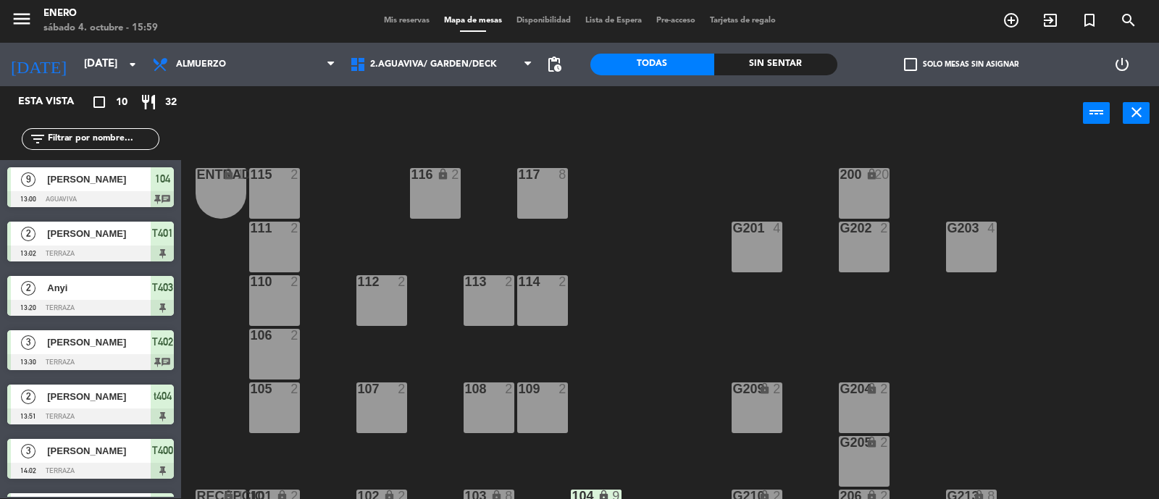
click at [550, 192] on div "117 8" at bounding box center [542, 193] width 51 height 51
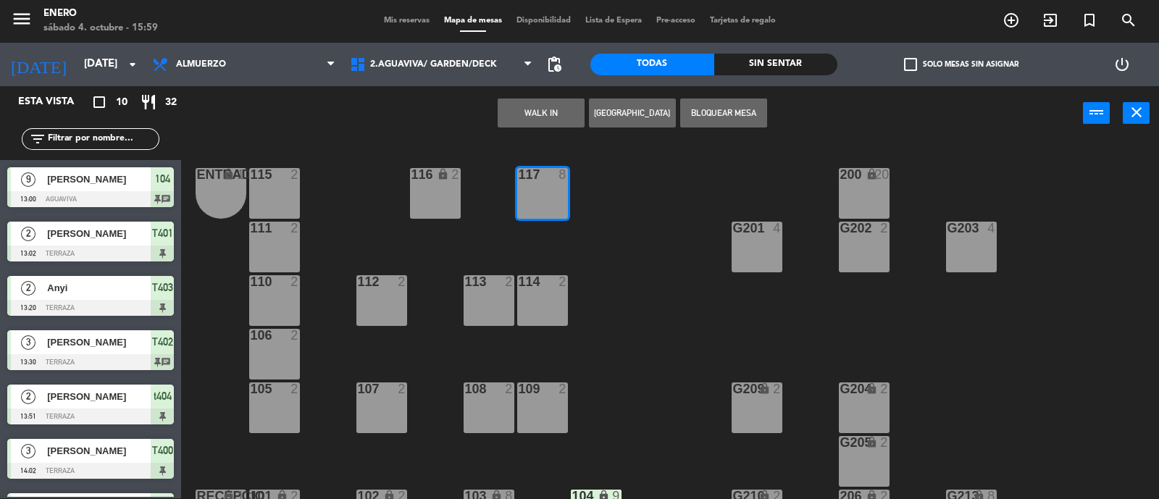
click at [554, 112] on button "WALK IN" at bounding box center [540, 112] width 87 height 29
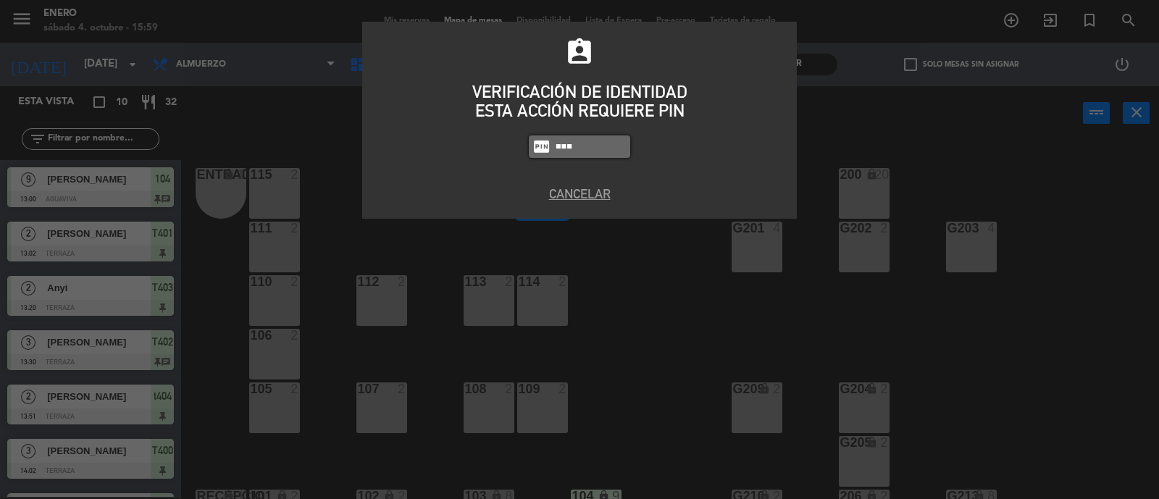
type input "6082"
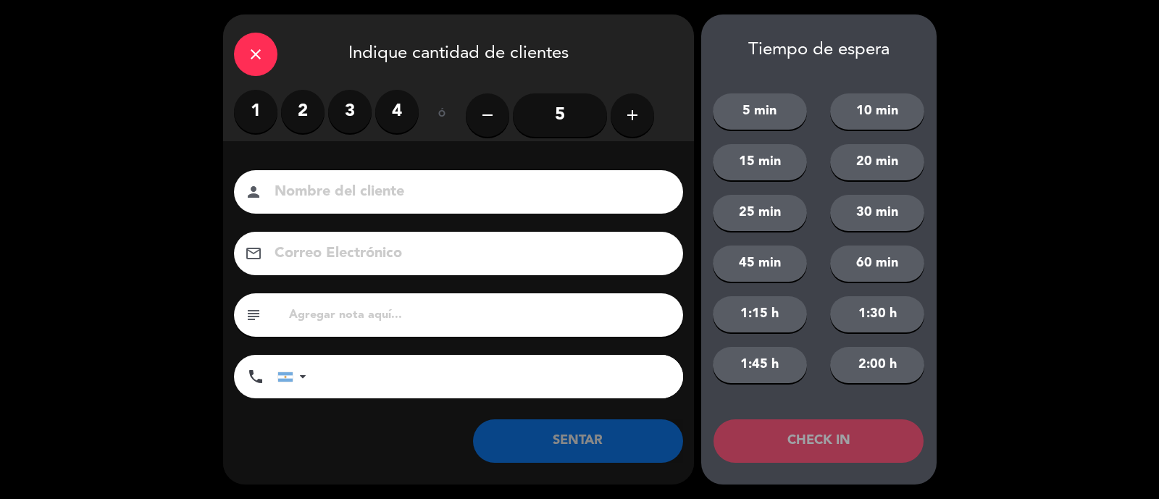
click at [634, 122] on icon "add" at bounding box center [631, 114] width 17 height 17
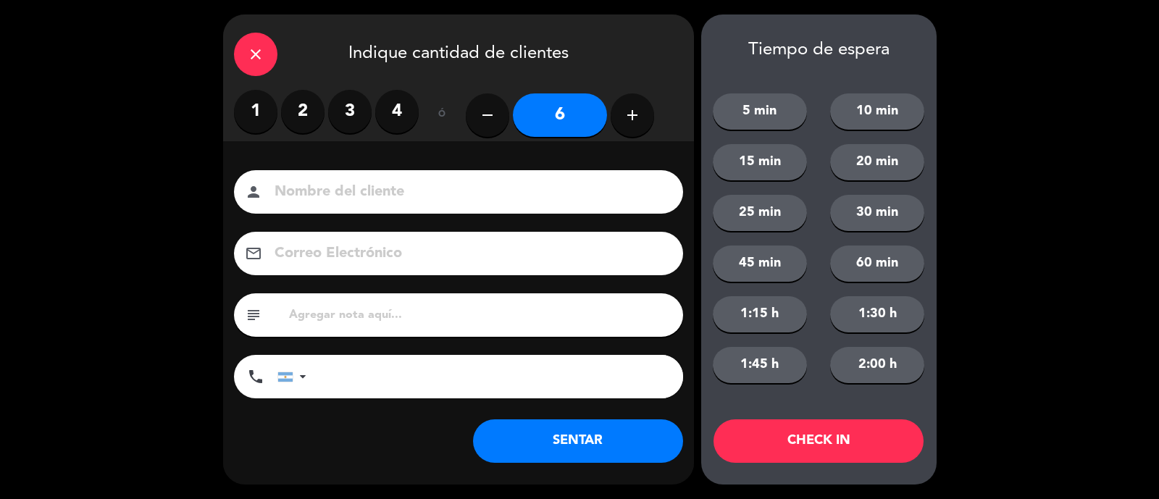
click at [590, 185] on input at bounding box center [468, 192] width 391 height 25
type input "Giuli"
click at [647, 448] on button "SENTAR" at bounding box center [578, 440] width 210 height 43
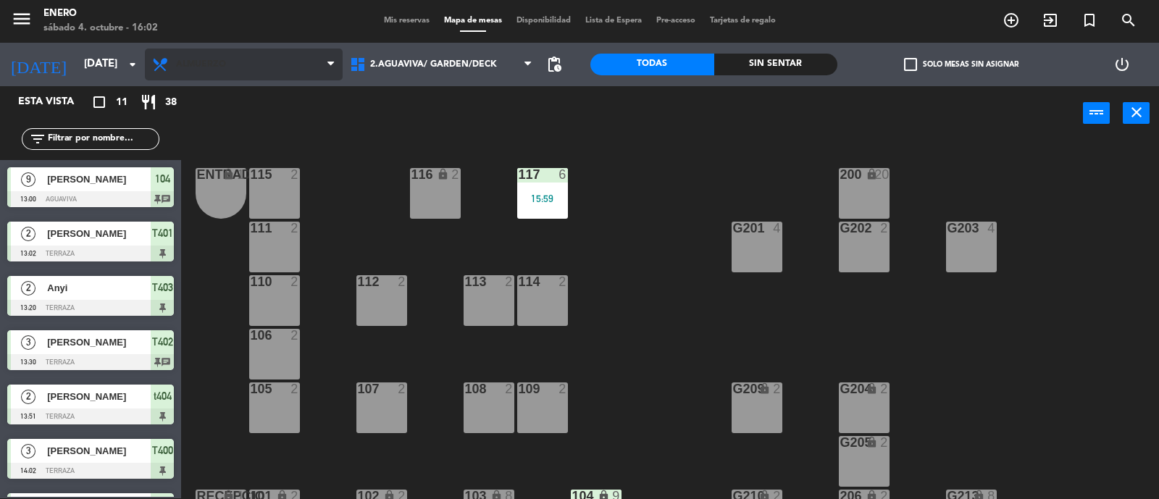
click at [245, 71] on span "Almuerzo" at bounding box center [244, 65] width 198 height 32
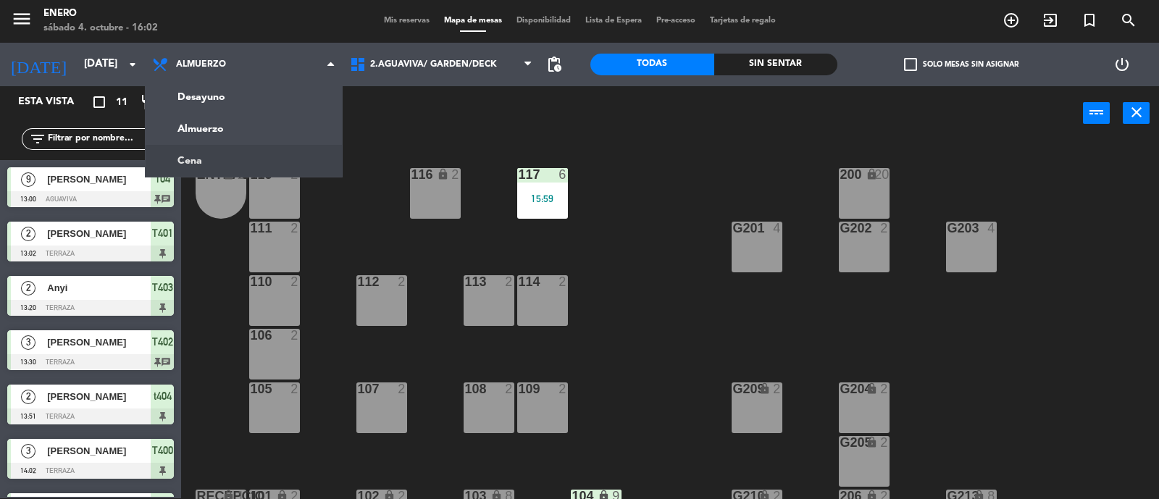
drag, startPoint x: 250, startPoint y: 154, endPoint x: 238, endPoint y: 151, distance: 11.8
click at [250, 154] on ng-component "menu Enero [DATE] 4. octubre - 16:02 Mis reservas Mapa de mesas Disponibilidad …" at bounding box center [579, 249] width 1159 height 500
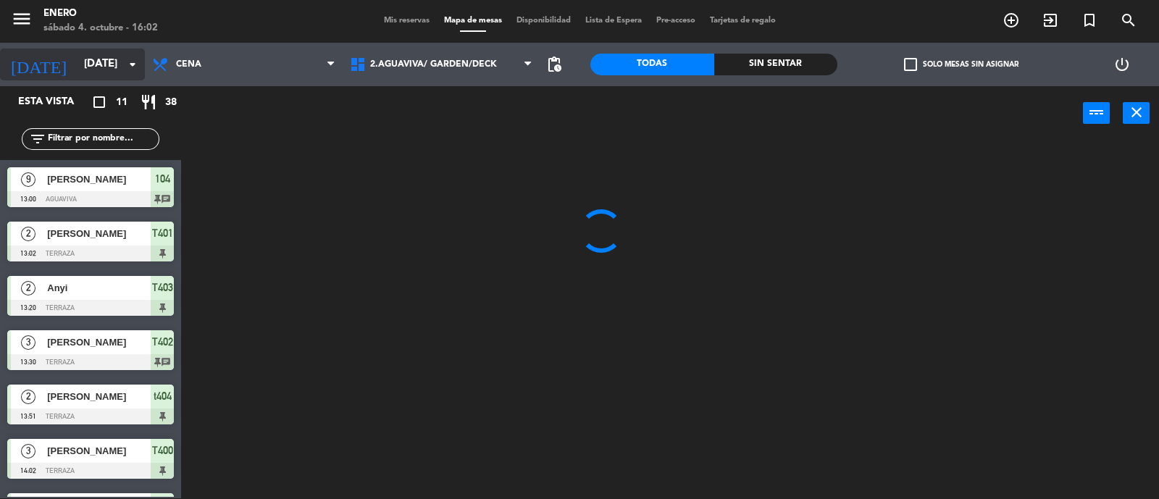
click at [83, 61] on input "[DATE]" at bounding box center [147, 65] width 140 height 28
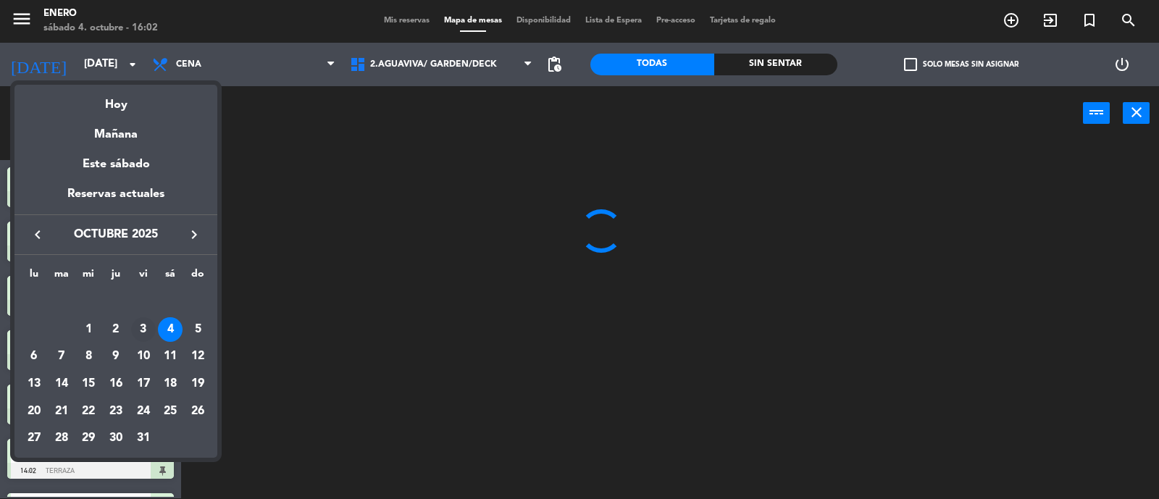
click at [143, 324] on div "3" at bounding box center [143, 329] width 25 height 25
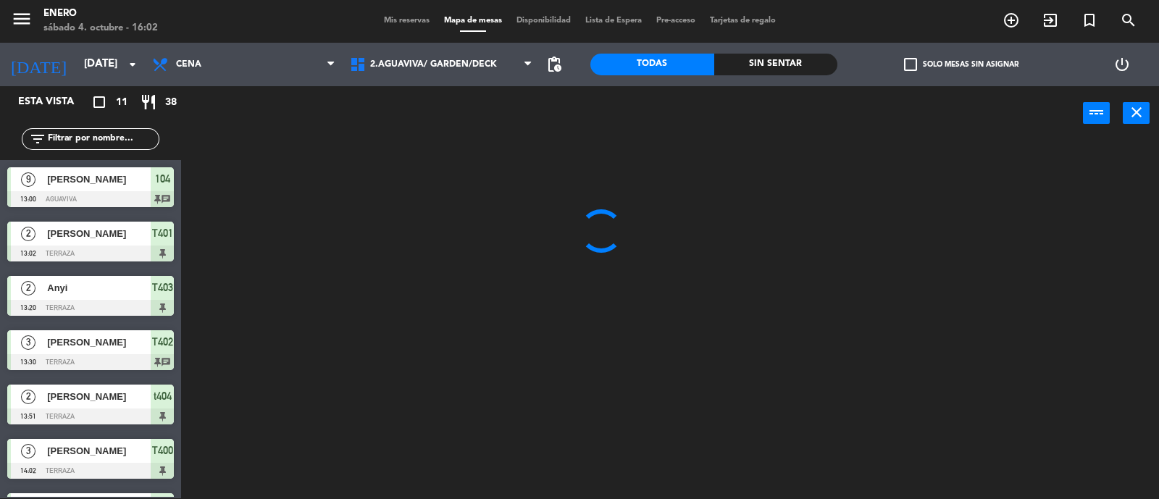
type input "[DATE]"
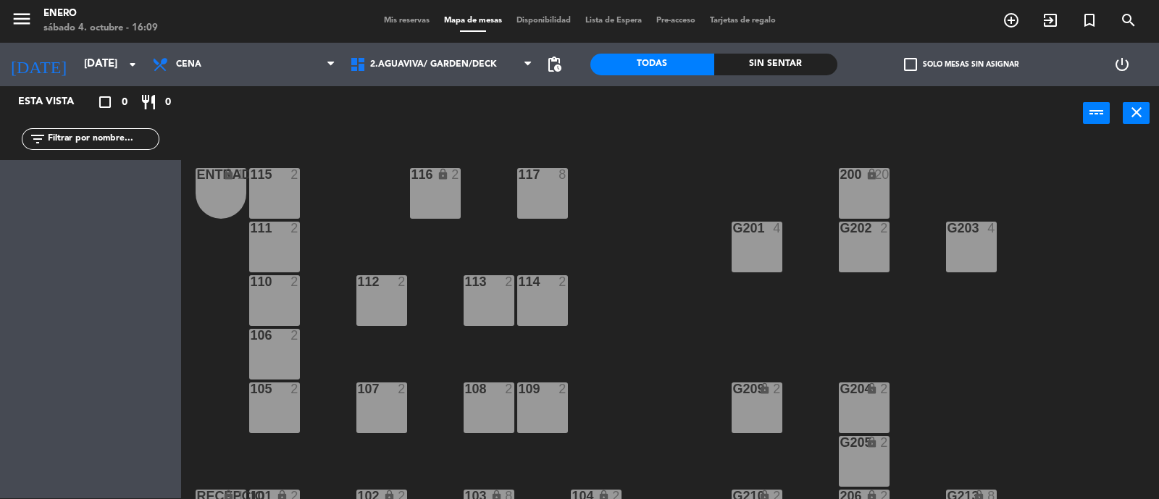
click at [383, 20] on span "Mis reservas" at bounding box center [407, 21] width 60 height 8
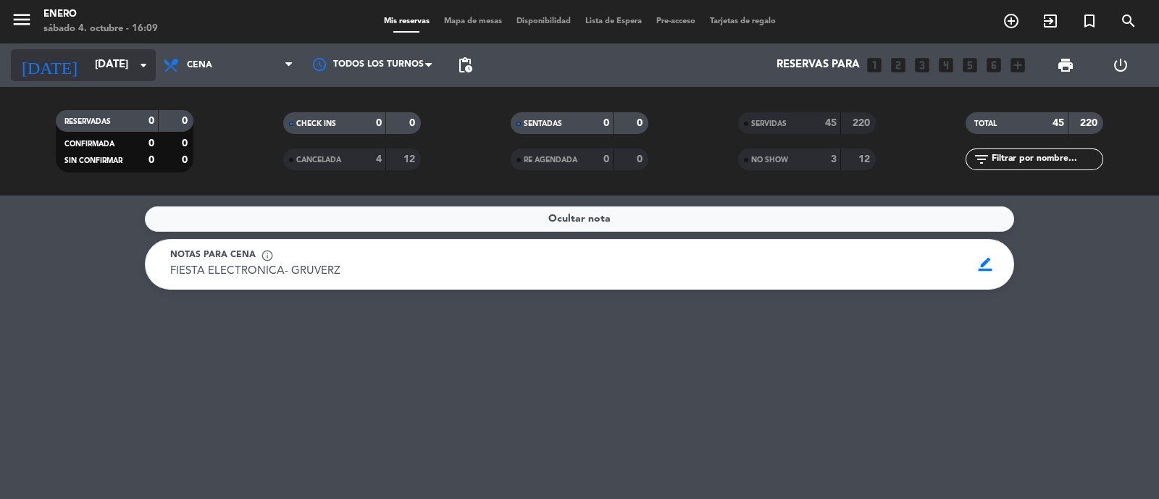
click at [102, 62] on input "[DATE]" at bounding box center [158, 65] width 140 height 28
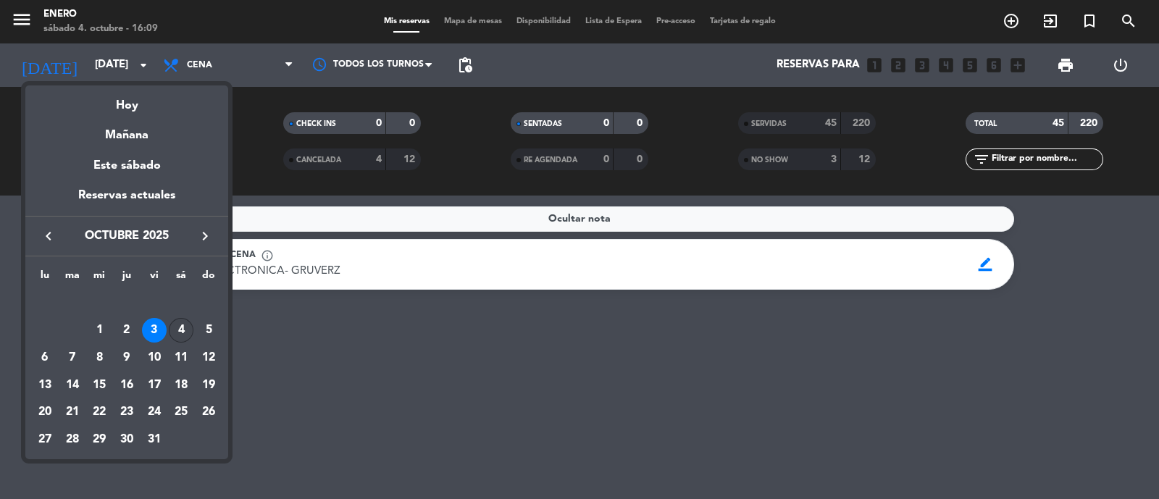
click at [175, 329] on div "4" at bounding box center [181, 330] width 25 height 25
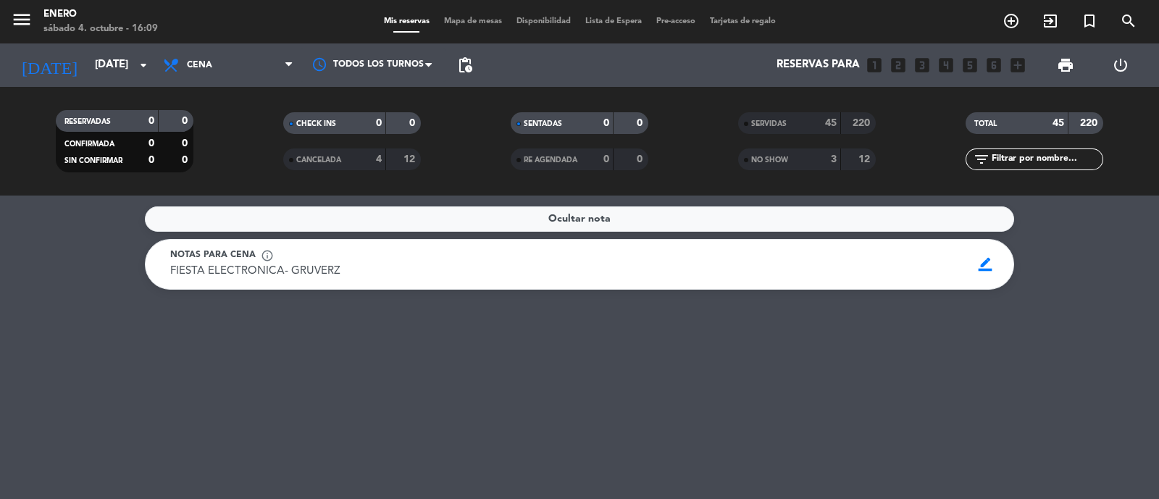
type input "[DATE]"
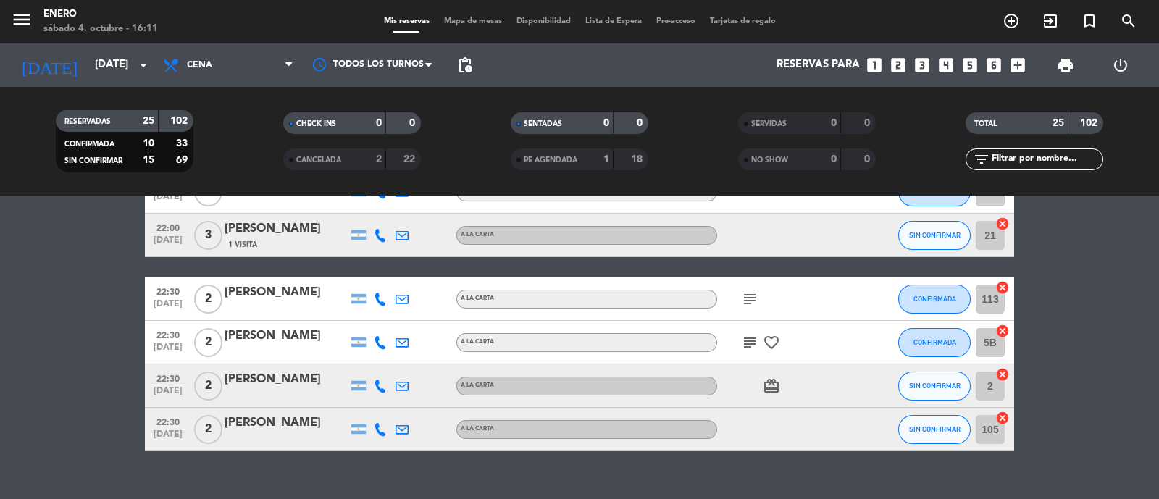
scroll to position [996, 0]
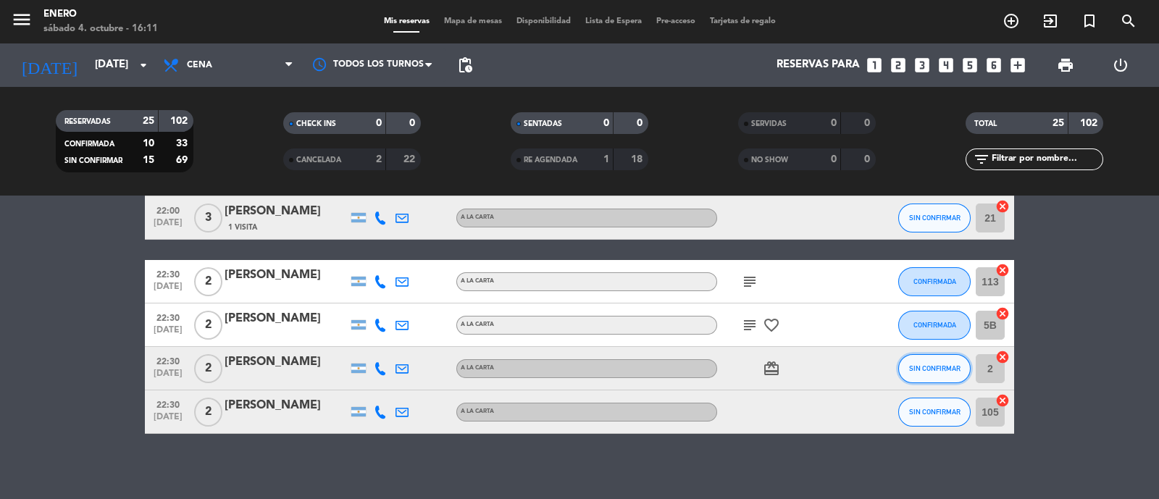
click at [945, 376] on button "SIN CONFIRMAR" at bounding box center [934, 368] width 72 height 29
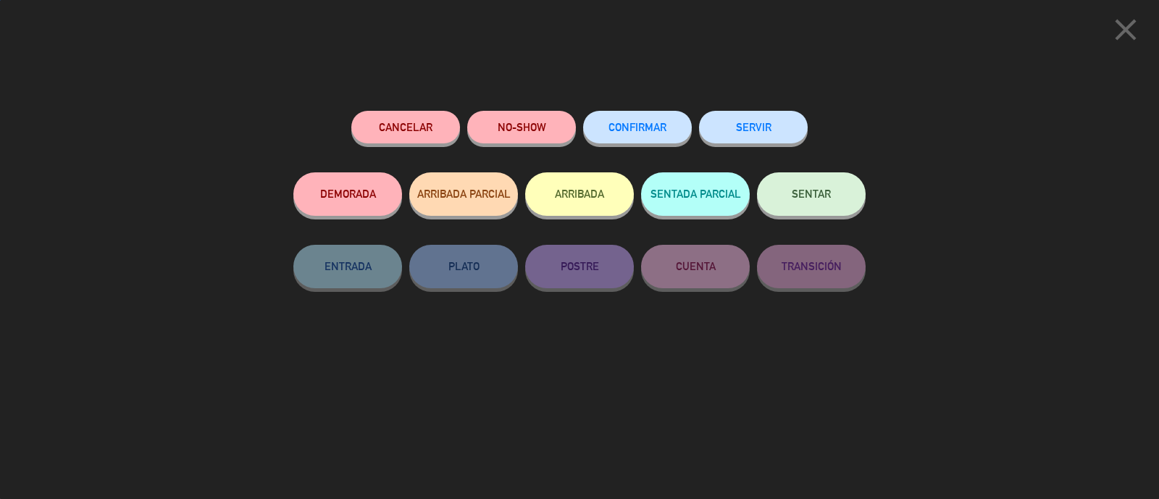
click at [618, 121] on button "CONFIRMAR" at bounding box center [637, 127] width 109 height 33
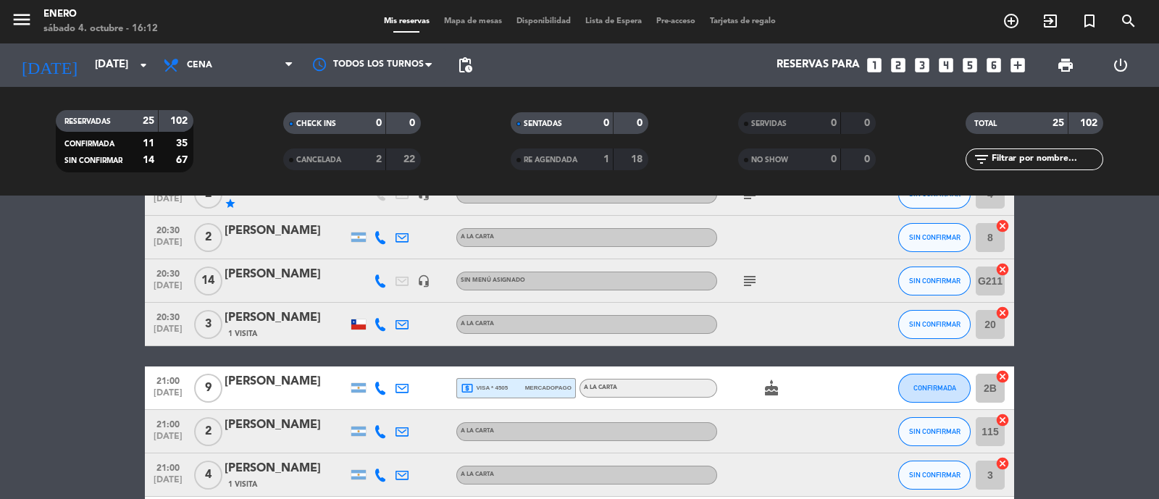
scroll to position [0, 0]
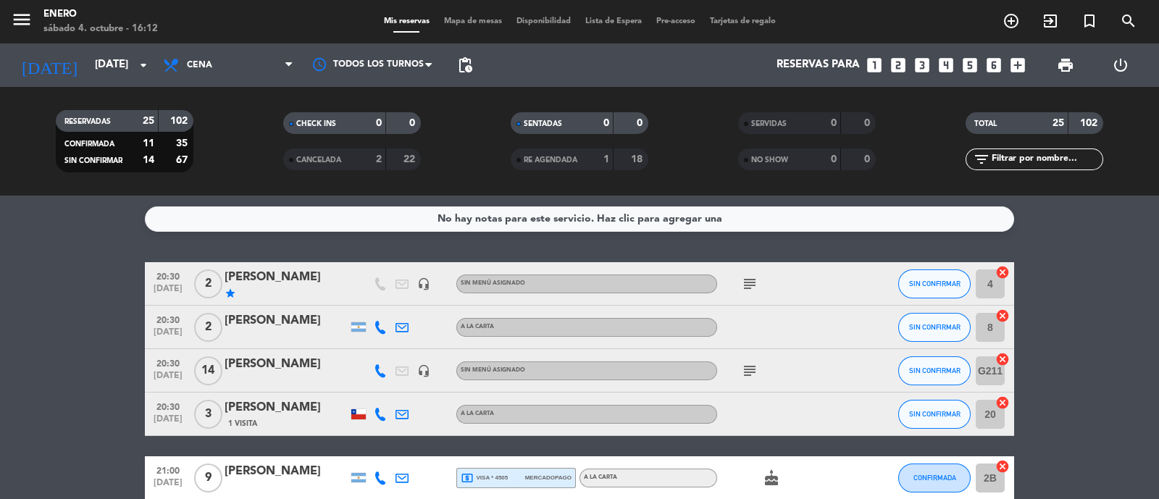
click at [351, 366] on div at bounding box center [359, 370] width 22 height 43
click at [281, 370] on div "[PERSON_NAME]" at bounding box center [285, 364] width 123 height 19
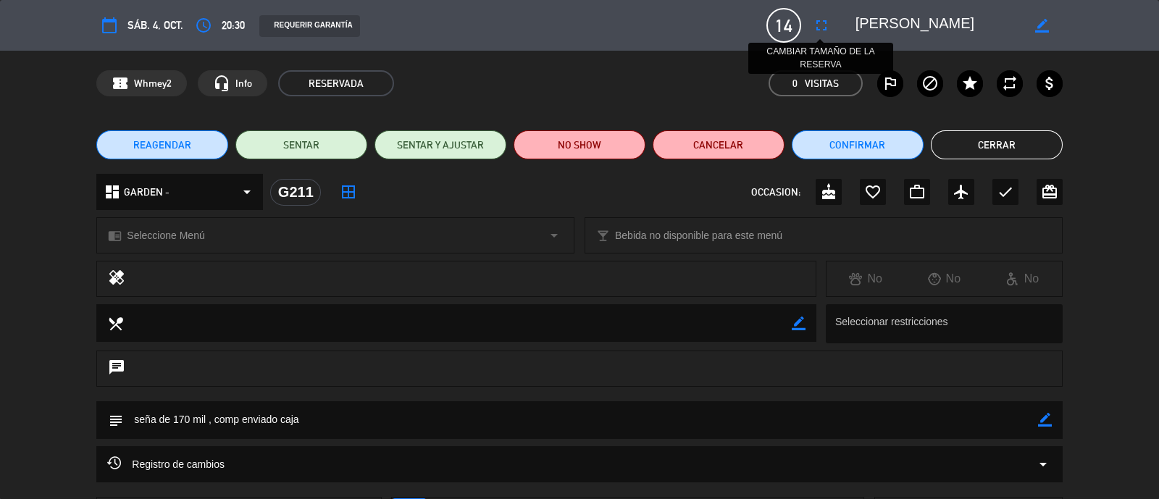
click at [826, 30] on icon "fullscreen" at bounding box center [820, 25] width 17 height 17
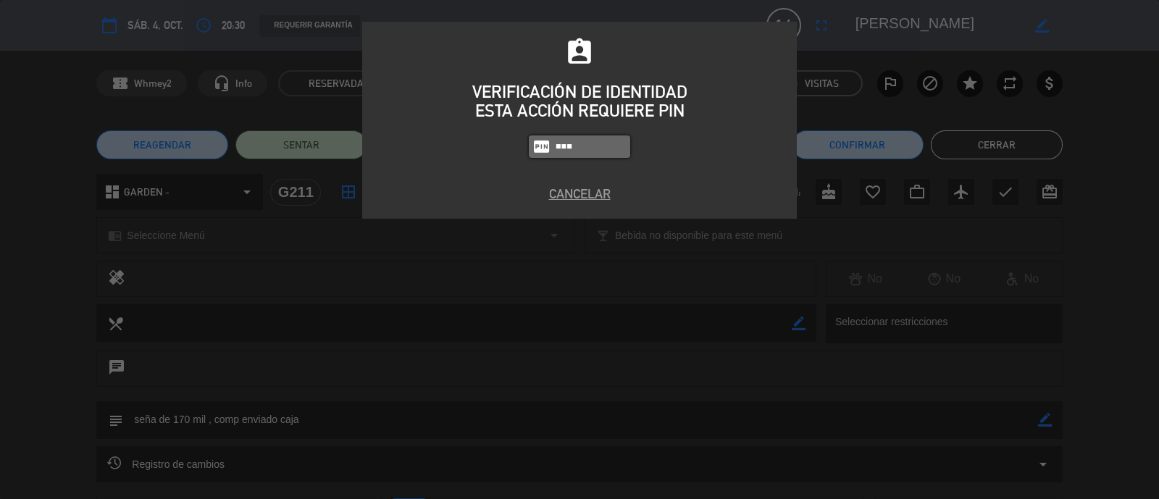
type input "6082"
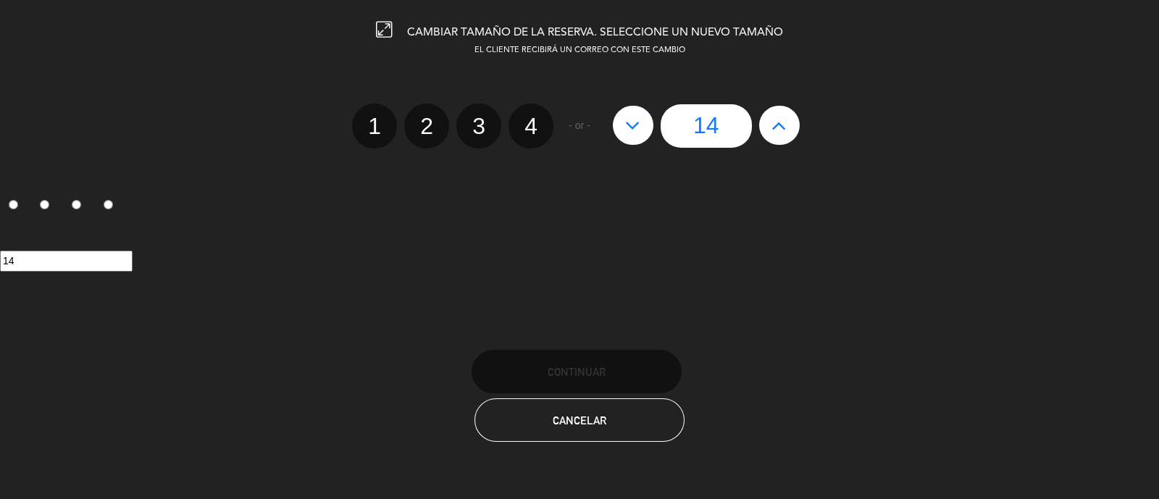
click at [775, 128] on icon at bounding box center [778, 125] width 15 height 23
type input "15"
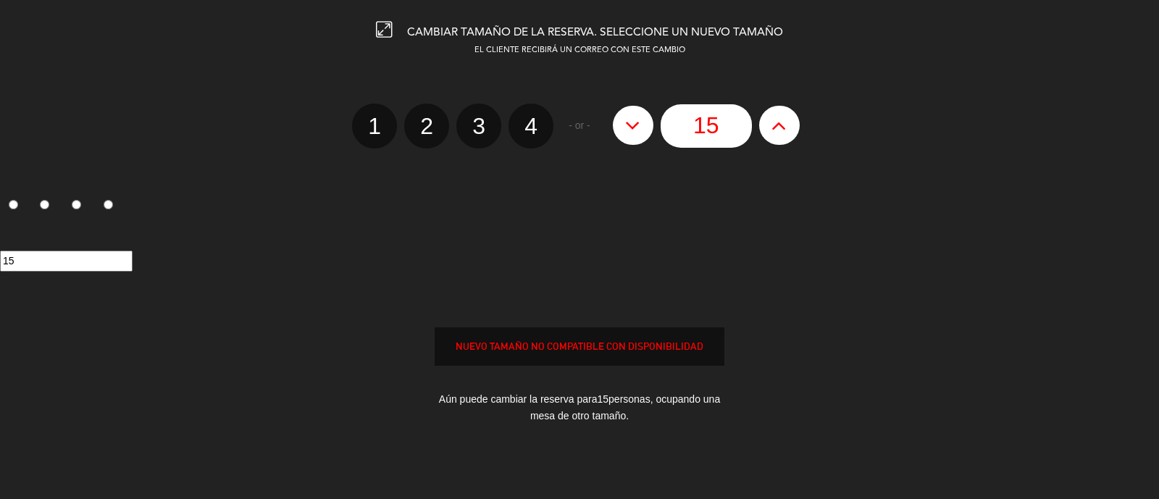
click at [775, 128] on icon at bounding box center [778, 125] width 15 height 23
type input "16"
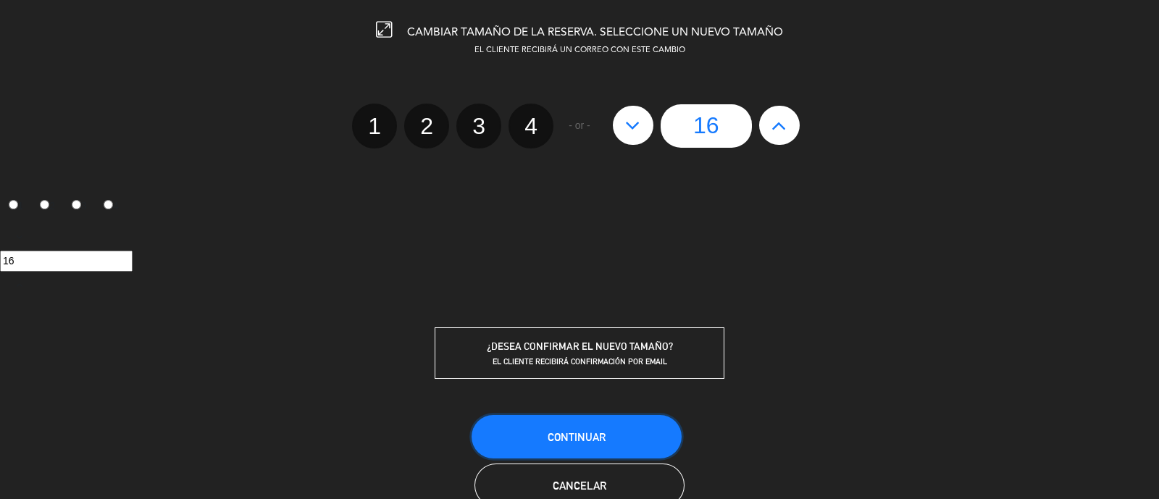
click at [590, 432] on span "Continuar" at bounding box center [576, 437] width 58 height 12
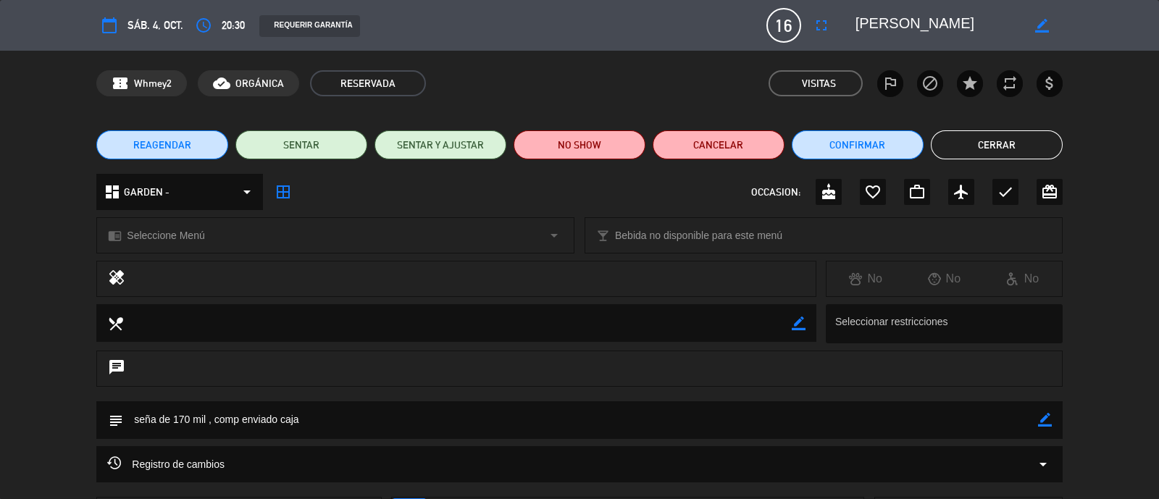
click at [1026, 147] on button "Cerrar" at bounding box center [997, 144] width 132 height 29
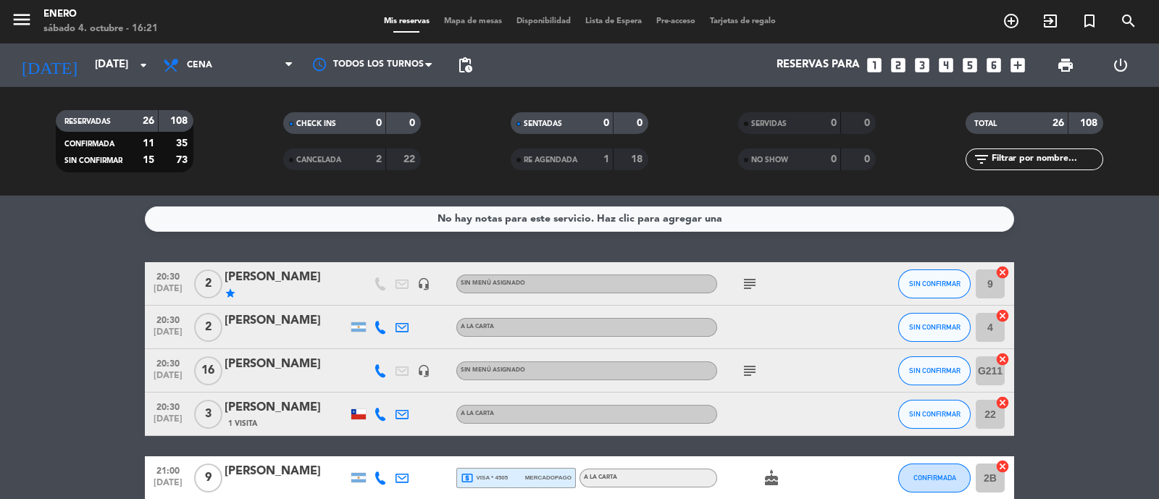
click at [466, 22] on span "Mapa de mesas" at bounding box center [473, 21] width 72 height 8
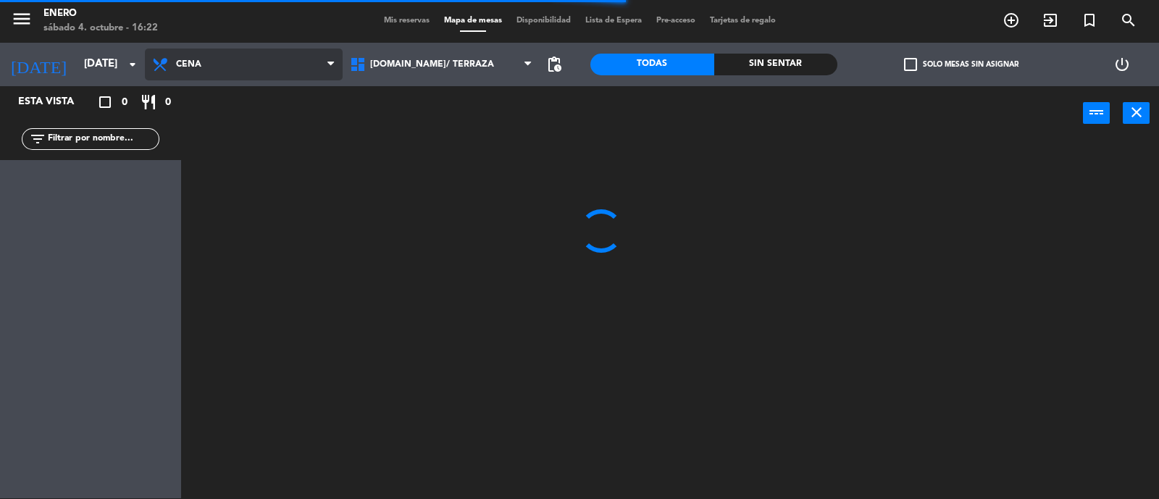
click at [193, 76] on span "Cena" at bounding box center [244, 65] width 198 height 32
click at [247, 131] on ng-component "menu Enero [DATE] 4. octubre - 16:22 Mis reservas Mapa de mesas Disponibilidad …" at bounding box center [579, 249] width 1159 height 500
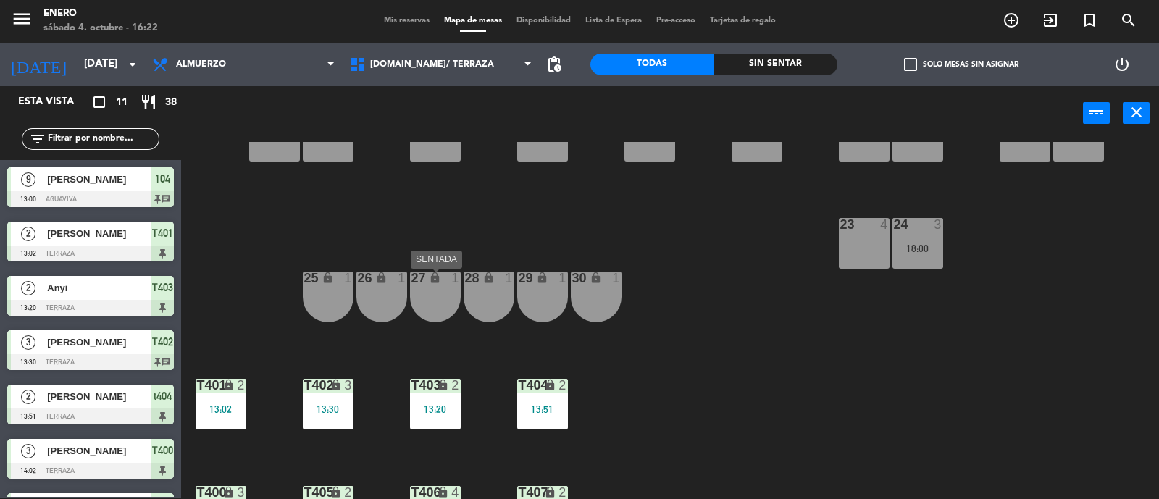
scroll to position [453, 0]
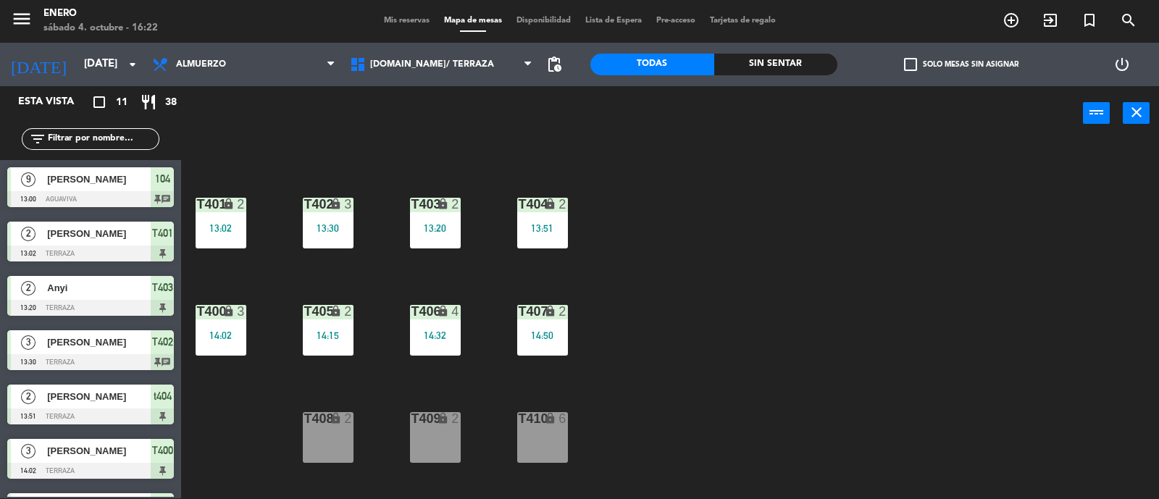
click at [328, 442] on div "T408 lock 2" at bounding box center [328, 437] width 51 height 51
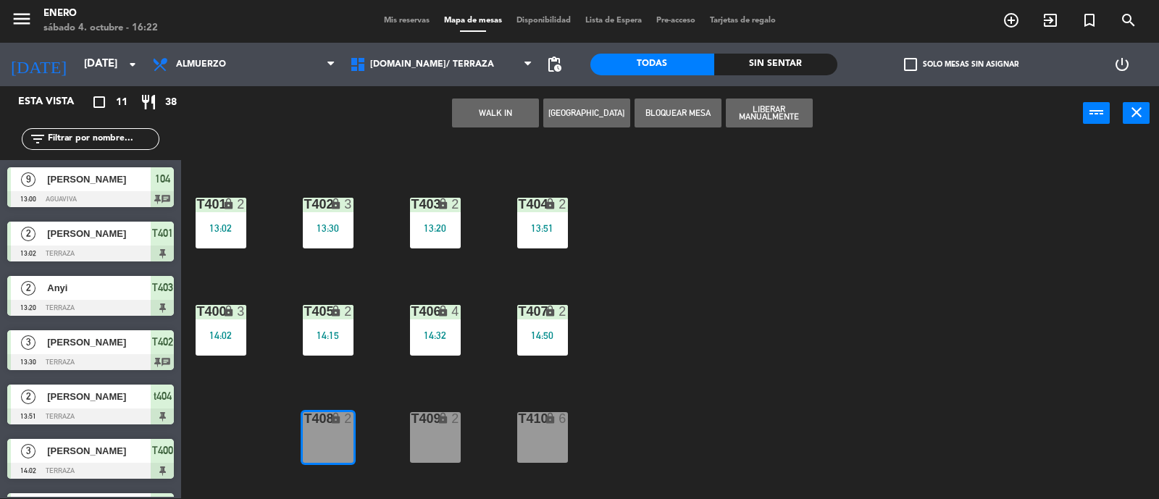
click at [495, 110] on button "WALK IN" at bounding box center [495, 112] width 87 height 29
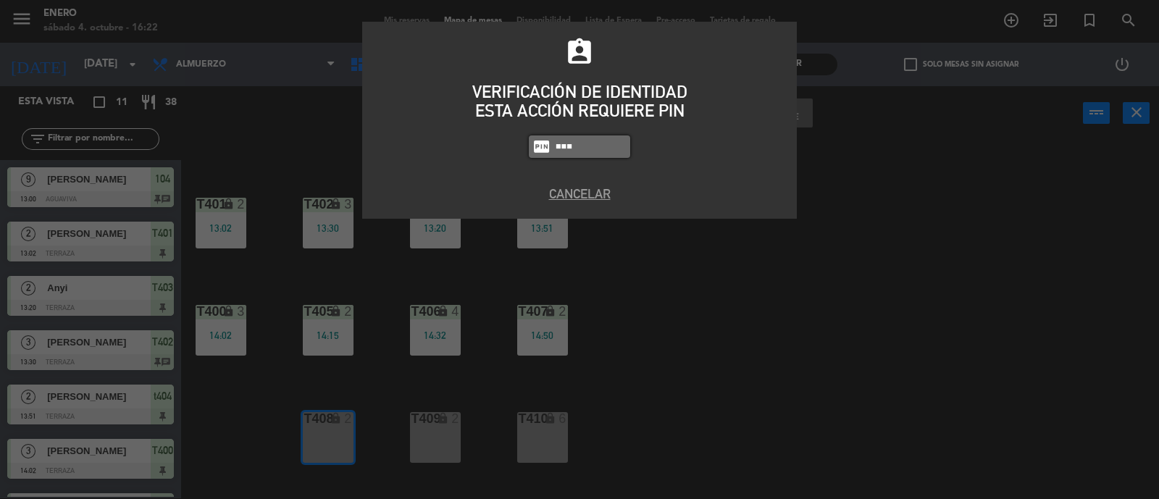
type input "6082"
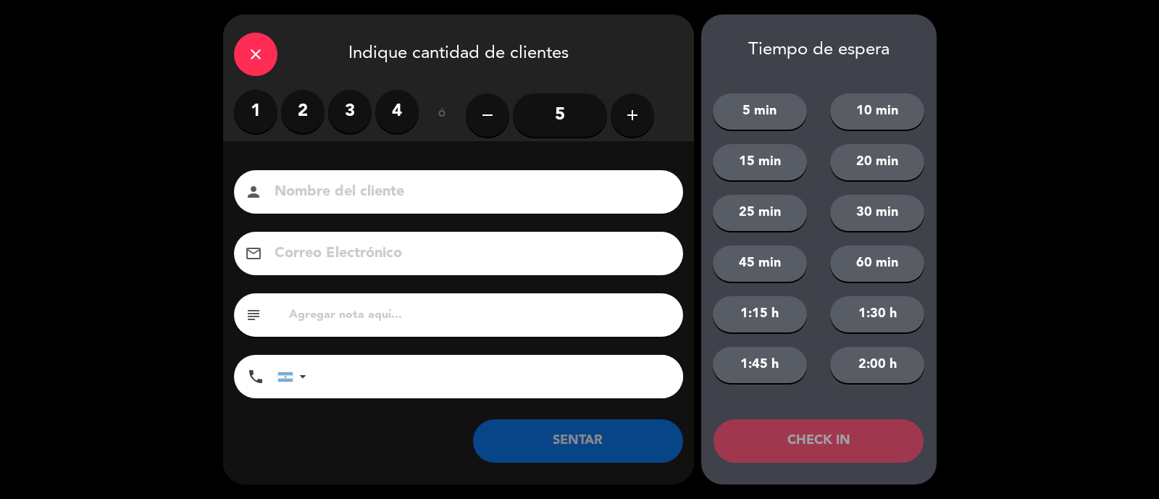
click at [320, 106] on label "2" at bounding box center [302, 111] width 43 height 43
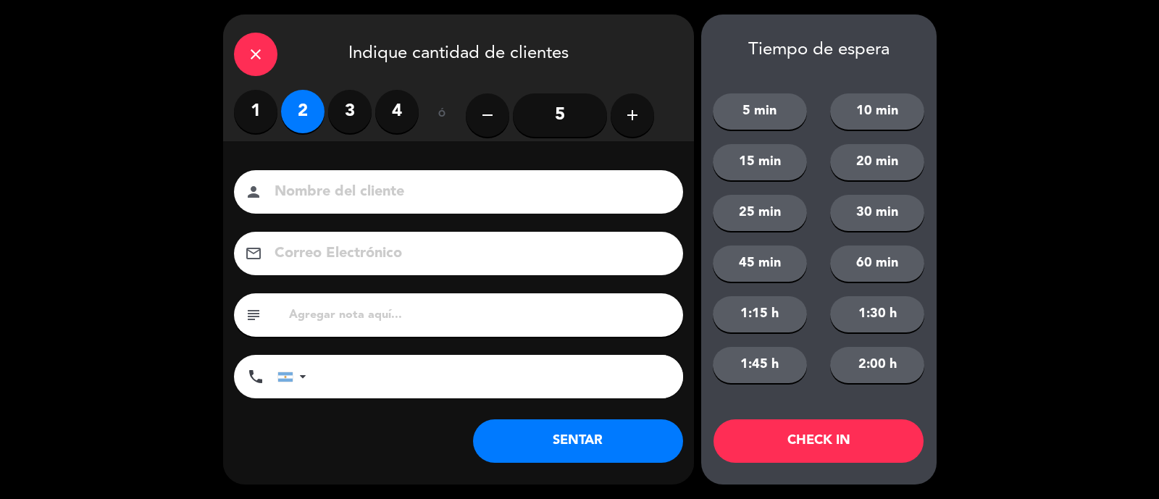
click at [319, 175] on div "person" at bounding box center [458, 191] width 449 height 43
click at [381, 197] on input at bounding box center [468, 192] width 391 height 25
type input "Nico"
click at [583, 450] on button "SENTAR" at bounding box center [578, 440] width 210 height 43
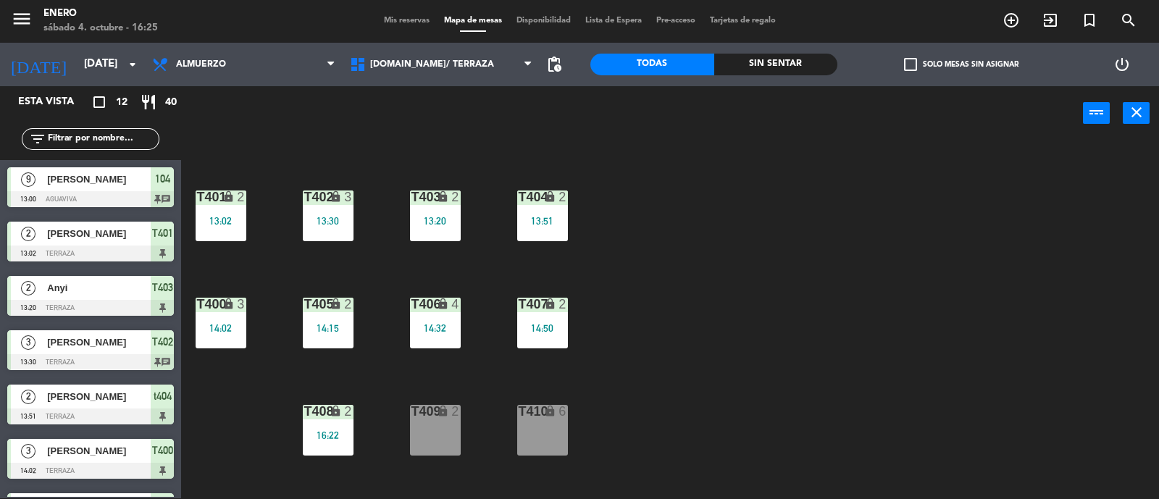
scroll to position [432, 0]
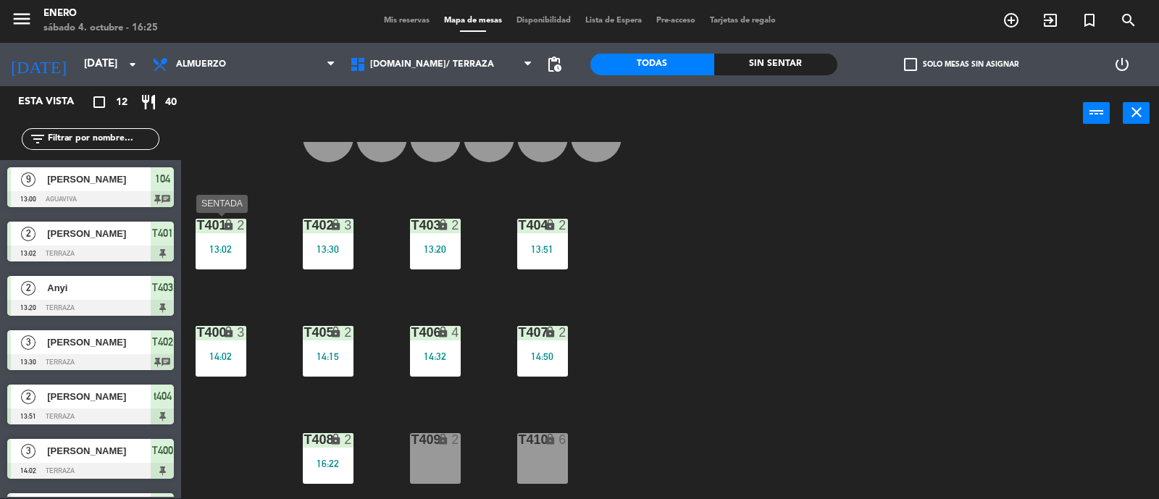
click at [211, 232] on div "T401 lock 2 13:02" at bounding box center [221, 244] width 51 height 51
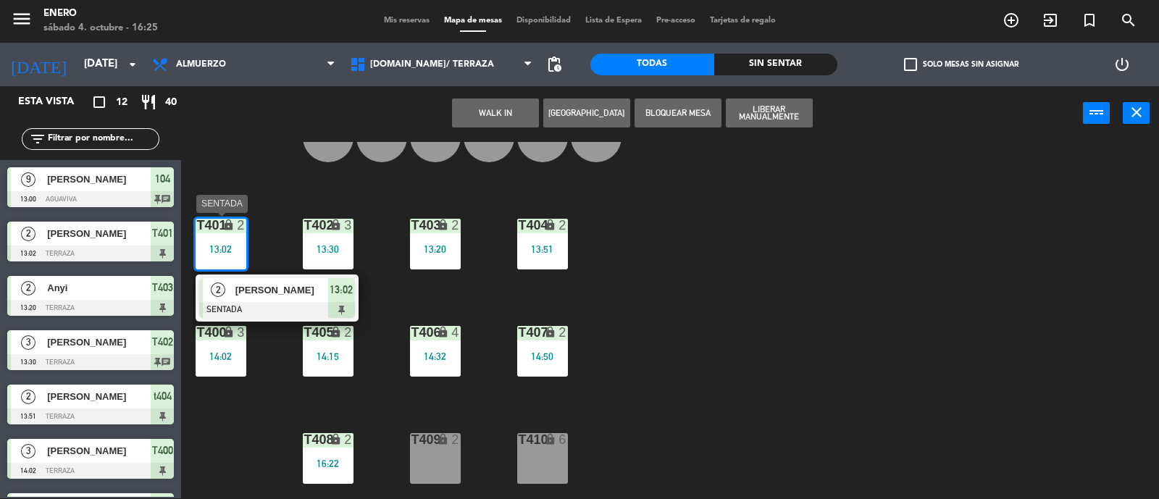
click at [266, 295] on span "[PERSON_NAME]" at bounding box center [281, 289] width 93 height 15
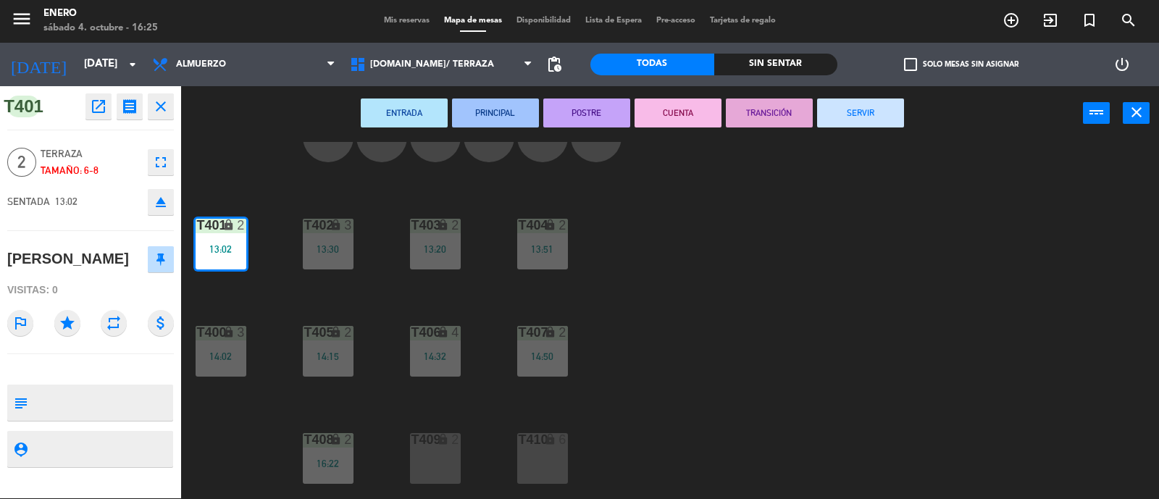
click at [878, 105] on button "SERVIR" at bounding box center [860, 112] width 87 height 29
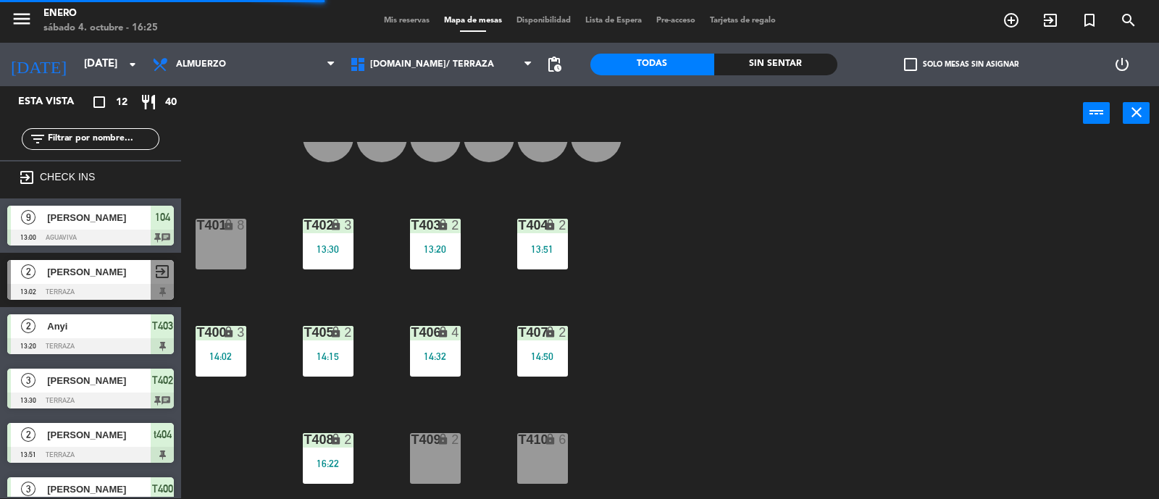
click at [337, 237] on div "T402 lock 3 13:30" at bounding box center [328, 244] width 51 height 51
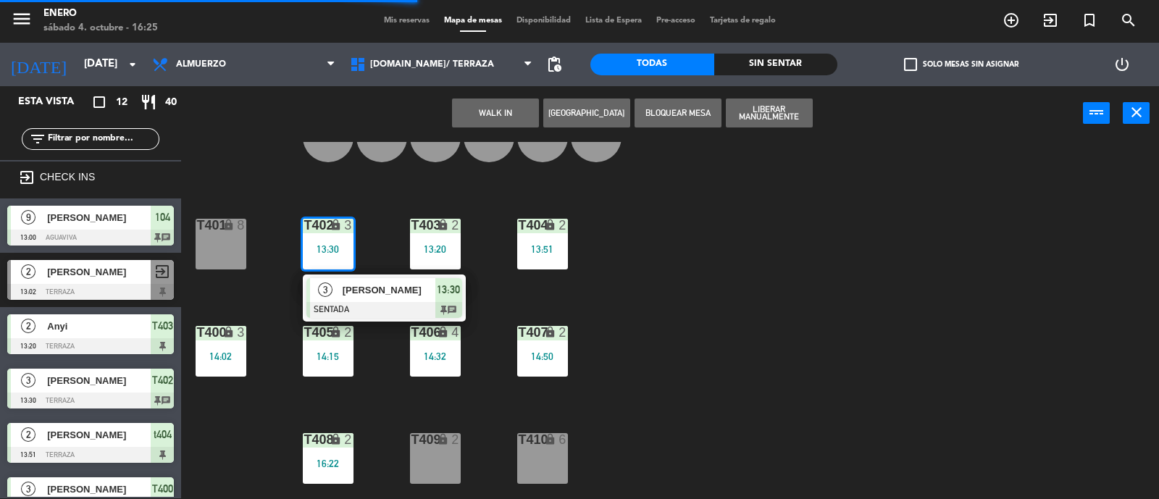
click at [406, 285] on span "[PERSON_NAME]" at bounding box center [389, 289] width 93 height 15
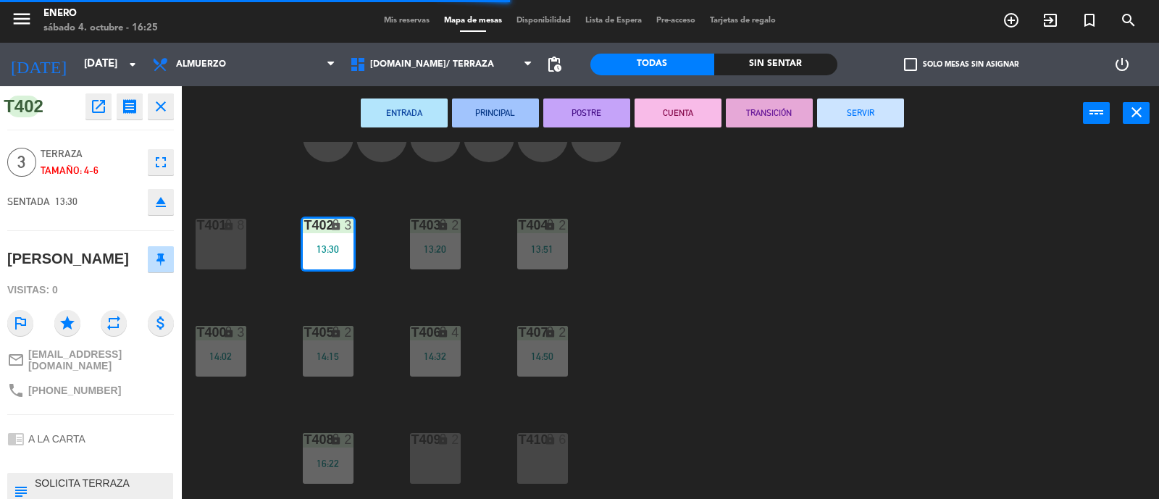
click at [878, 102] on button "SERVIR" at bounding box center [860, 112] width 87 height 29
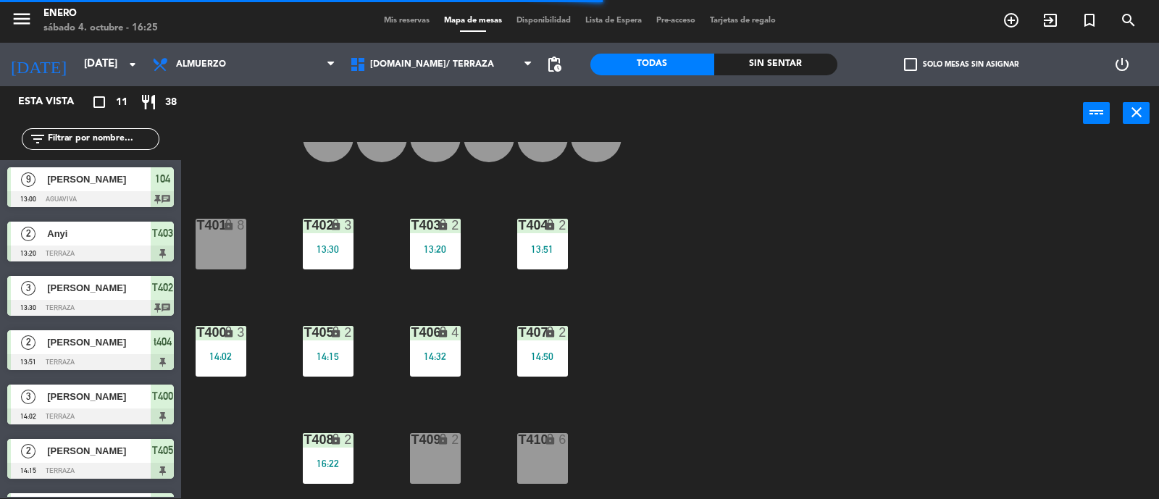
click at [394, 241] on div "14 4 12 4 11 4 17 6 15 6 16 6 13 4 18 6 10 2 7 2 8 2 9 2 corn 20 10b 2 2B 2 3 4…" at bounding box center [676, 321] width 966 height 358
click at [448, 250] on div "13:20" at bounding box center [435, 249] width 51 height 10
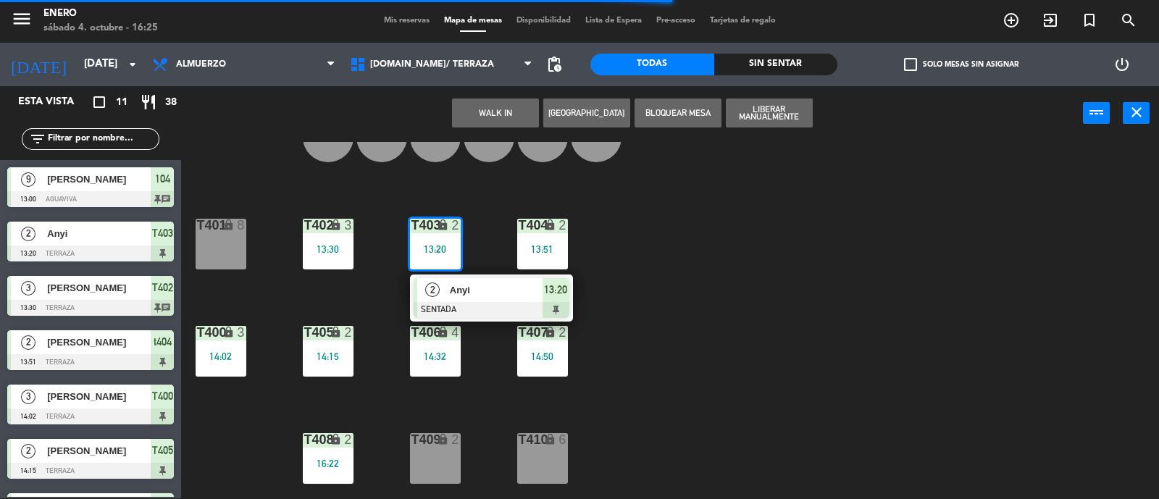
click at [497, 280] on div "Anyi" at bounding box center [495, 290] width 94 height 24
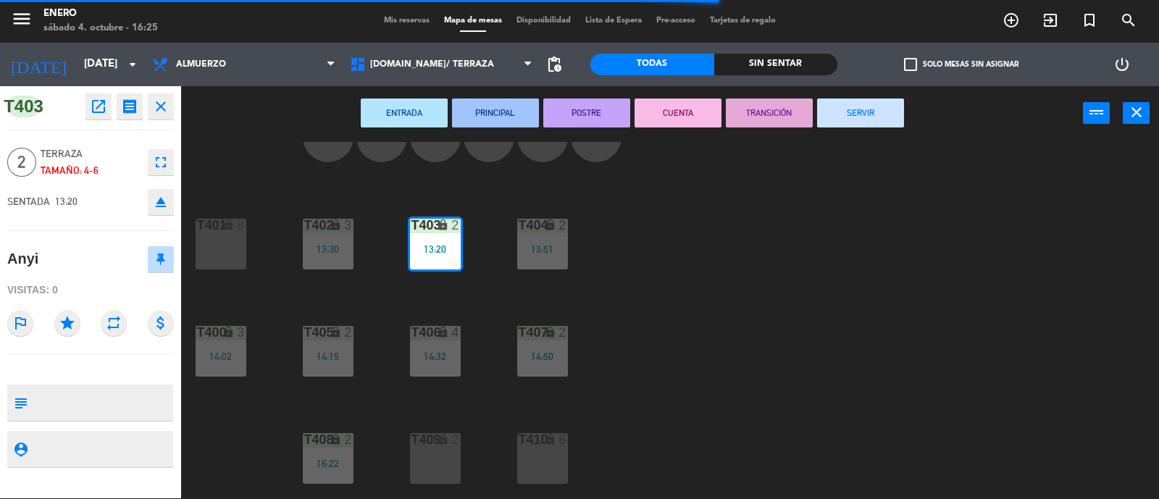
click at [869, 111] on button "SERVIR" at bounding box center [860, 112] width 87 height 29
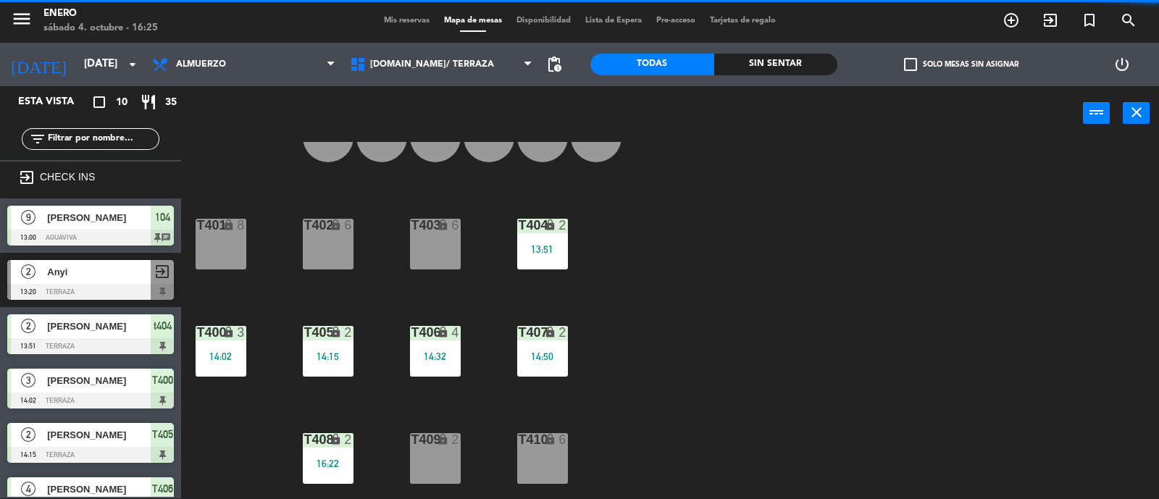
click at [535, 261] on div "t404 lock 2 13:51" at bounding box center [542, 244] width 51 height 51
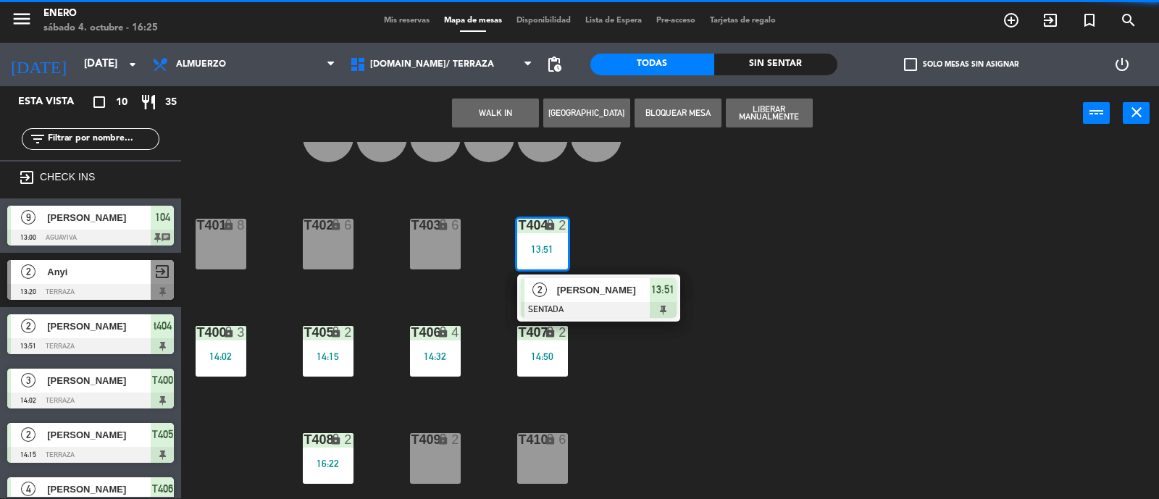
click at [593, 295] on span "[PERSON_NAME]" at bounding box center [603, 289] width 93 height 15
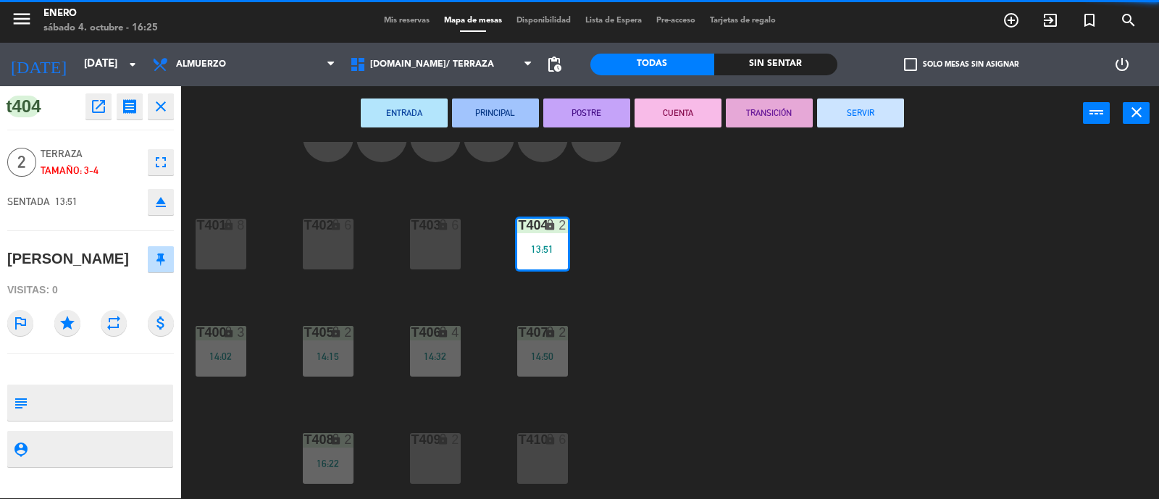
click at [861, 117] on button "SERVIR" at bounding box center [860, 112] width 87 height 29
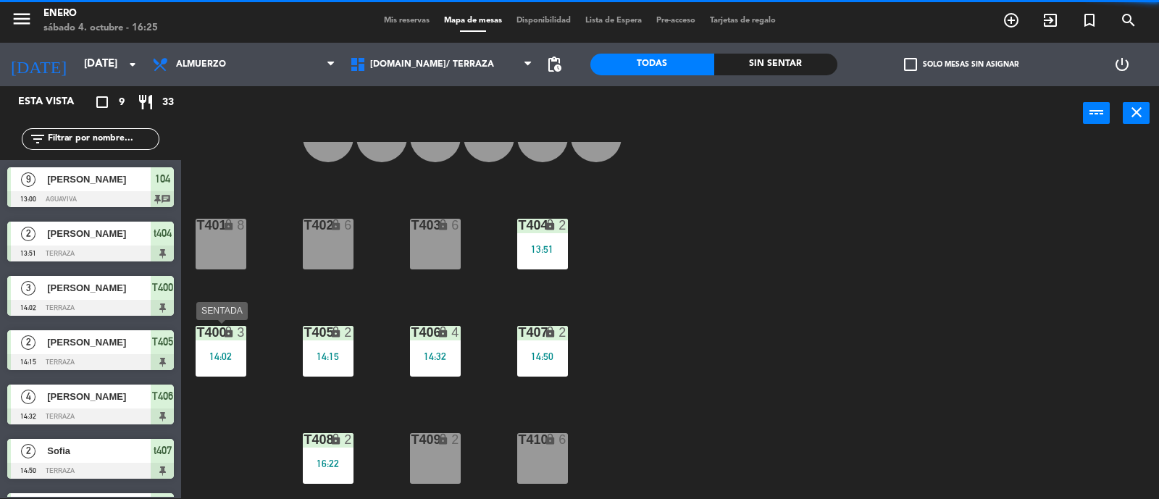
click at [231, 345] on div "T400 lock 3 14:02" at bounding box center [221, 351] width 51 height 51
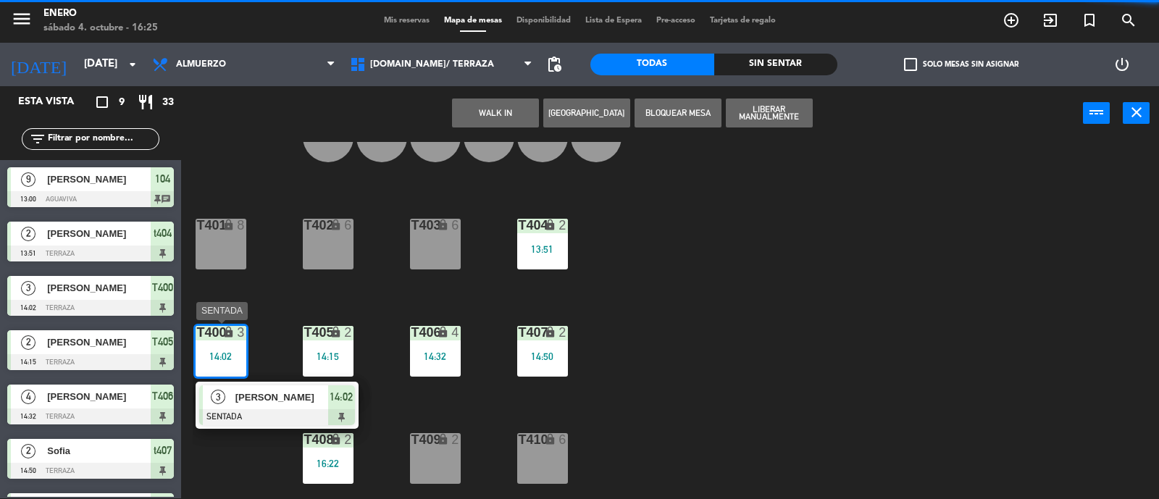
click at [290, 395] on span "[PERSON_NAME]" at bounding box center [281, 397] width 93 height 15
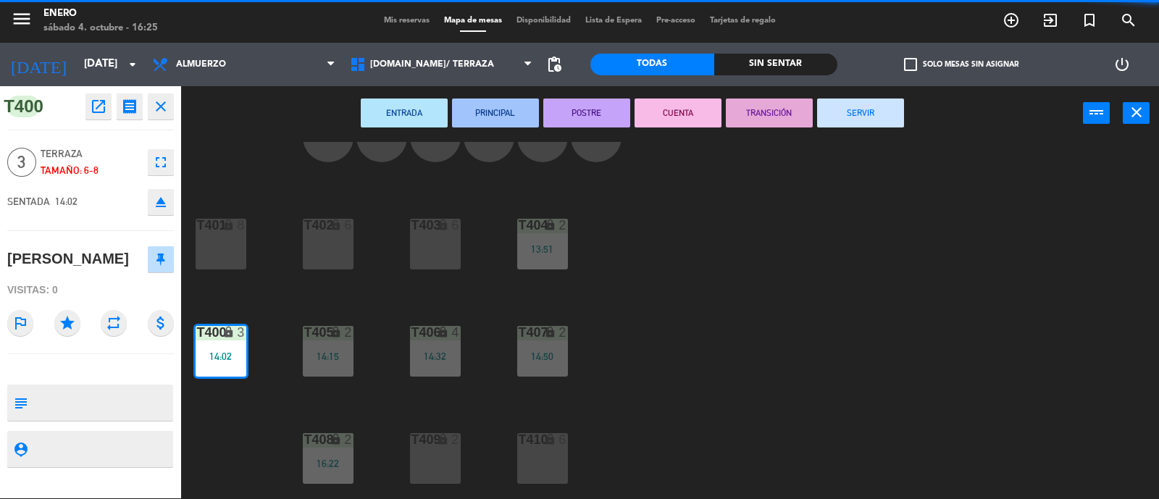
click at [865, 98] on button "SERVIR" at bounding box center [860, 112] width 87 height 29
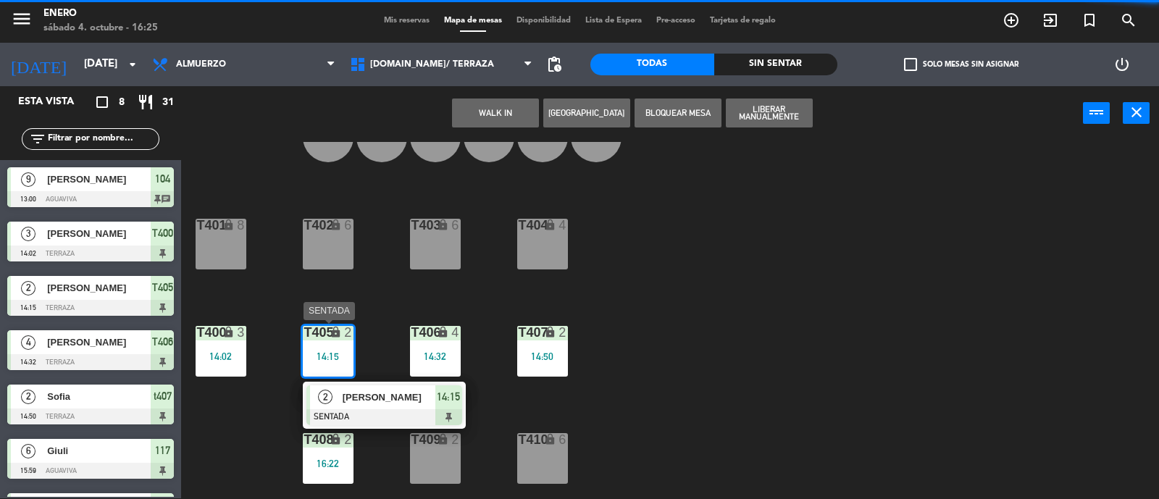
click at [404, 403] on span "[PERSON_NAME]" at bounding box center [389, 397] width 93 height 15
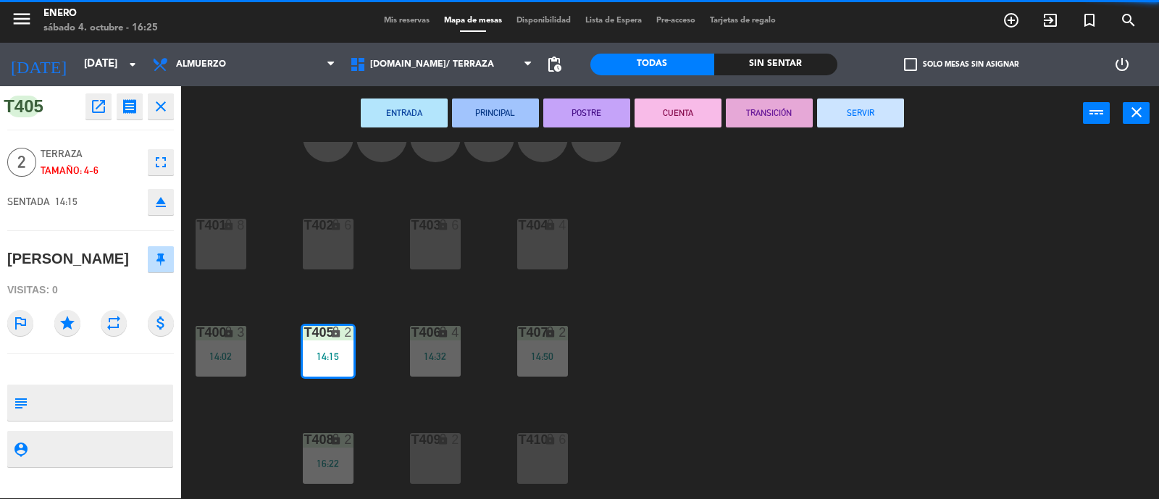
click at [889, 114] on button "SERVIR" at bounding box center [860, 112] width 87 height 29
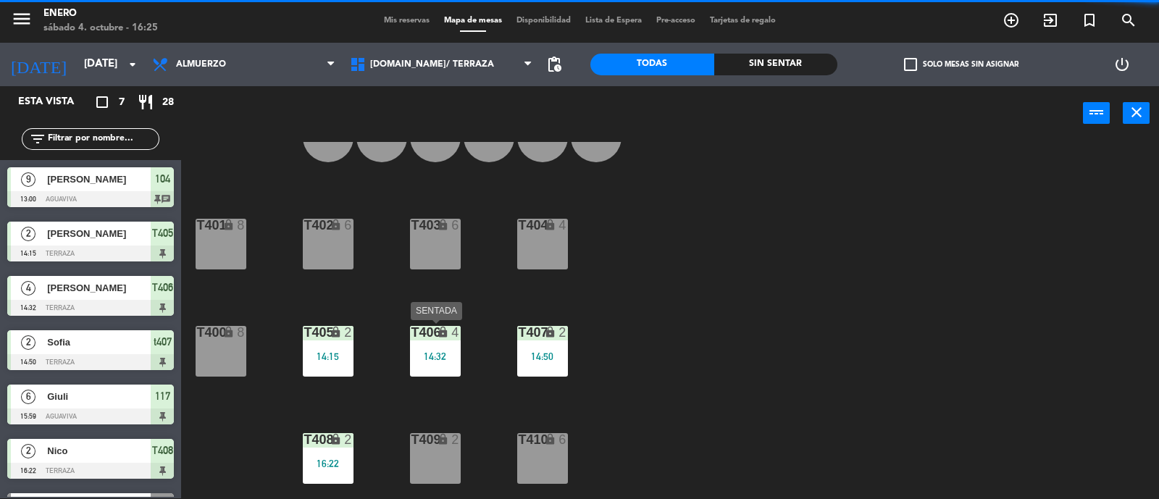
click at [426, 353] on div "14:32" at bounding box center [435, 356] width 51 height 10
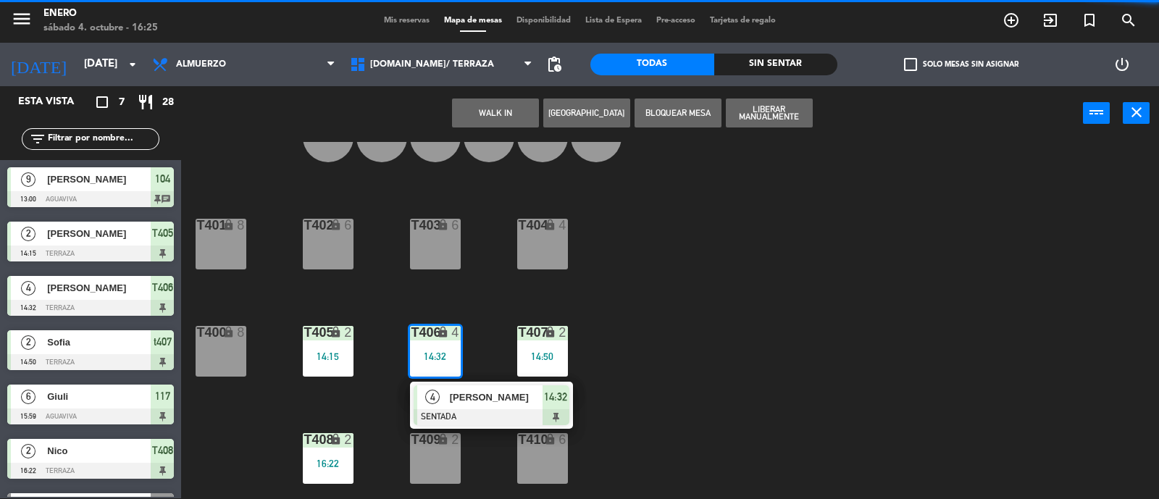
drag, startPoint x: 652, startPoint y: 344, endPoint x: 551, endPoint y: 350, distance: 101.6
click at [653, 344] on div "14 4 12 4 11 4 17 6 15 6 16 6 13 4 18 6 10 2 7 2 8 2 9 2 corn 20 10b 2 2B 2 3 4…" at bounding box center [676, 321] width 966 height 358
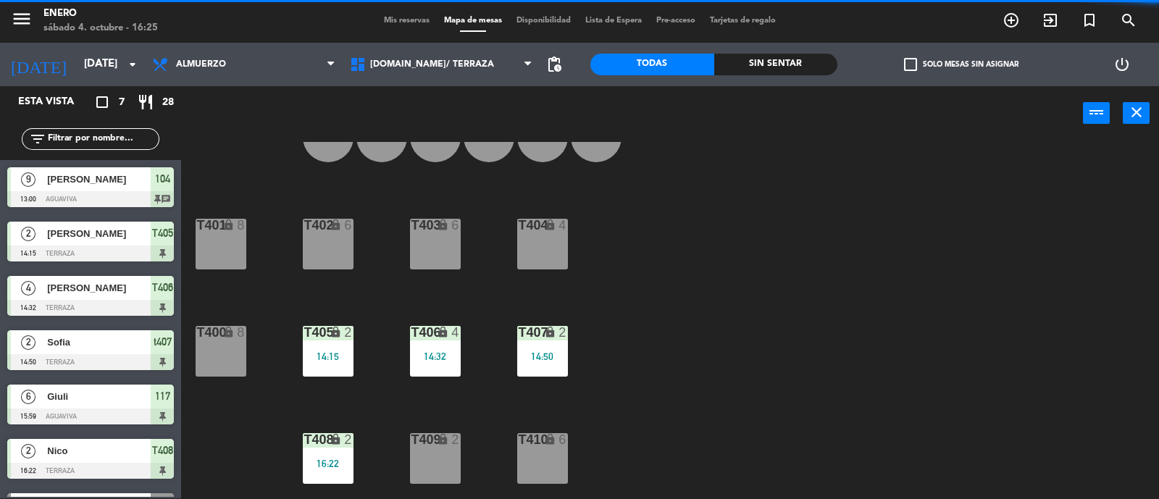
click at [543, 351] on div "14:50" at bounding box center [542, 356] width 51 height 10
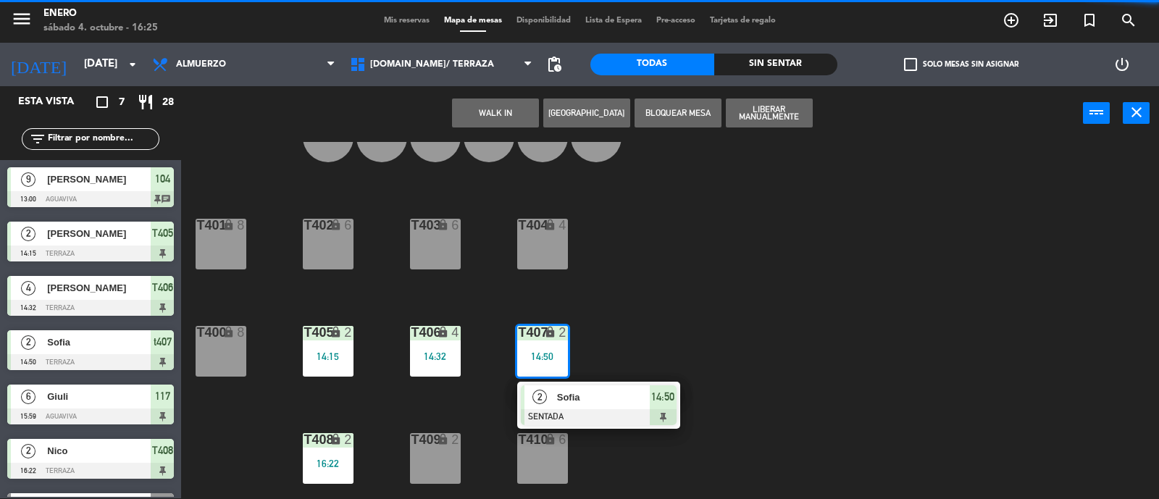
click at [625, 342] on div "14 4 12 4 11 4 17 6 15 6 16 6 13 4 18 6 10 2 7 2 8 2 9 2 corn 20 10b 2 2B 2 3 4…" at bounding box center [676, 321] width 966 height 358
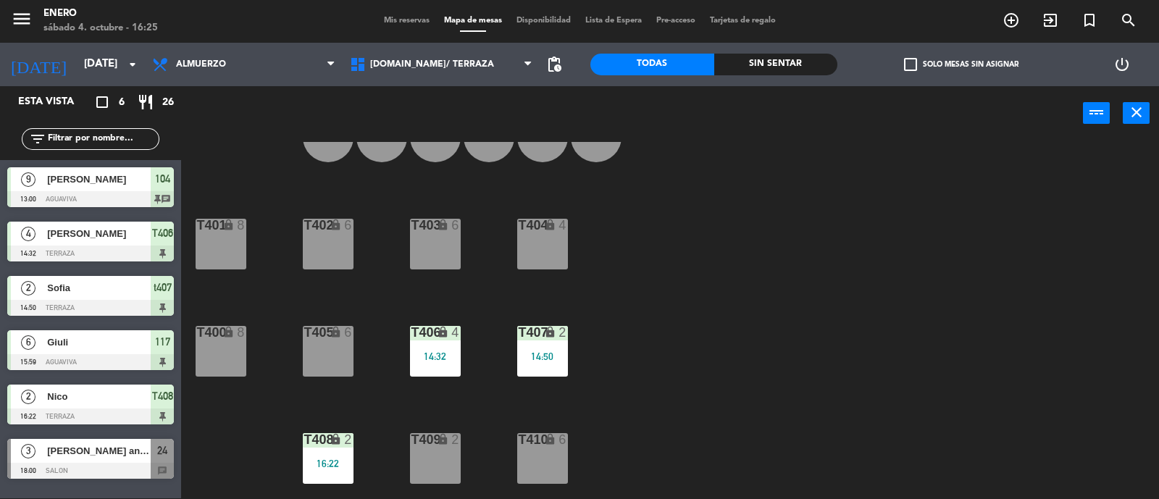
click at [333, 341] on div "T405 lock 6" at bounding box center [328, 351] width 51 height 51
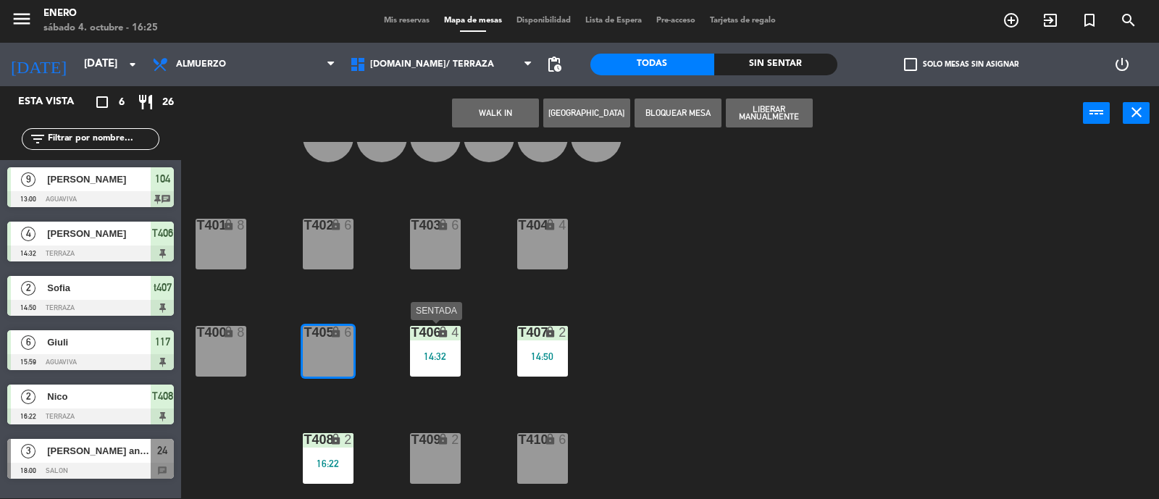
click at [437, 339] on div "T406 lock 4 14:32" at bounding box center [435, 351] width 51 height 51
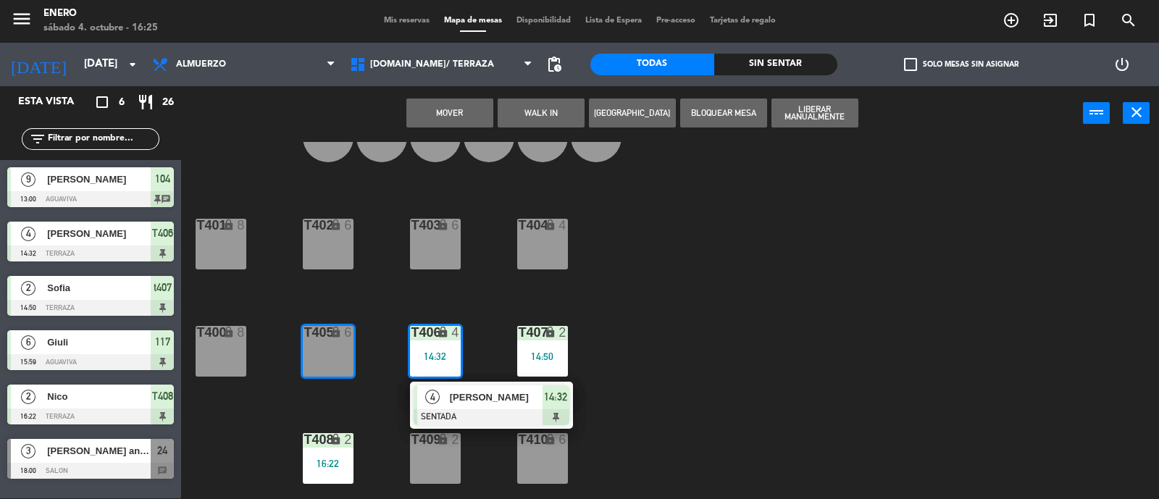
click at [684, 356] on div "14 4 12 4 11 4 17 6 15 6 16 6 13 4 18 6 10 2 7 2 8 2 9 2 corn 20 10b 2 2B 2 3 4…" at bounding box center [676, 321] width 966 height 358
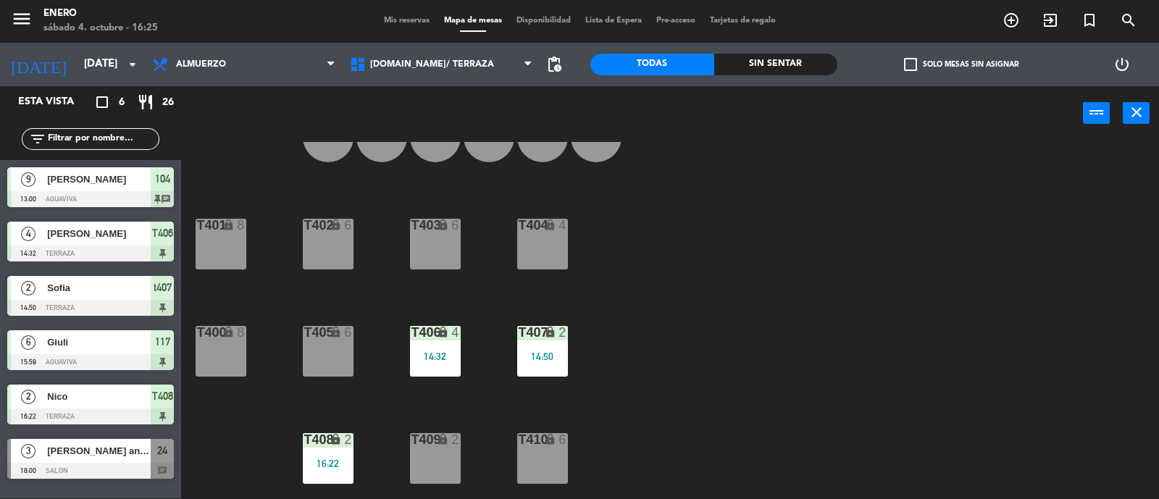
click at [440, 367] on div "T406 lock 4 14:32" at bounding box center [435, 351] width 51 height 51
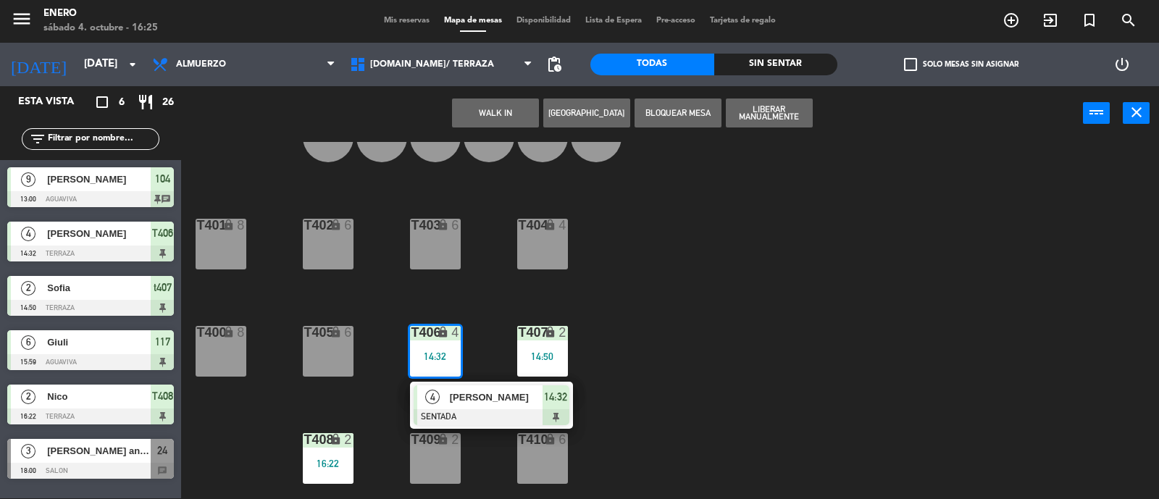
click at [496, 399] on span "[PERSON_NAME]" at bounding box center [496, 397] width 93 height 15
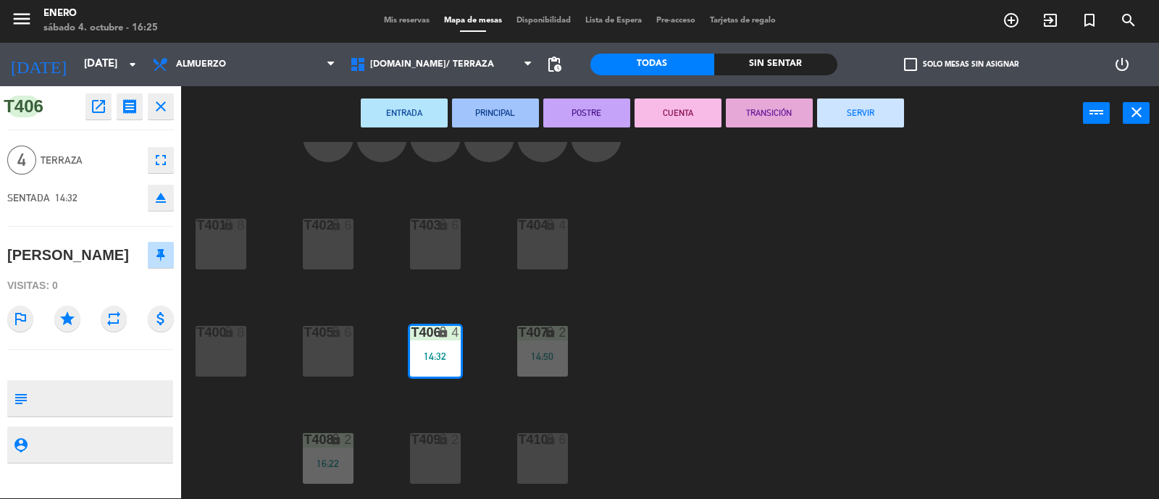
click at [846, 112] on button "SERVIR" at bounding box center [860, 112] width 87 height 29
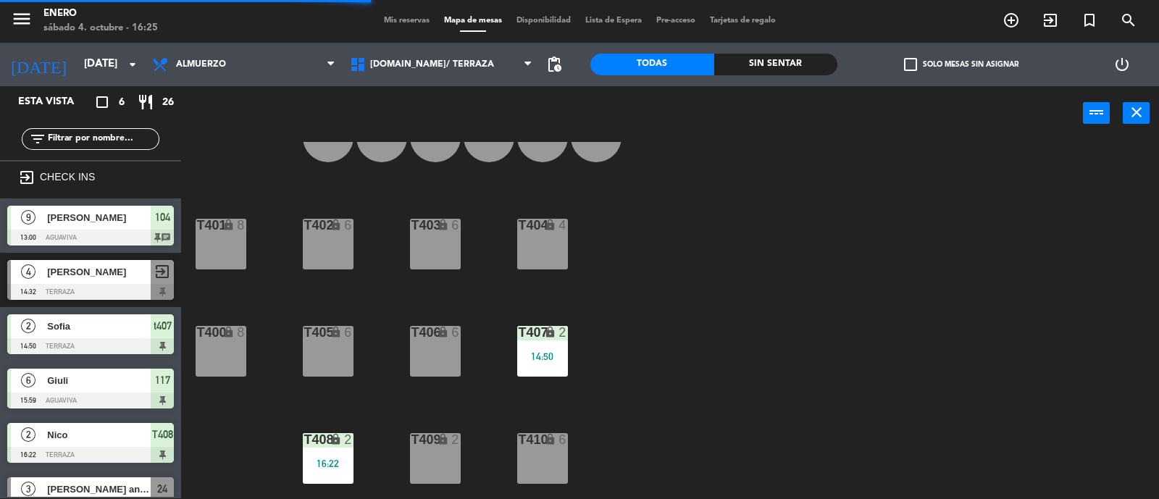
click at [542, 358] on div "14:50" at bounding box center [542, 356] width 51 height 10
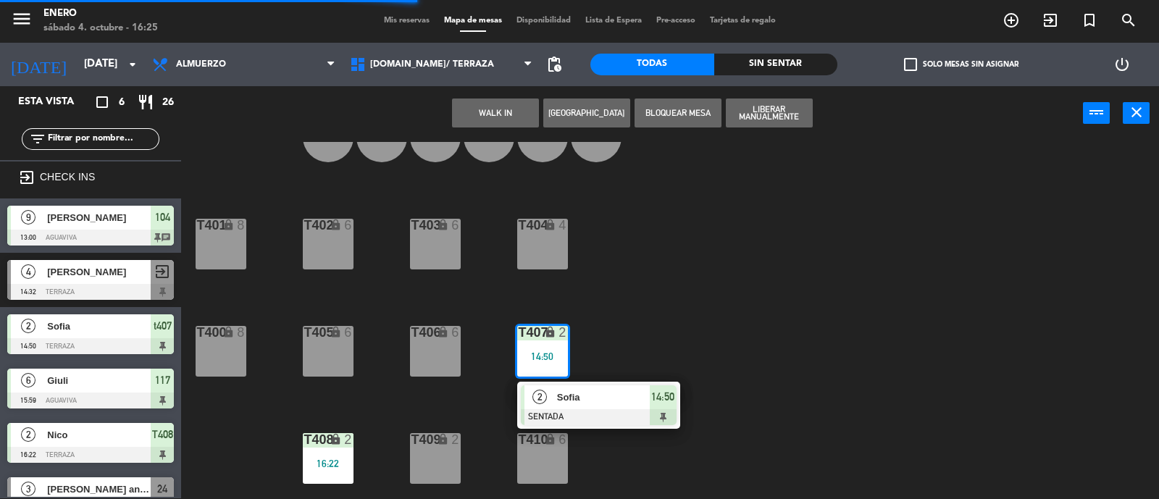
click at [607, 398] on span "Sofia" at bounding box center [603, 397] width 93 height 15
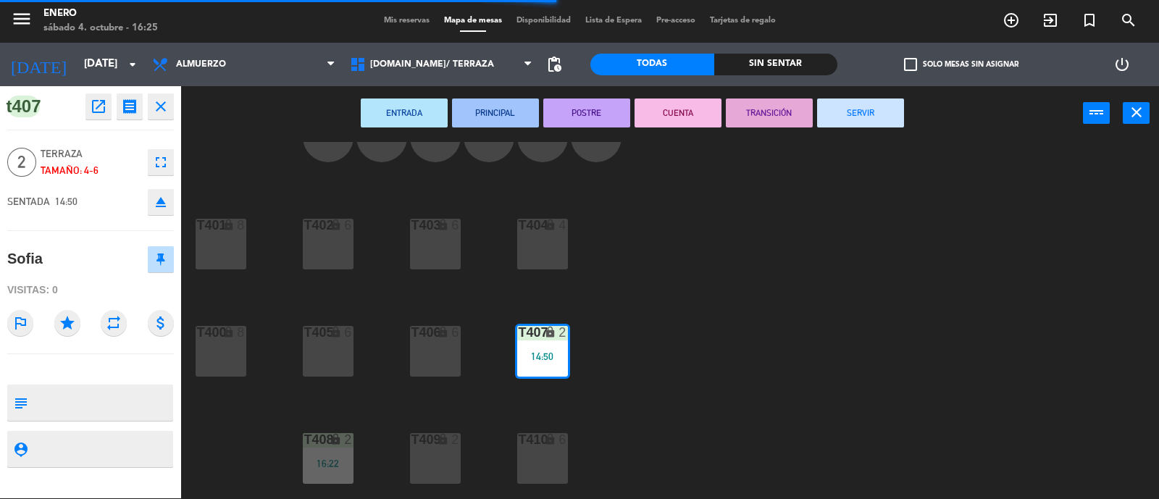
click at [854, 104] on button "SERVIR" at bounding box center [860, 112] width 87 height 29
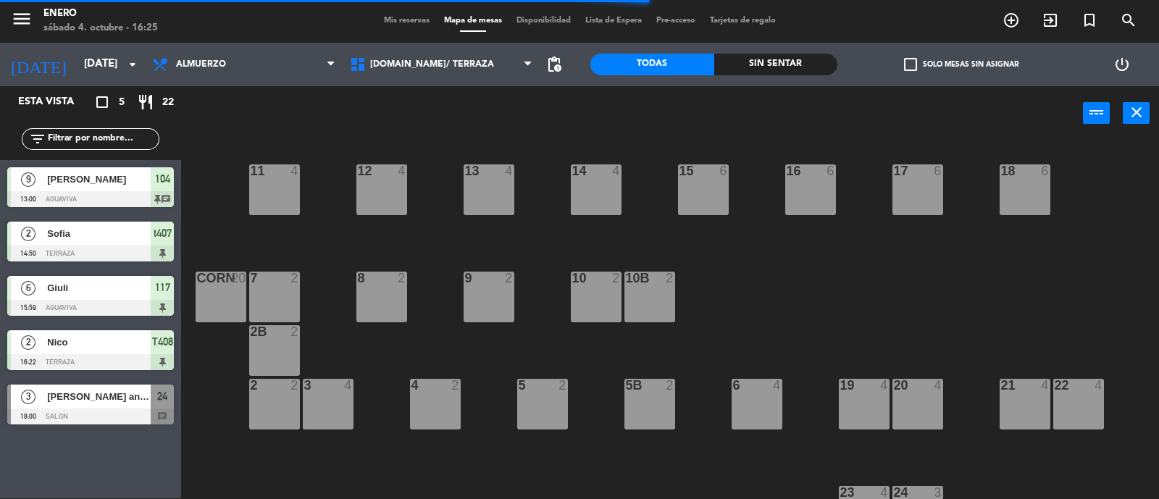
scroll to position [0, 0]
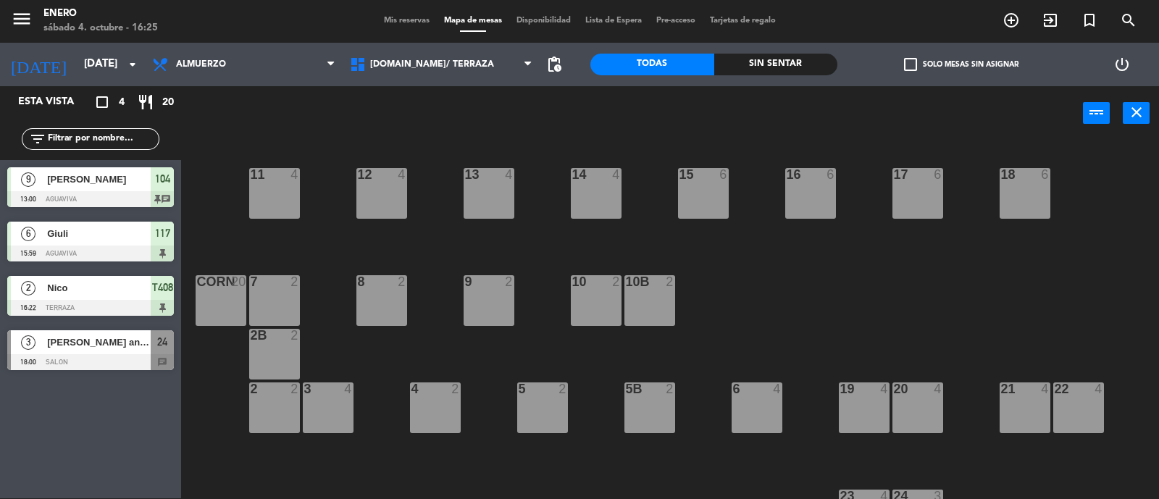
click at [77, 185] on span "[PERSON_NAME]" at bounding box center [99, 179] width 104 height 15
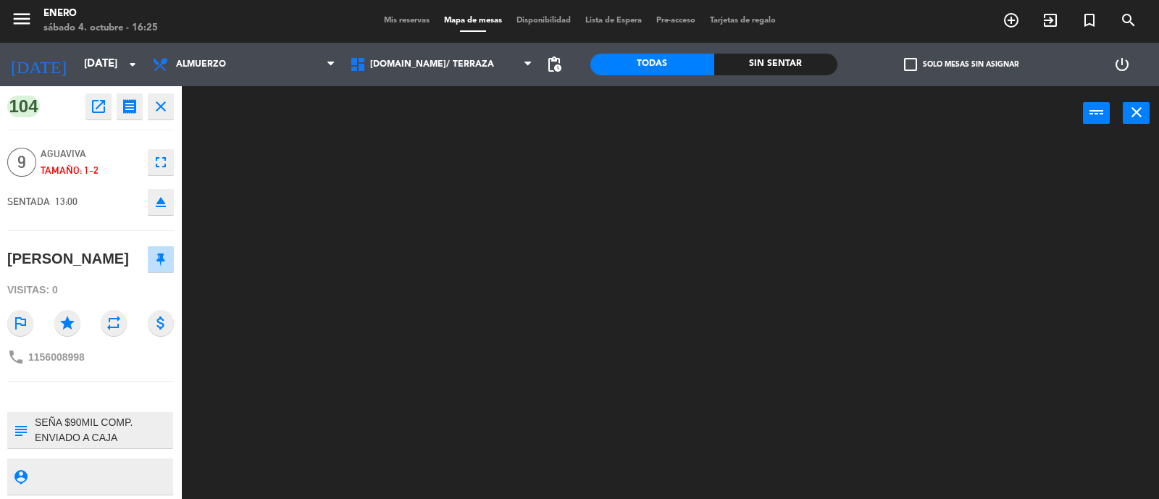
scroll to position [2, 0]
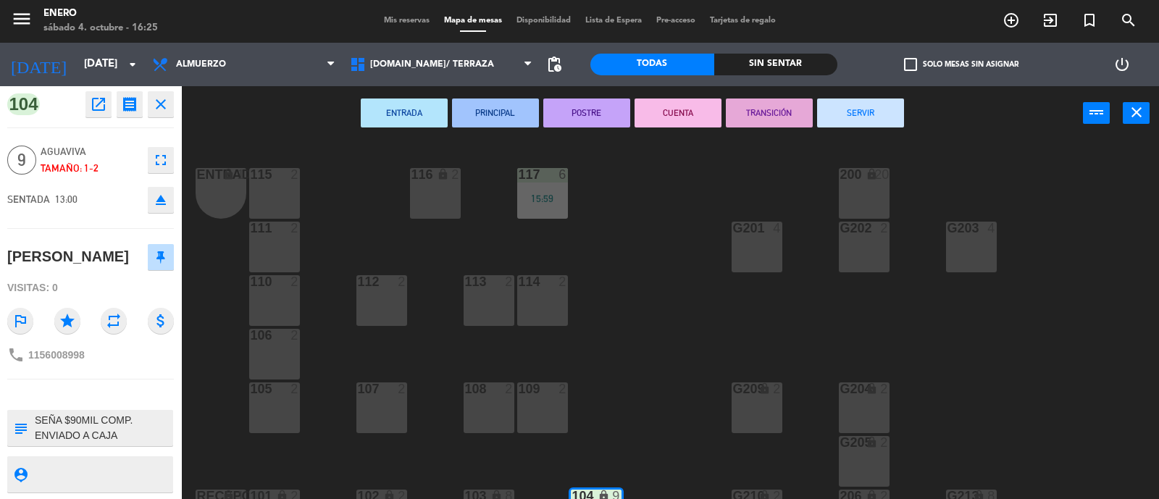
click at [870, 111] on button "SERVIR" at bounding box center [860, 112] width 87 height 29
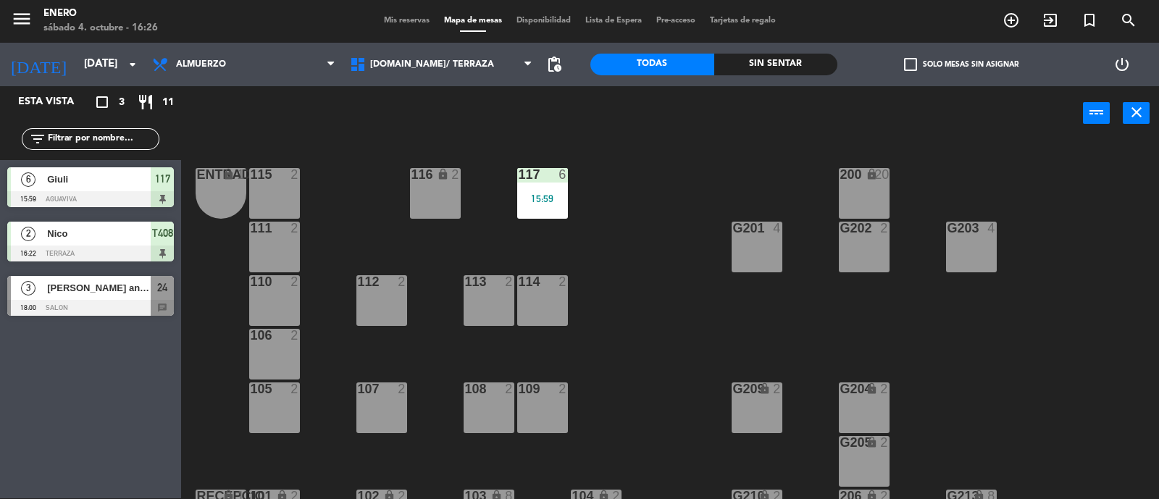
click at [96, 367] on div "Esta vista crop_square 3 restaurant 11 filter_list 6 Giuli 15:59 AGUAVIVA 117 2…" at bounding box center [90, 292] width 181 height 412
click at [214, 39] on div "menu Enero [DATE] 4. octubre - 16:29 Mis reservas Mapa de mesas Disponibilidad …" at bounding box center [579, 20] width 1159 height 43
click at [400, 17] on span "Mis reservas" at bounding box center [407, 21] width 60 height 8
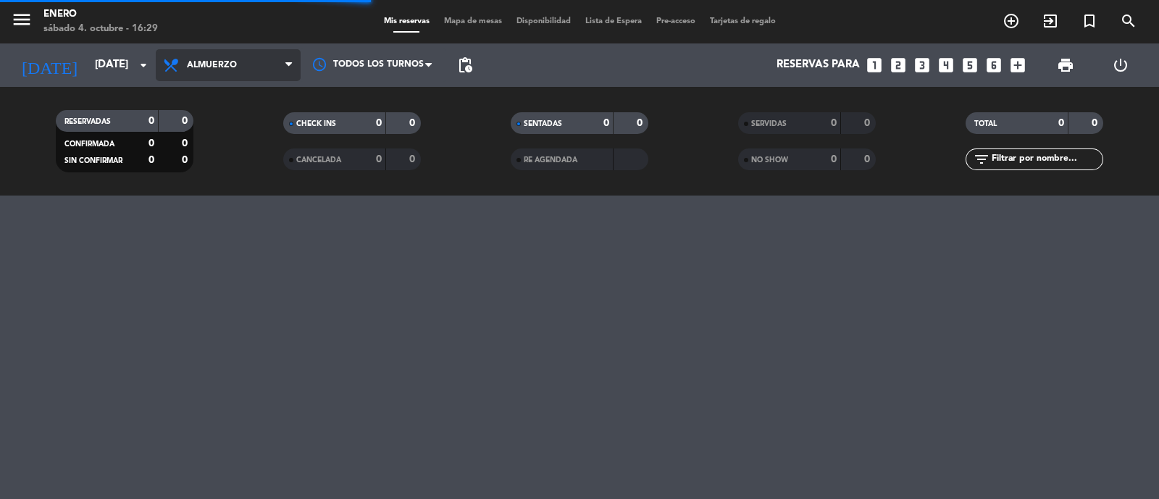
click at [209, 56] on span "Almuerzo" at bounding box center [228, 65] width 145 height 32
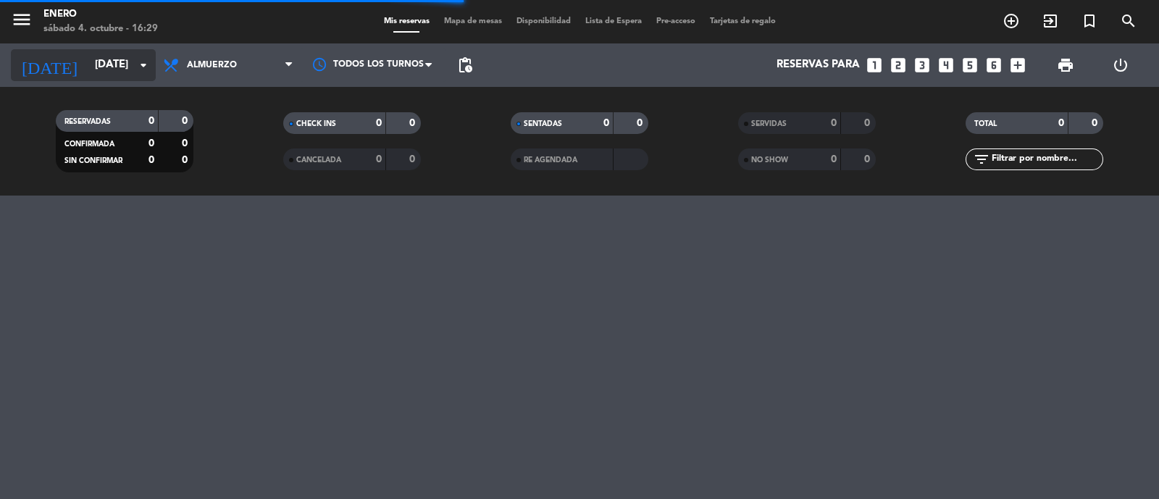
click at [120, 67] on input "[DATE]" at bounding box center [158, 65] width 140 height 28
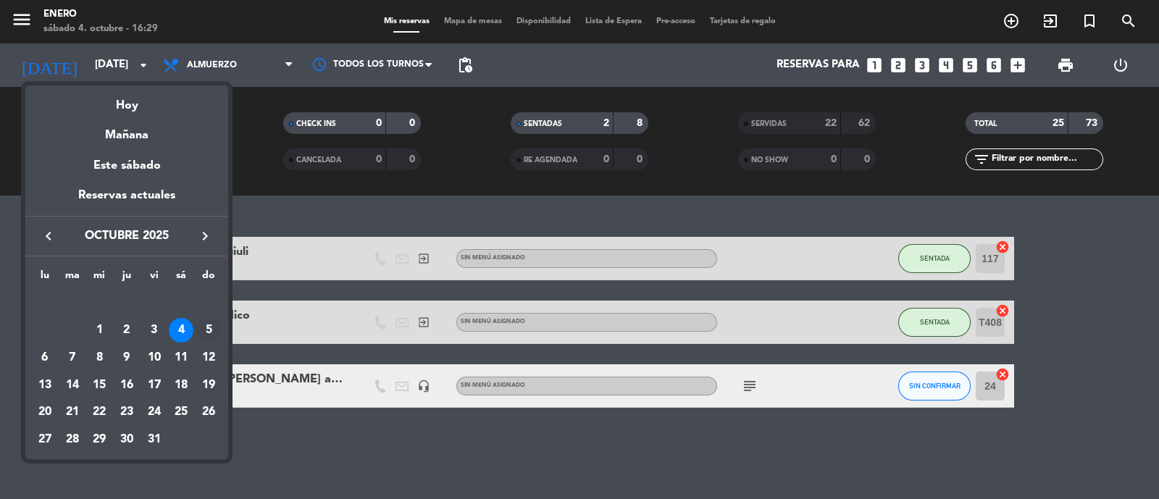
click at [206, 331] on div "5" at bounding box center [208, 330] width 25 height 25
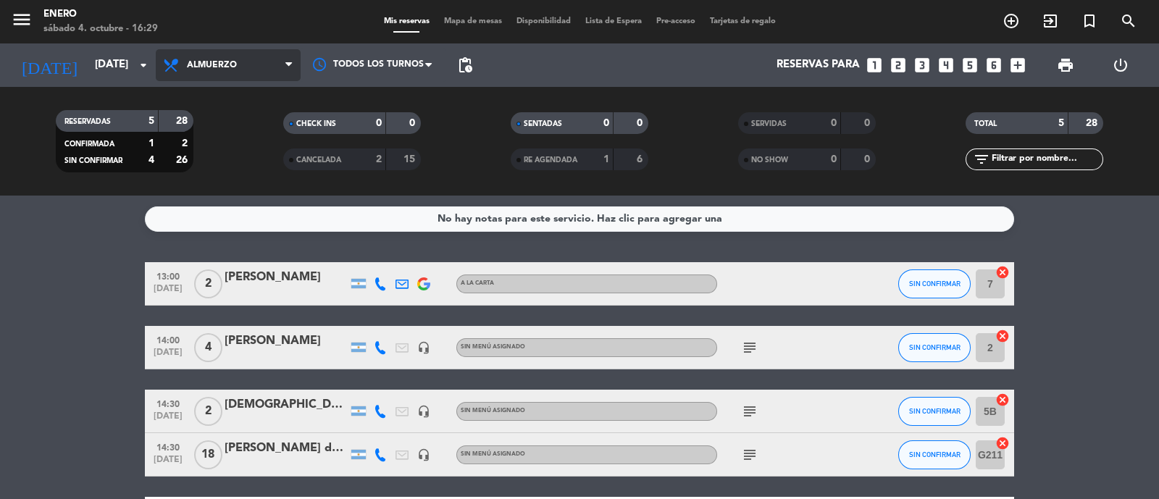
click at [241, 65] on span "Almuerzo" at bounding box center [228, 65] width 145 height 32
click at [258, 194] on div "menu Enero [DATE] 4. octubre - 16:29 Mis reservas Mapa de mesas Disponibilidad …" at bounding box center [579, 98] width 1159 height 196
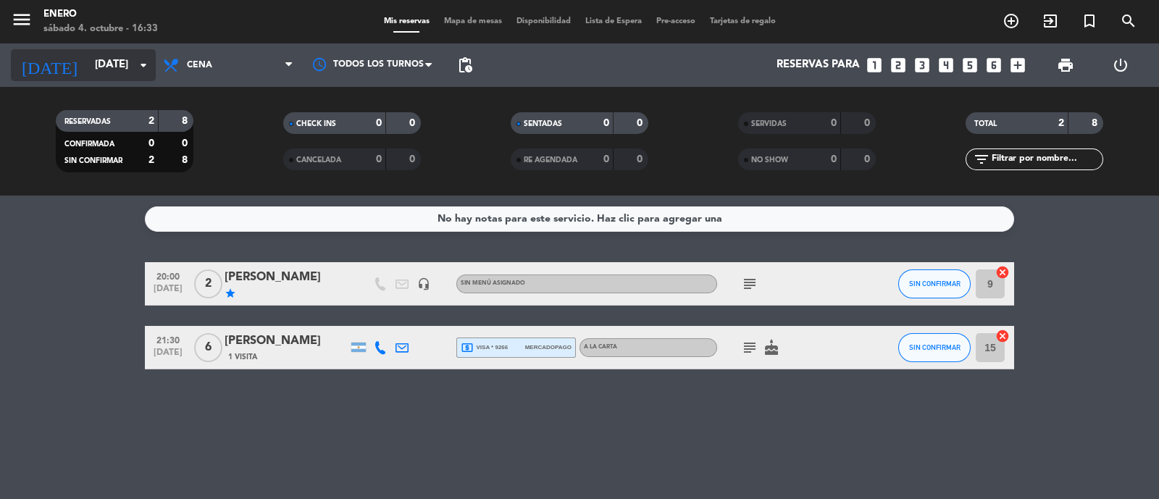
click at [105, 73] on input "[DATE]" at bounding box center [158, 65] width 140 height 28
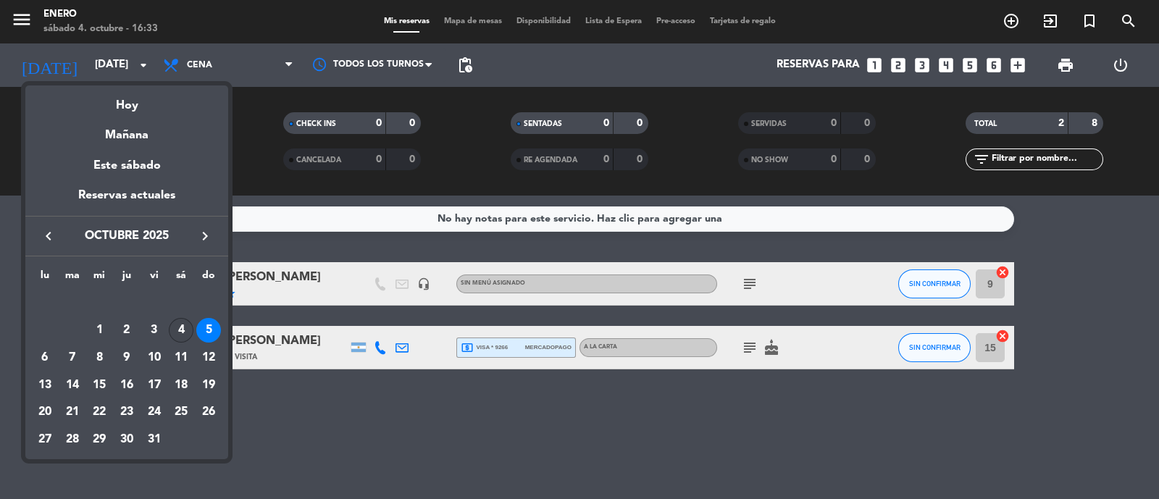
click at [182, 335] on div "4" at bounding box center [181, 330] width 25 height 25
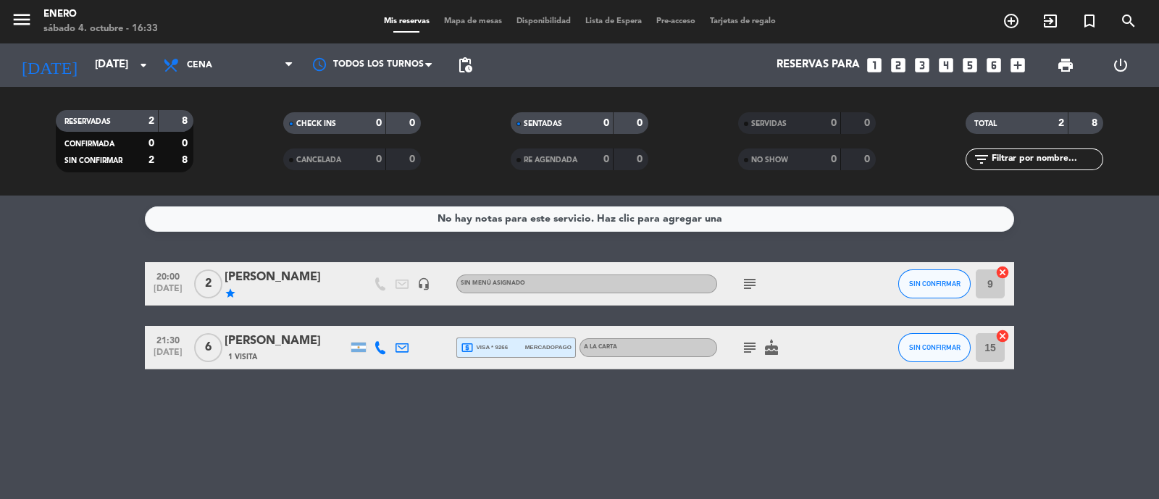
type input "[DATE]"
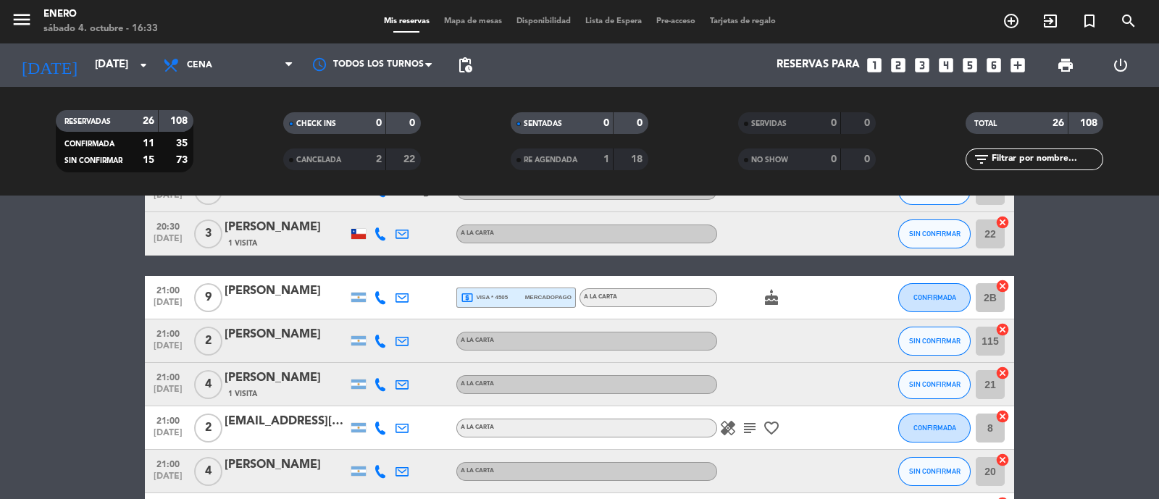
scroll to position [272, 0]
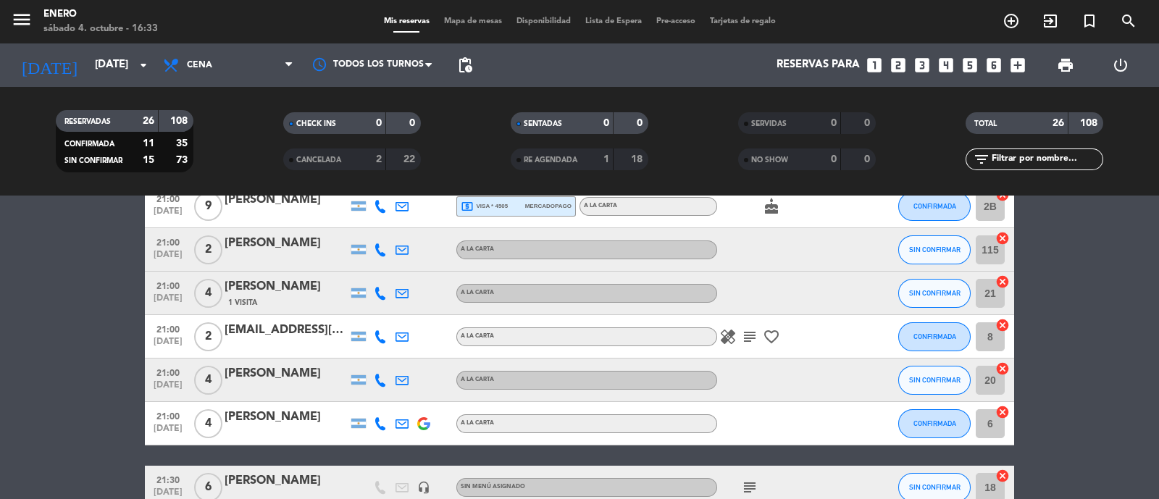
click at [293, 383] on div "[PERSON_NAME]" at bounding box center [285, 373] width 123 height 19
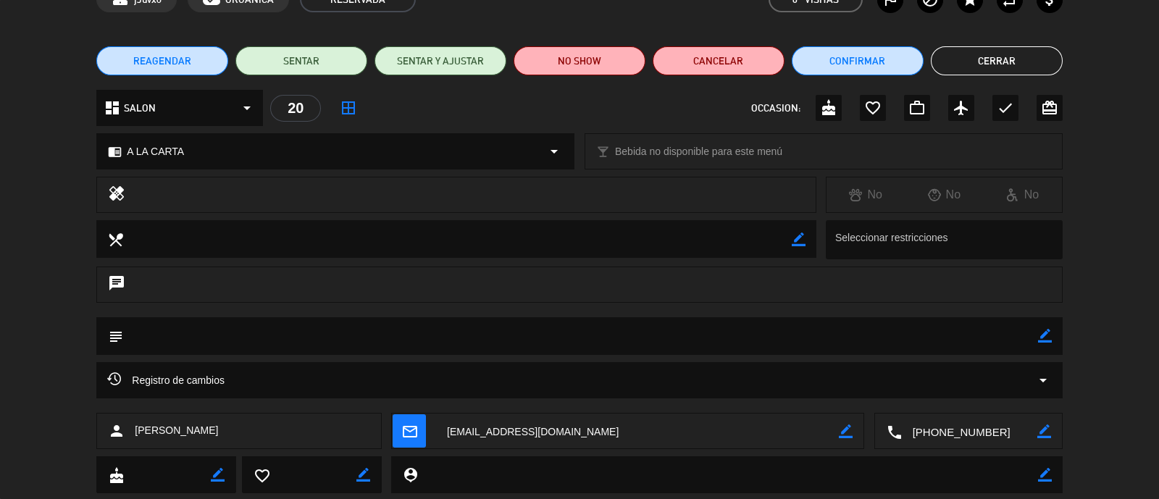
scroll to position [90, 0]
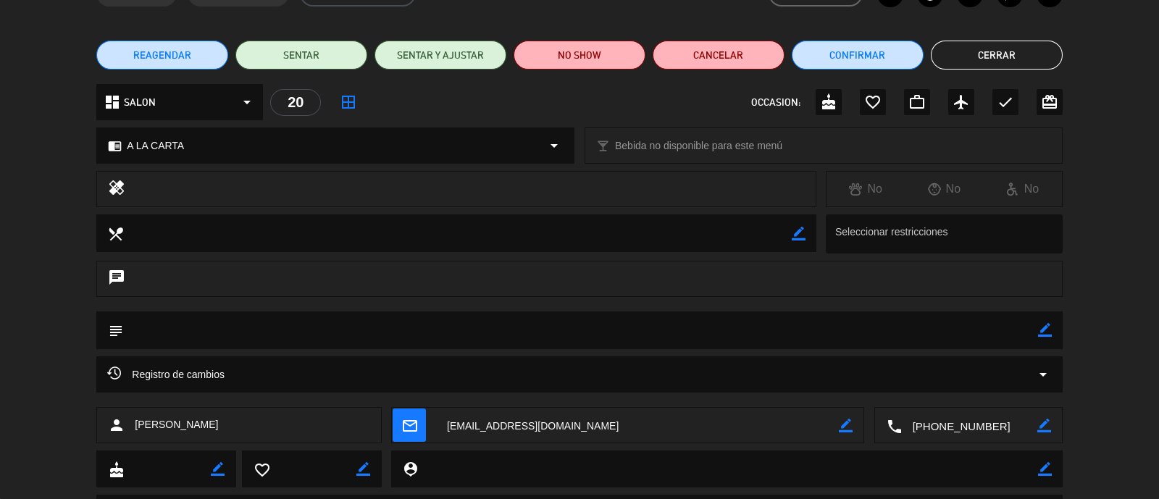
click at [1046, 327] on icon "border_color" at bounding box center [1045, 330] width 14 height 14
type textarea "SOLICITA TERRAZA"
click at [1043, 327] on icon at bounding box center [1045, 330] width 14 height 14
click at [981, 58] on button "Cerrar" at bounding box center [997, 55] width 132 height 29
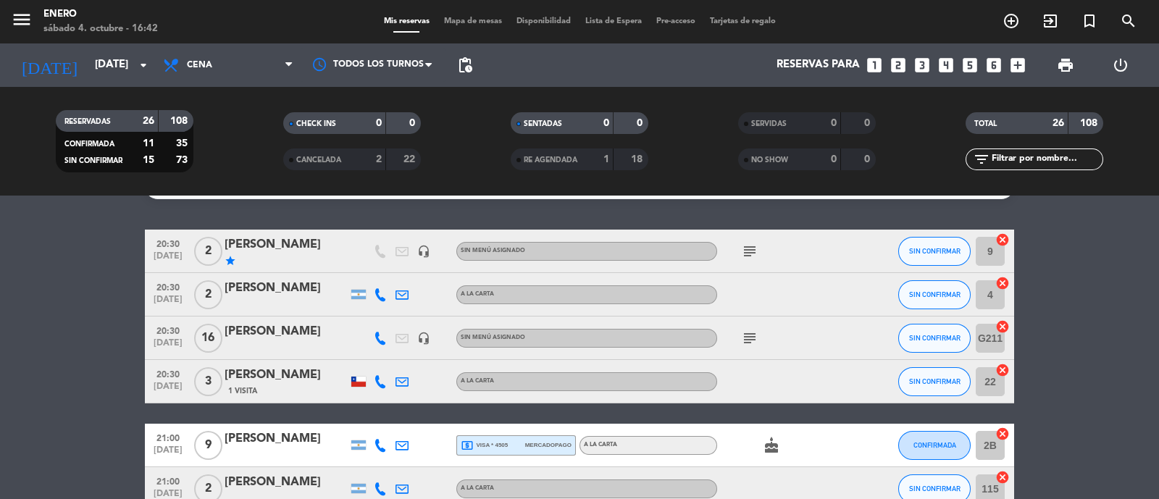
scroll to position [0, 0]
